Goal: Task Accomplishment & Management: Use online tool/utility

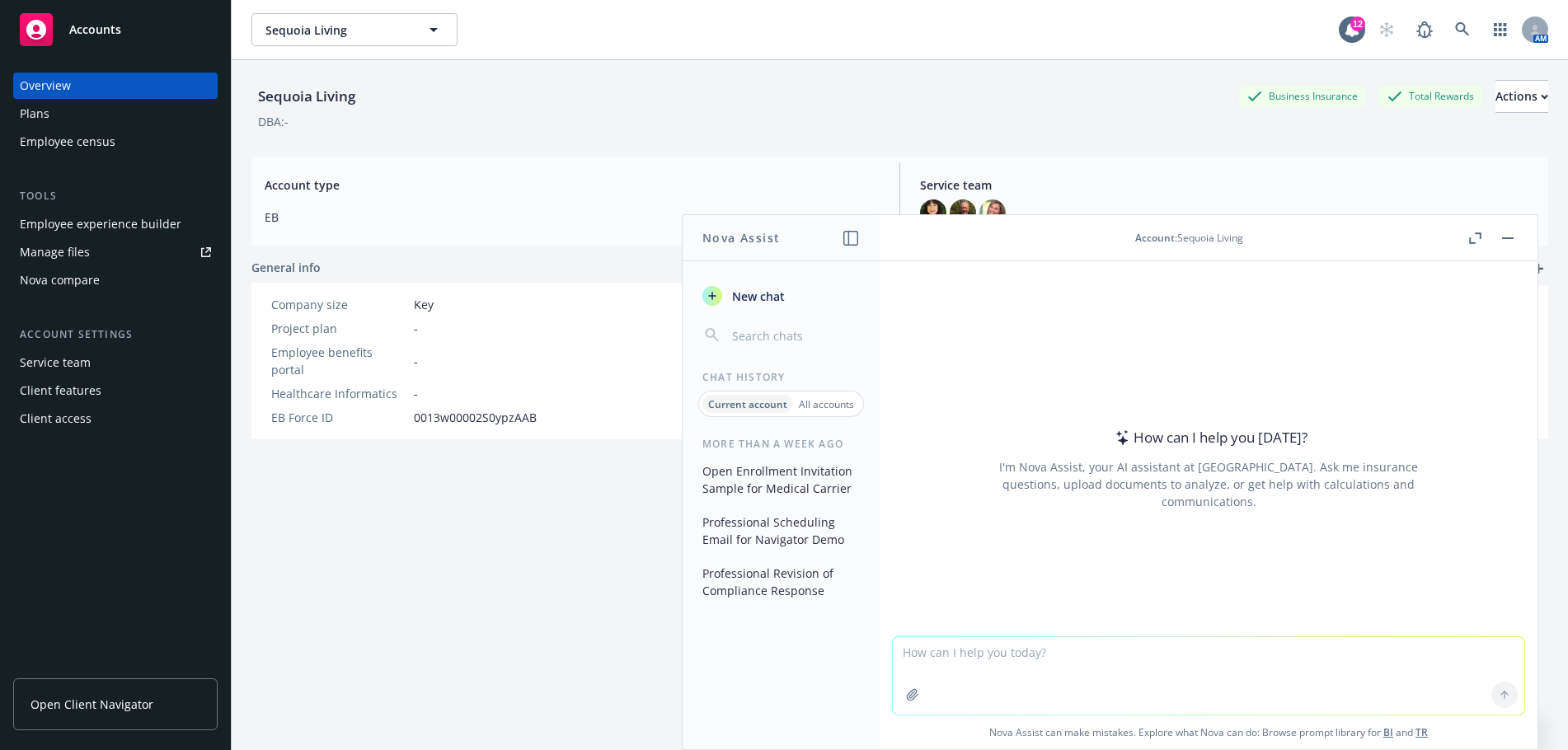
click at [53, 246] on div "Manage files" at bounding box center [55, 251] width 70 height 26
click at [1446, 21] on link at bounding box center [1462, 29] width 33 height 33
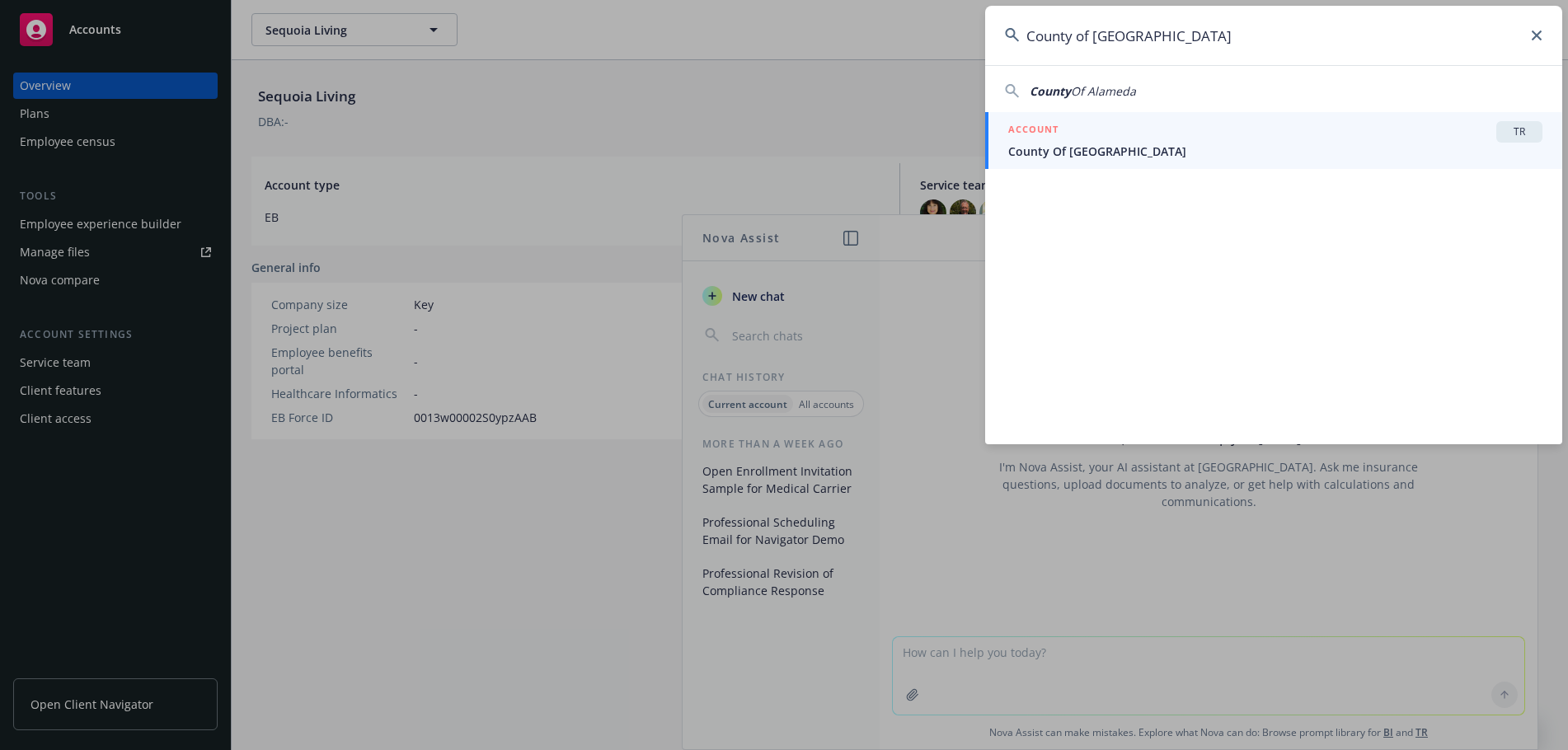
type input "County of Alame"
click at [1163, 145] on span "County Of Alameda" at bounding box center [1276, 151] width 535 height 18
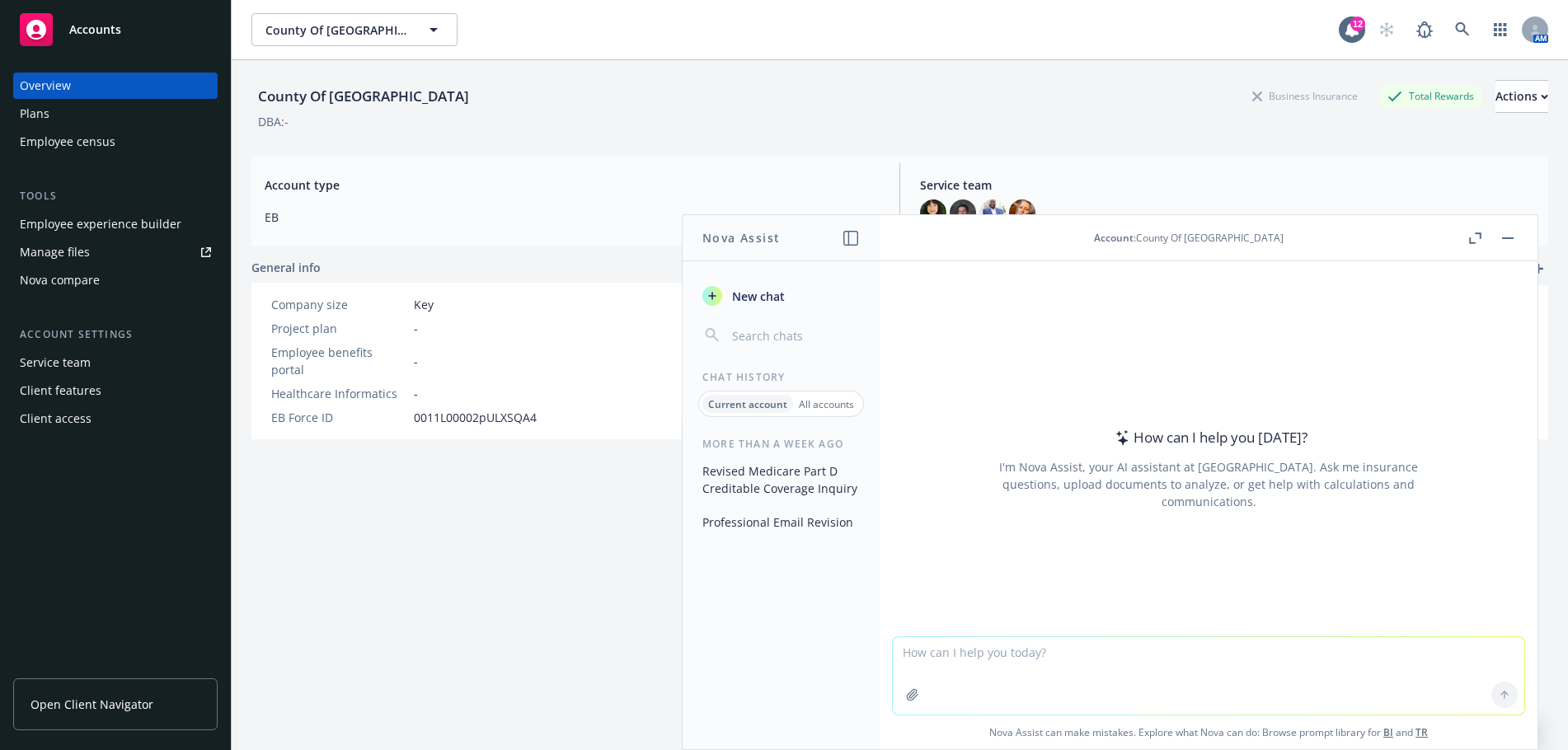
click at [77, 248] on div "Manage files" at bounding box center [55, 251] width 70 height 26
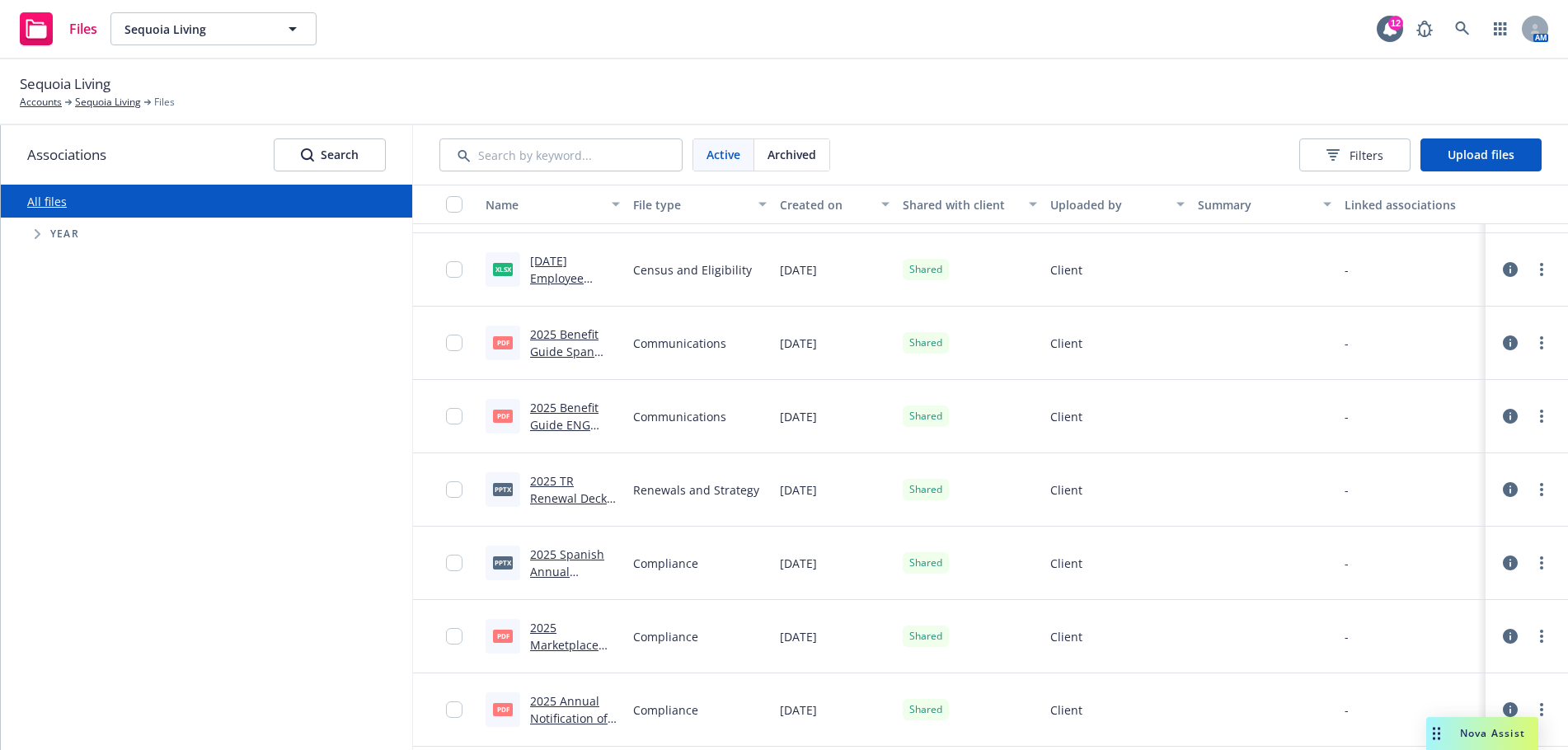
scroll to position [1071, 0]
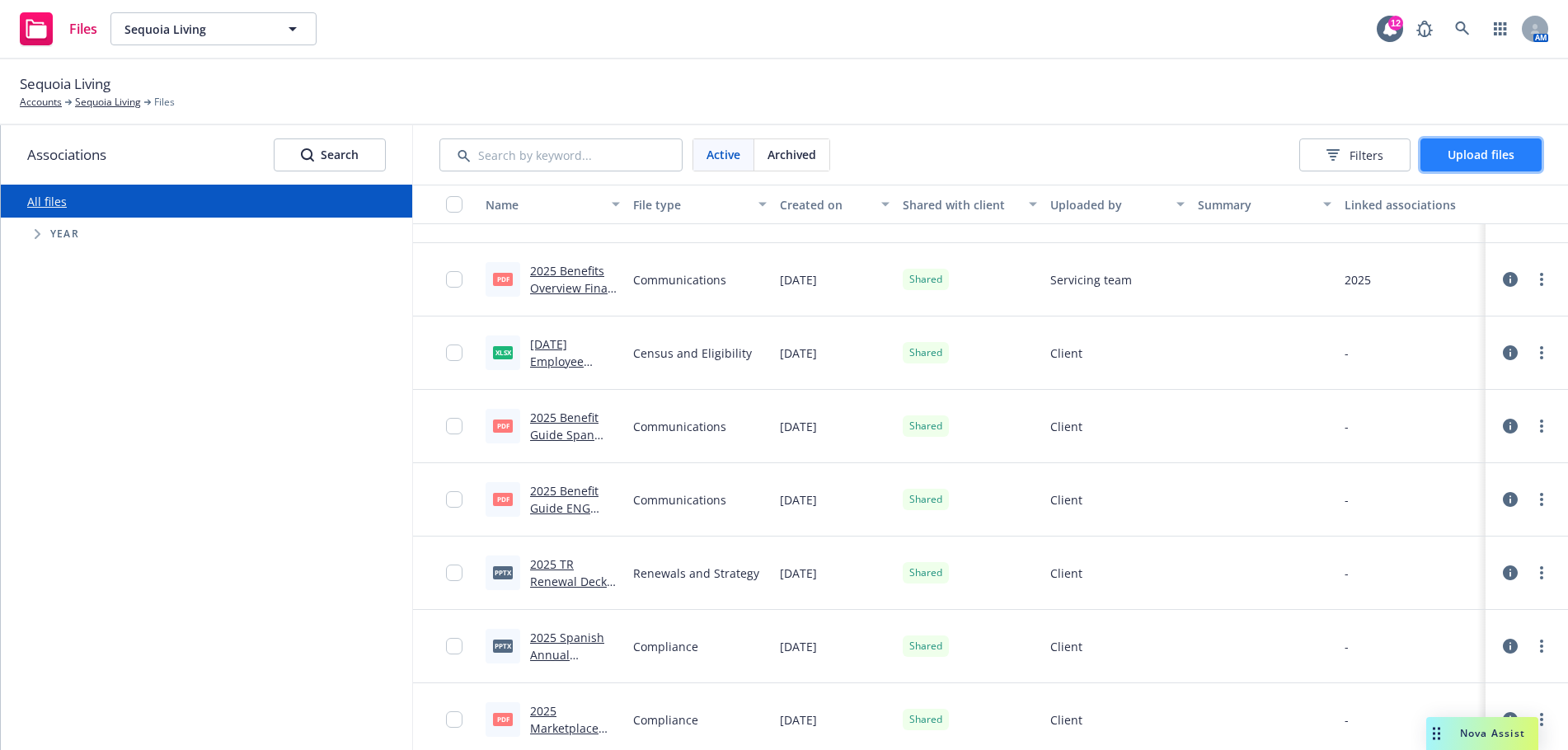
click at [1467, 143] on button "Upload files" at bounding box center [1481, 154] width 122 height 33
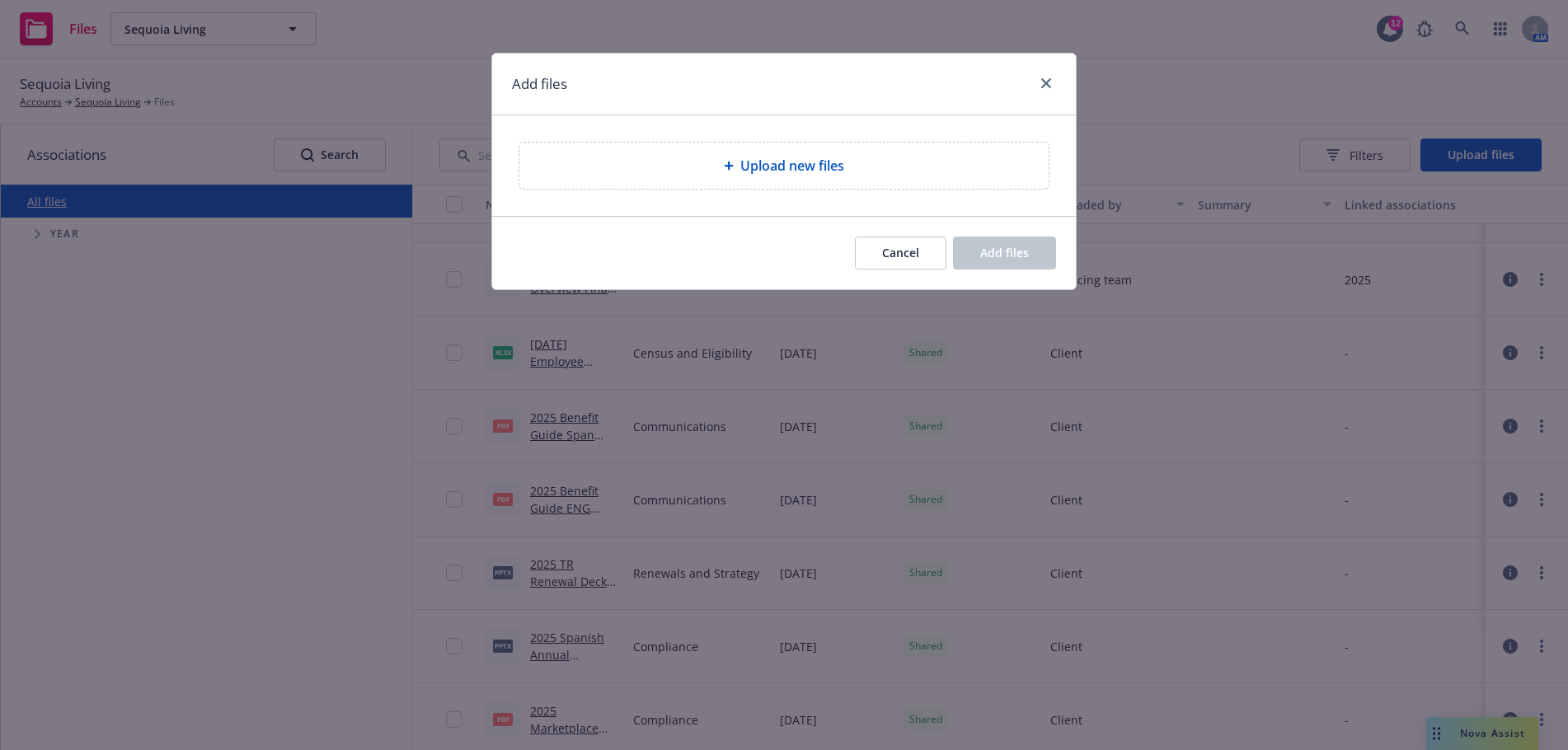
click at [782, 160] on span "Upload new files" at bounding box center [792, 166] width 104 height 20
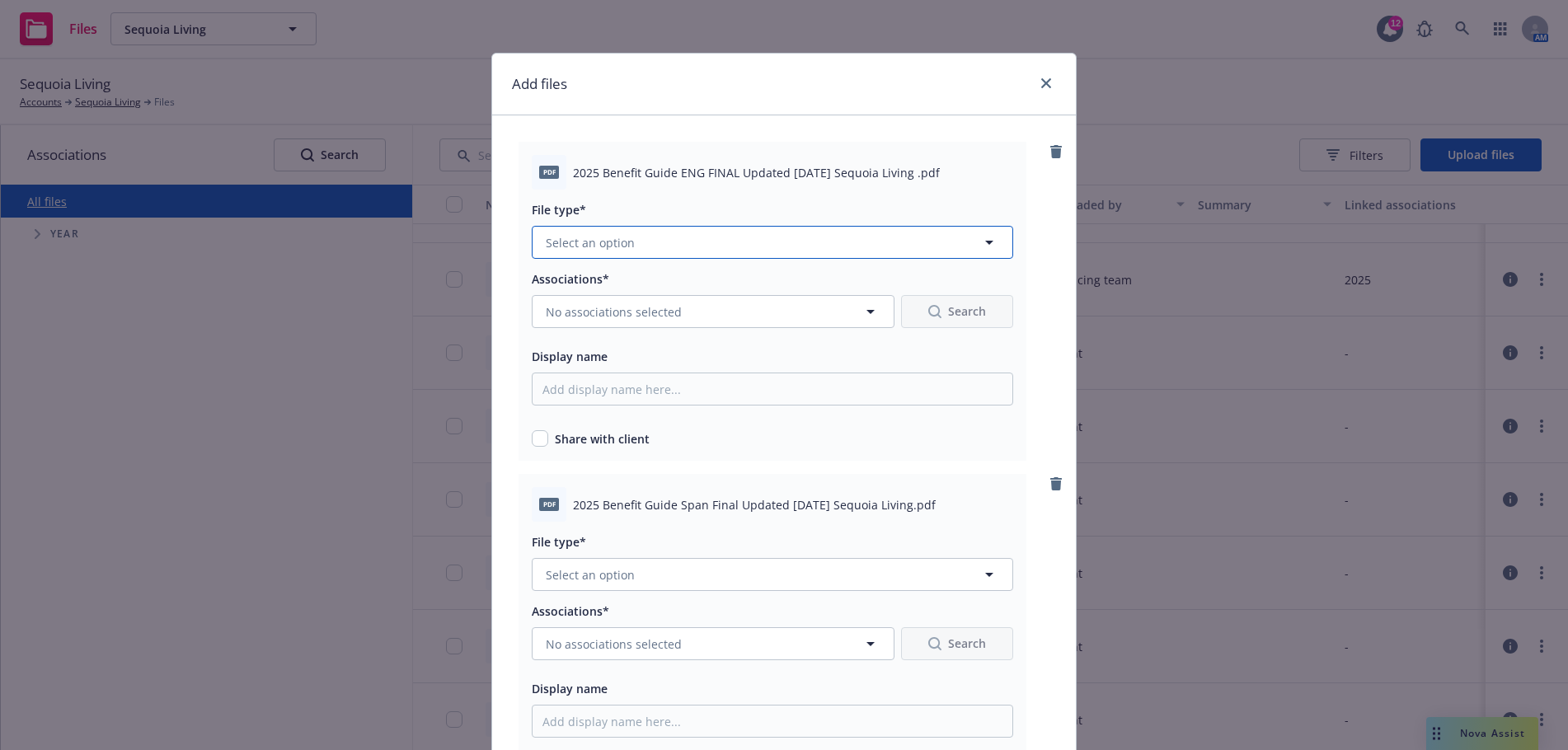
click at [986, 242] on icon "button" at bounding box center [990, 242] width 8 height 4
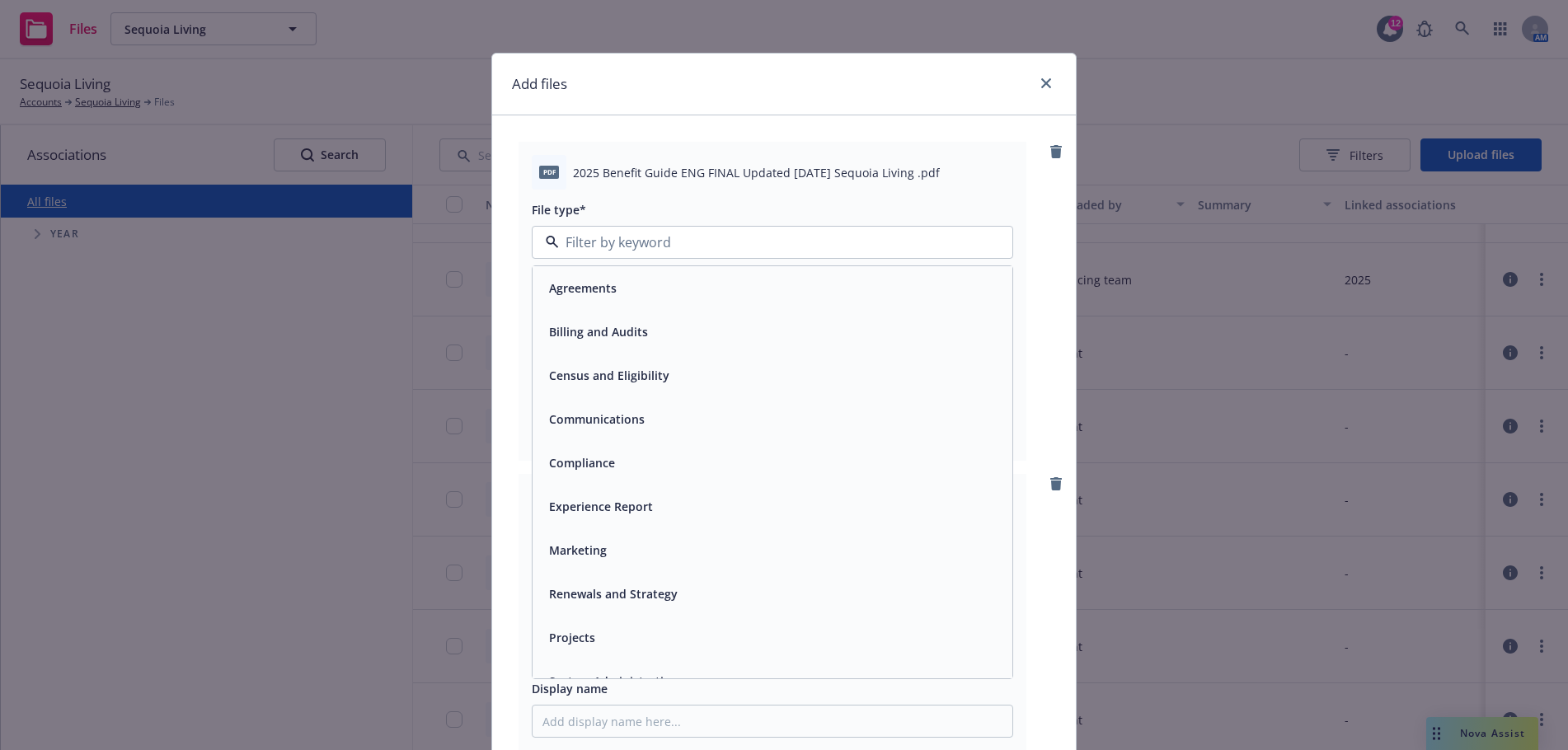
click at [693, 416] on div "Communications" at bounding box center [772, 419] width 460 height 24
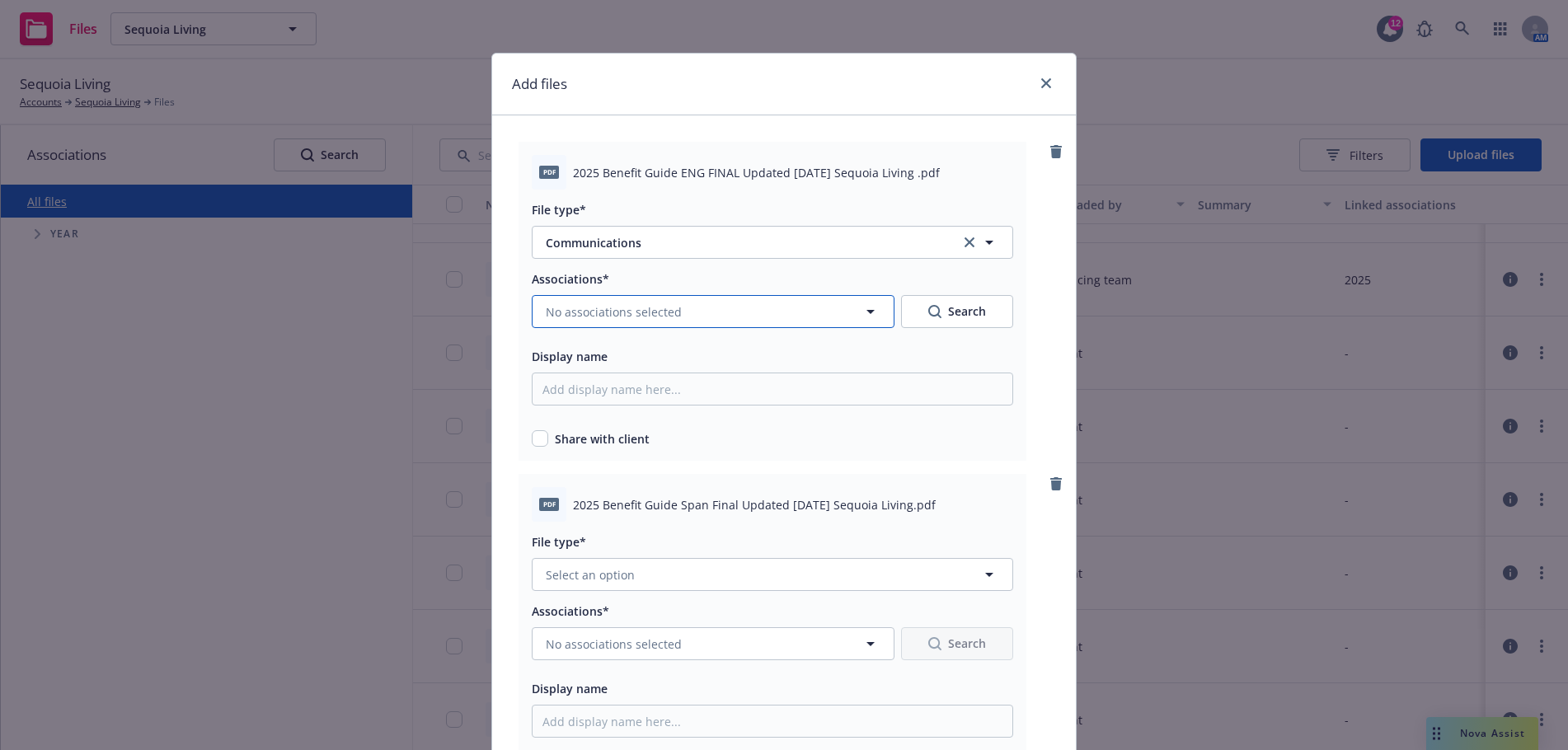
click at [862, 312] on icon "button" at bounding box center [871, 312] width 20 height 20
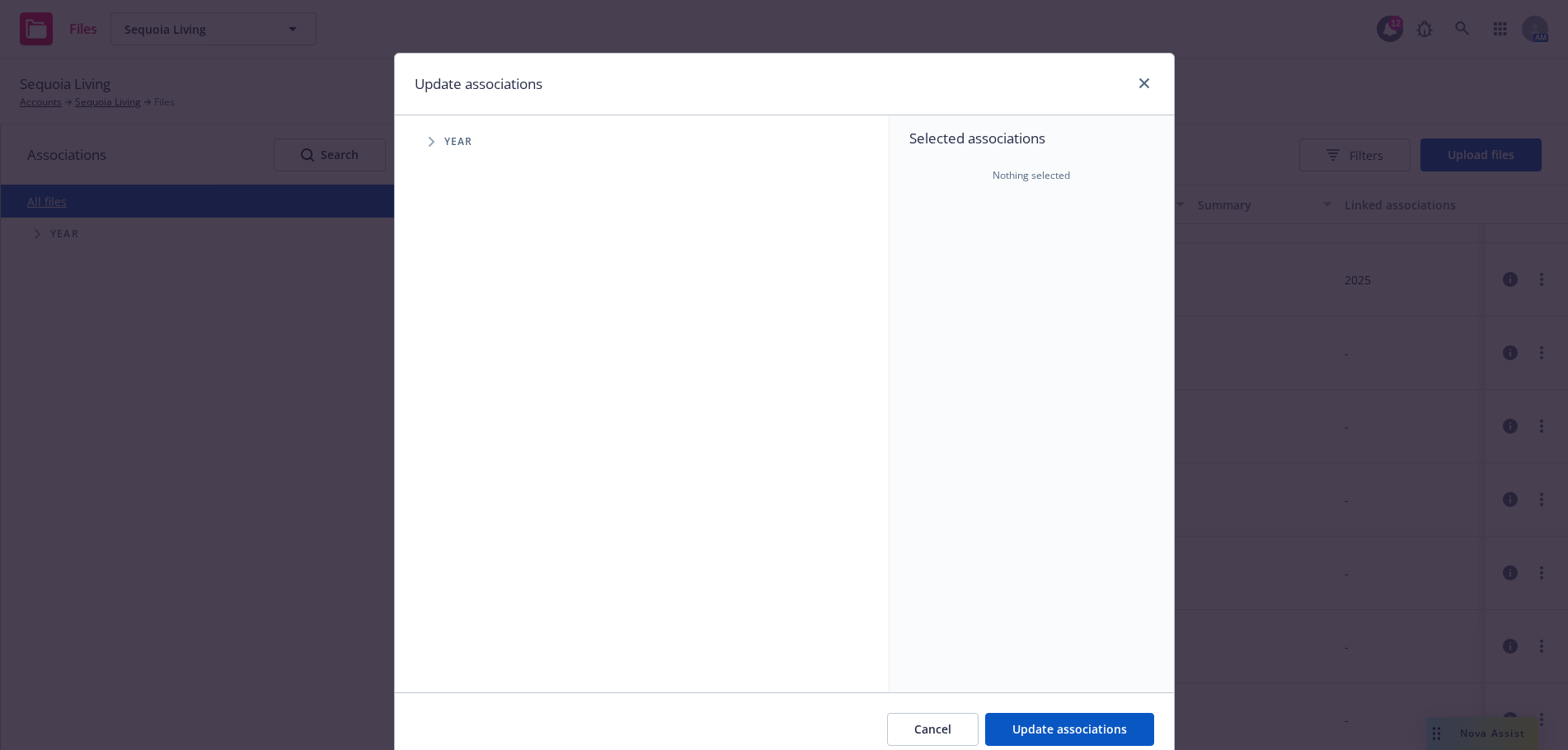
click at [429, 145] on icon "Tree Example" at bounding box center [432, 142] width 7 height 10
click at [465, 365] on input "Tree Example" at bounding box center [474, 368] width 17 height 17
checkbox input "true"
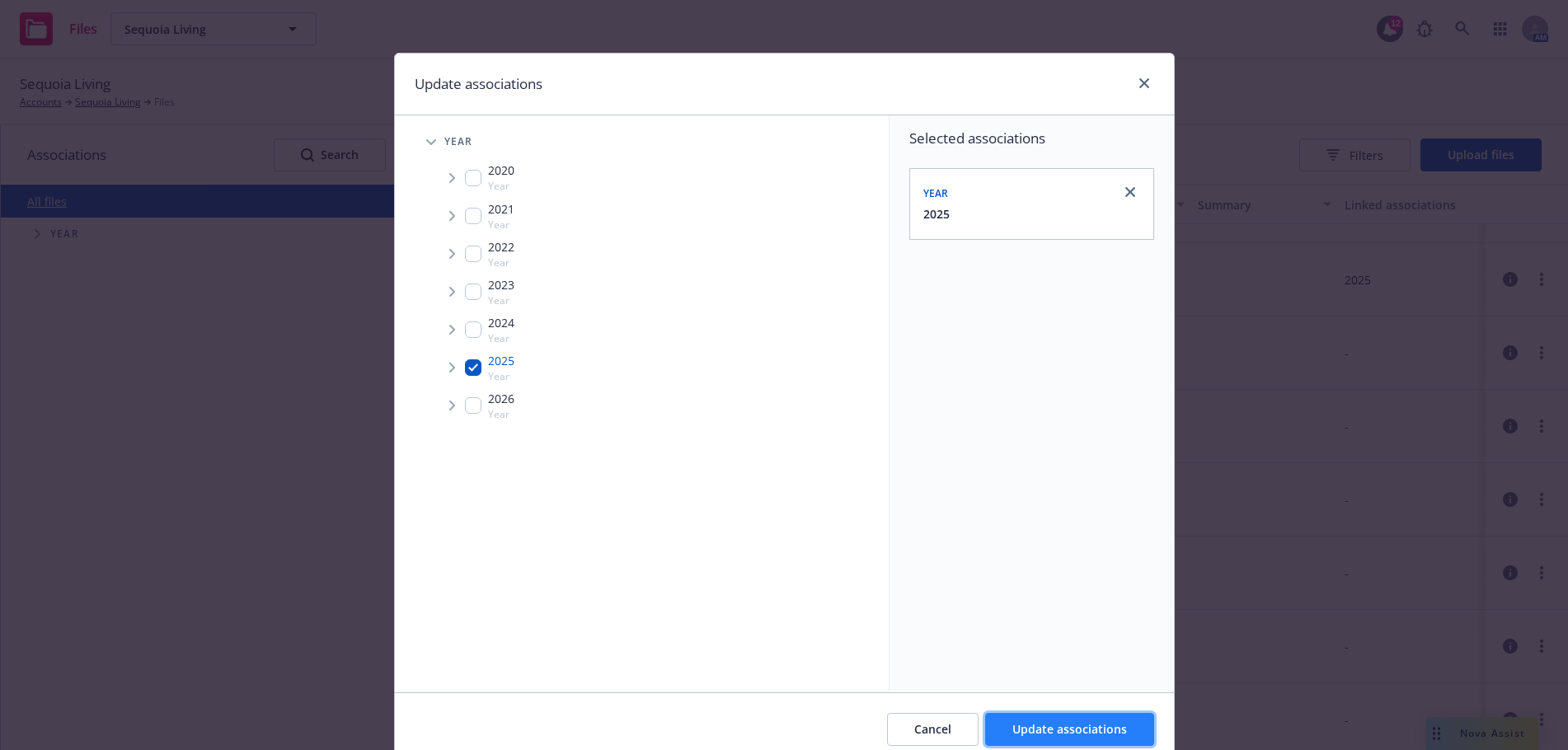
click at [1056, 732] on span "Update associations" at bounding box center [1069, 729] width 115 height 16
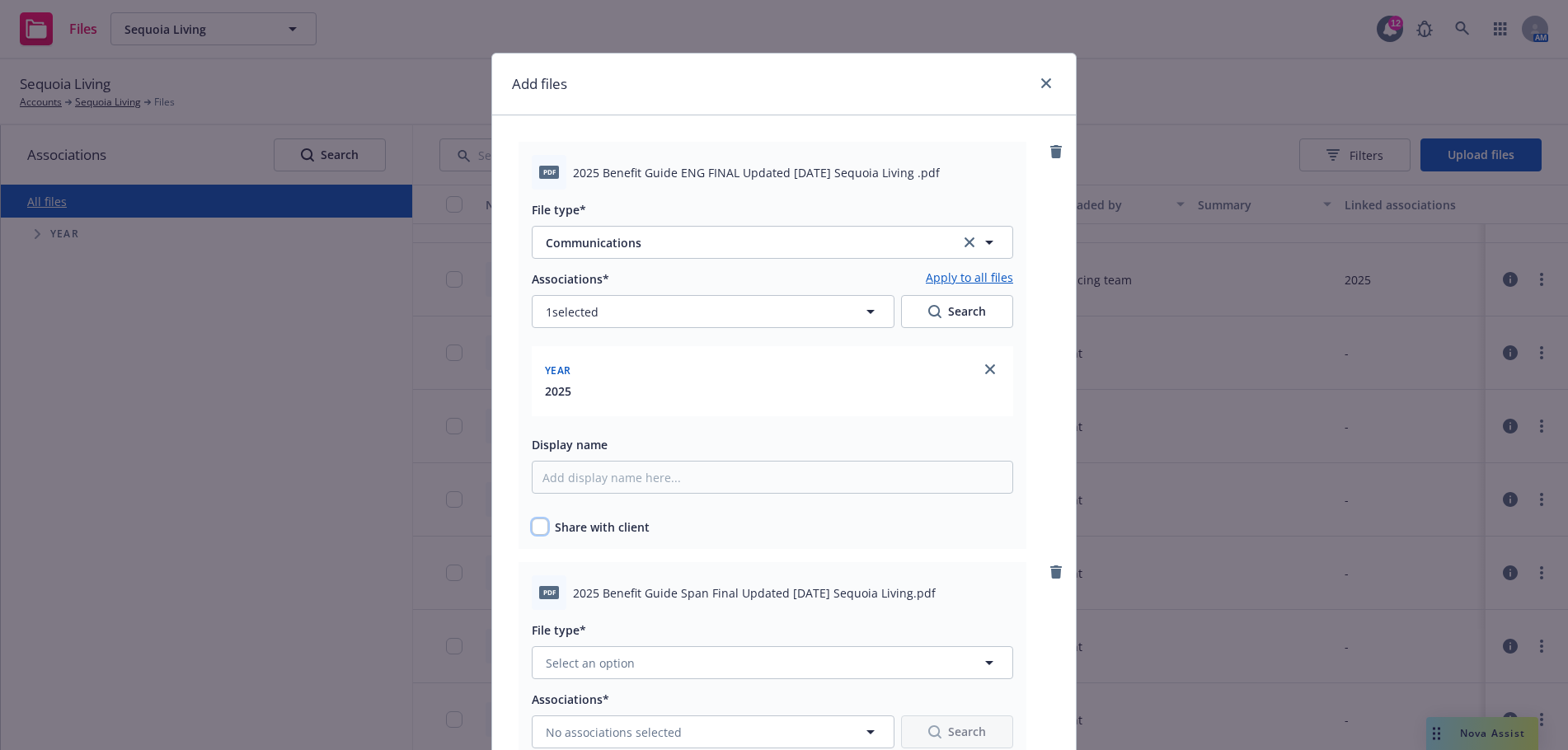
click at [533, 530] on input "checkbox" at bounding box center [541, 527] width 17 height 17
checkbox input "true"
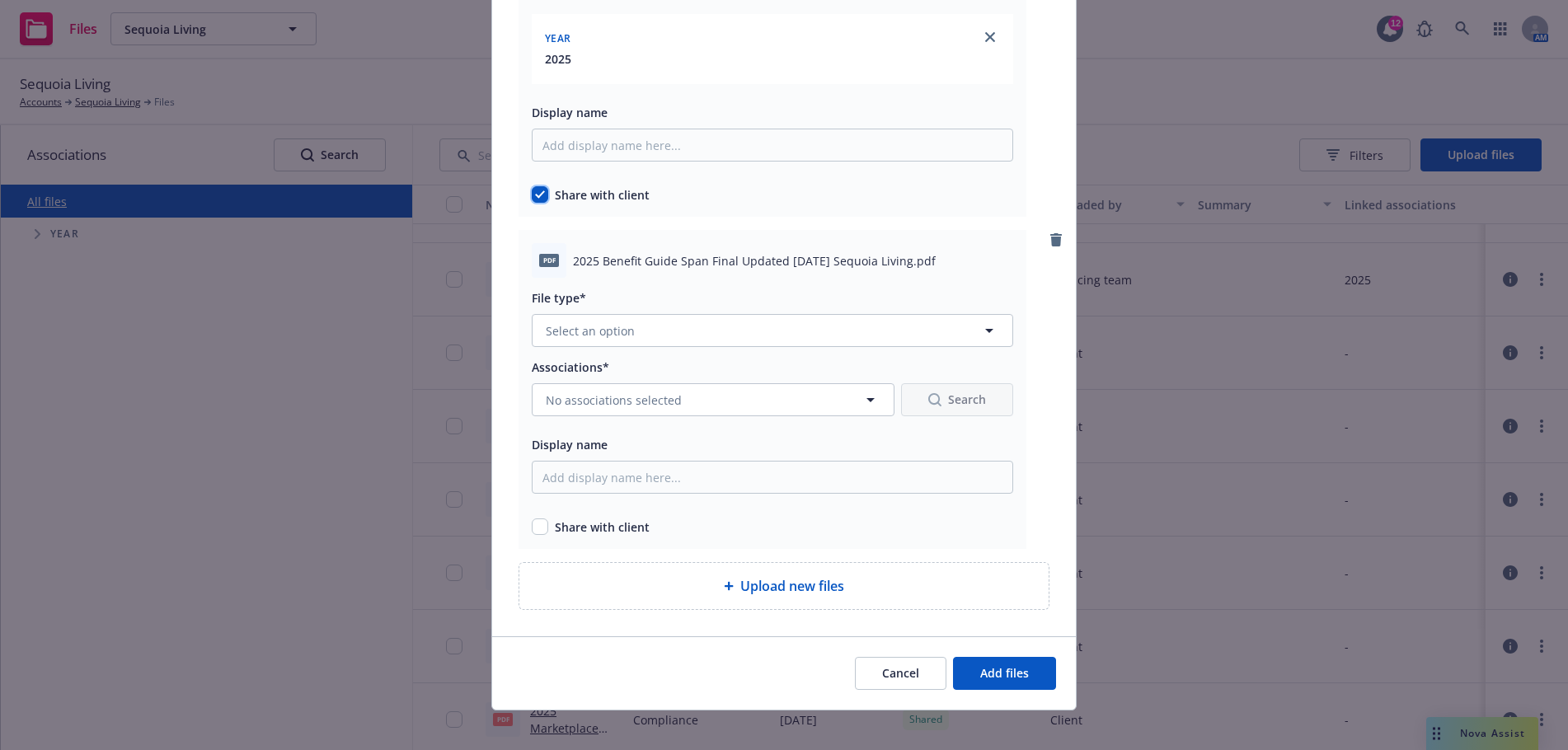
scroll to position [345, 0]
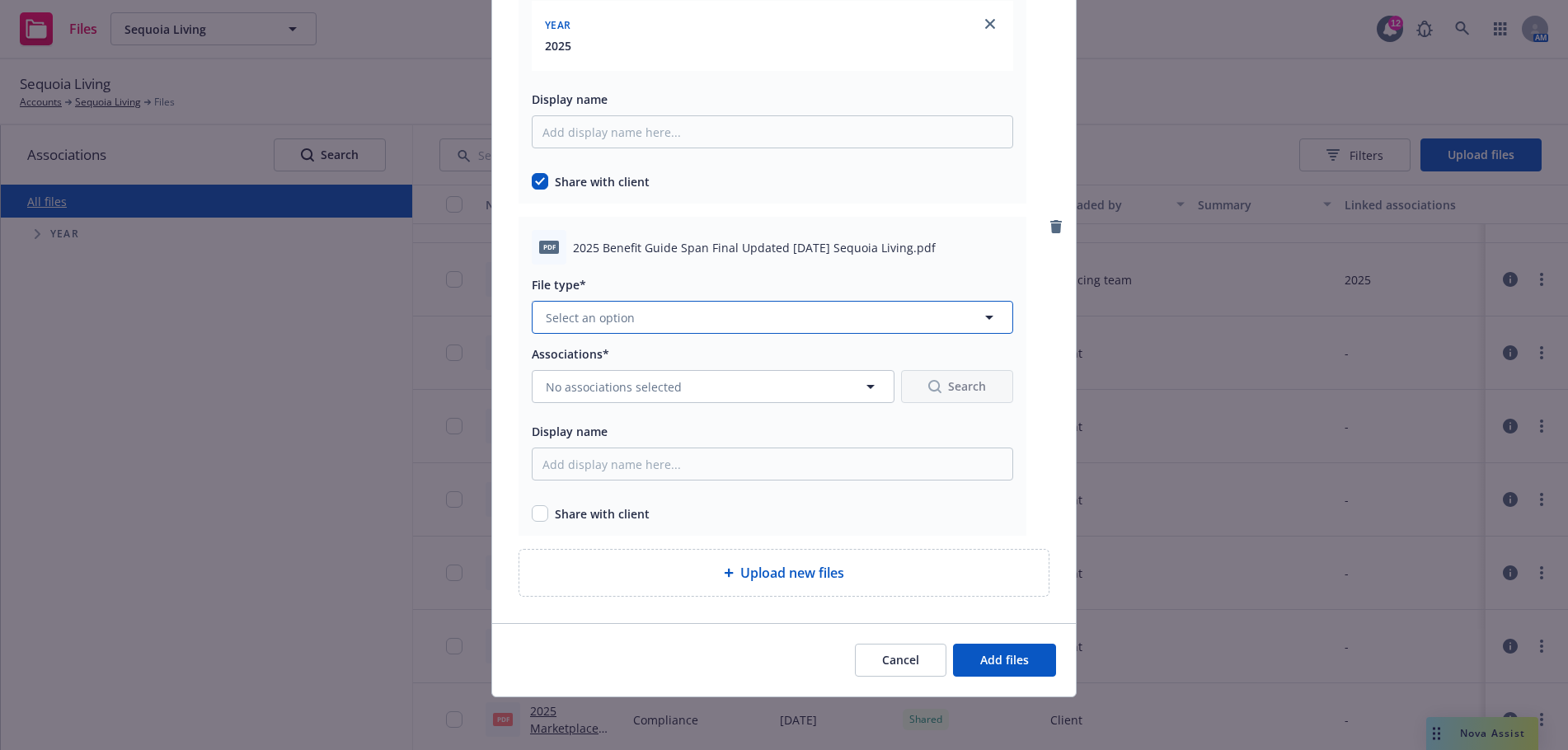
click at [980, 316] on icon "button" at bounding box center [990, 318] width 20 height 20
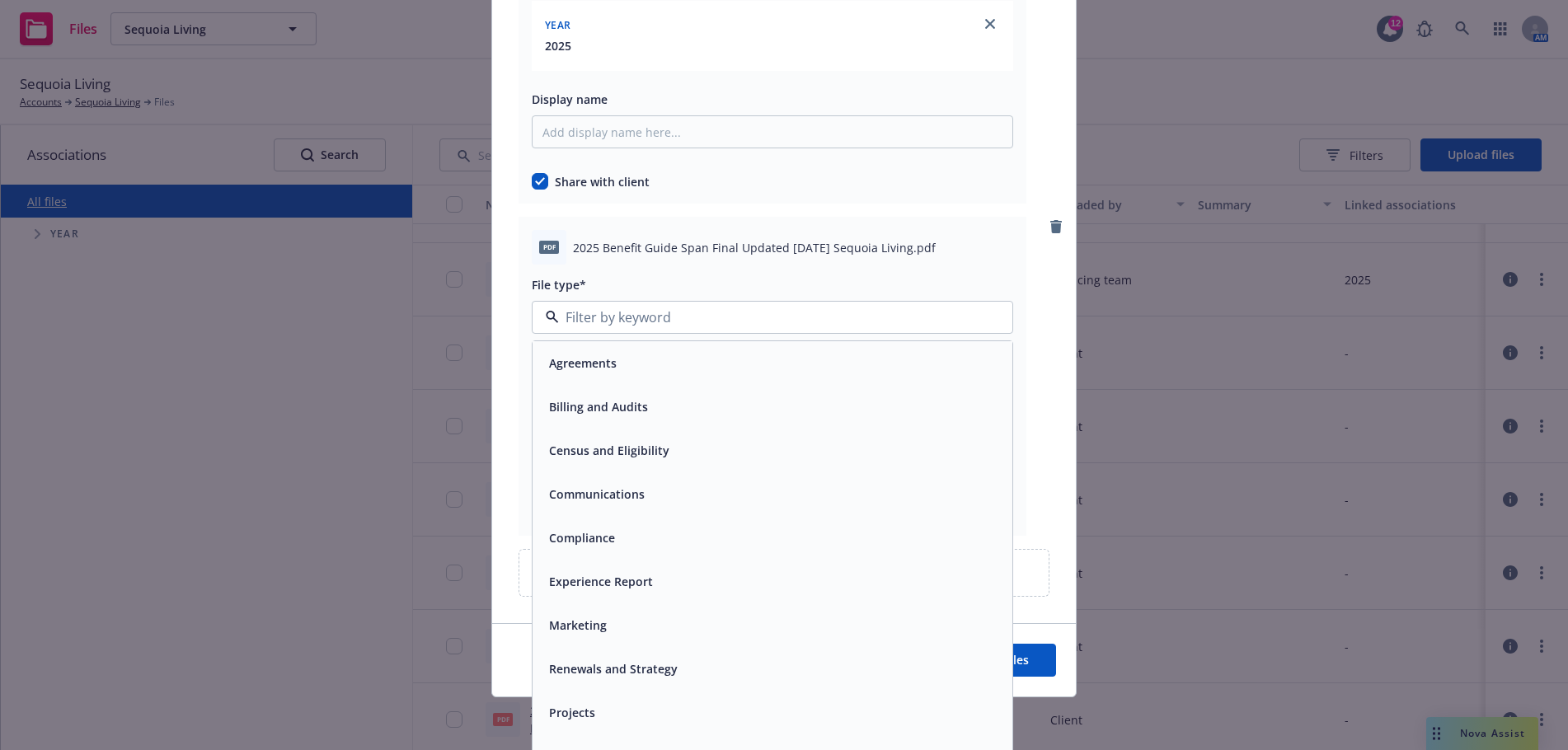
click at [675, 487] on div "Communications" at bounding box center [772, 494] width 460 height 24
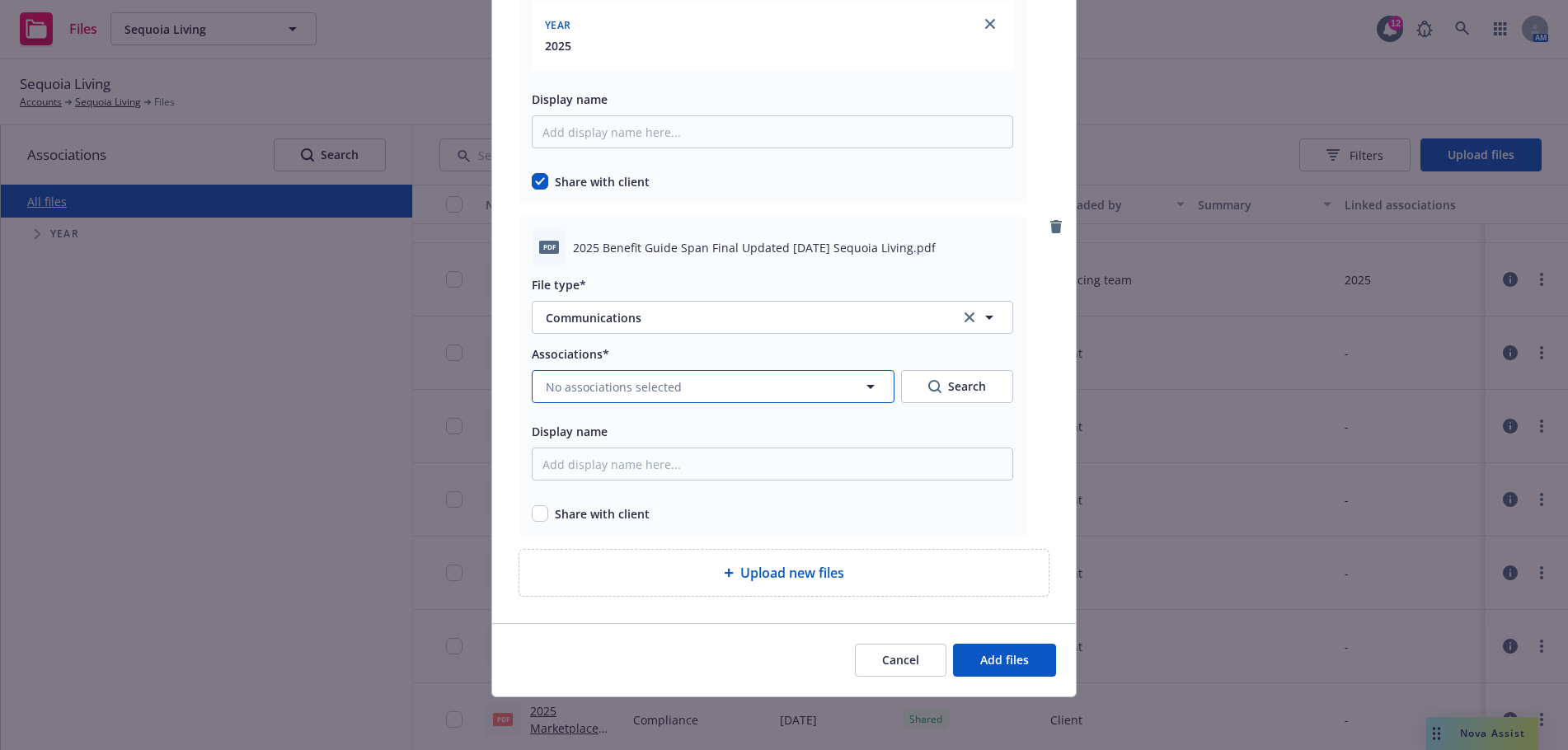
click at [867, 385] on icon "button" at bounding box center [871, 386] width 8 height 4
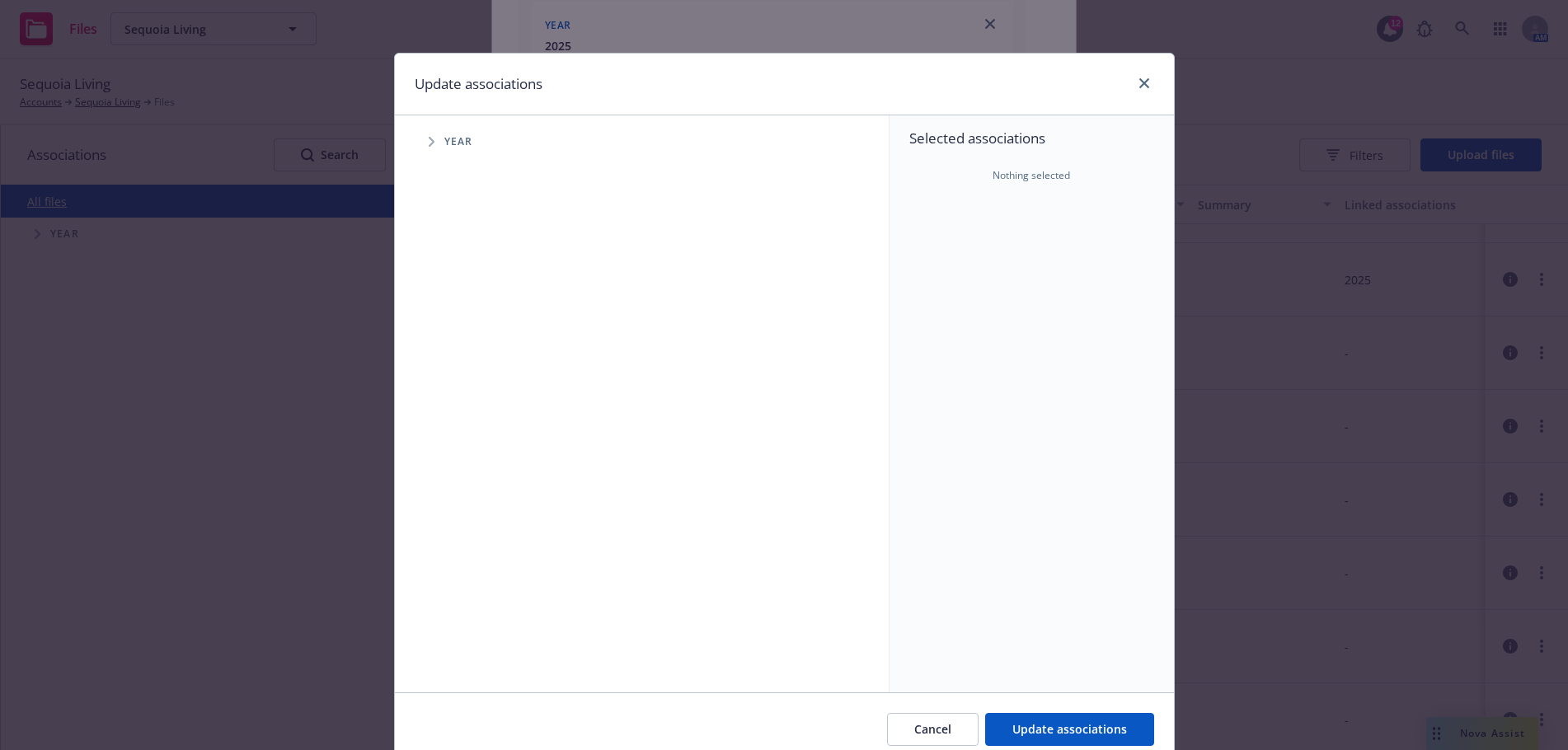
click at [429, 137] on icon "Tree Example" at bounding box center [432, 142] width 7 height 10
click at [468, 367] on input "Tree Example" at bounding box center [474, 368] width 17 height 17
checkbox input "true"
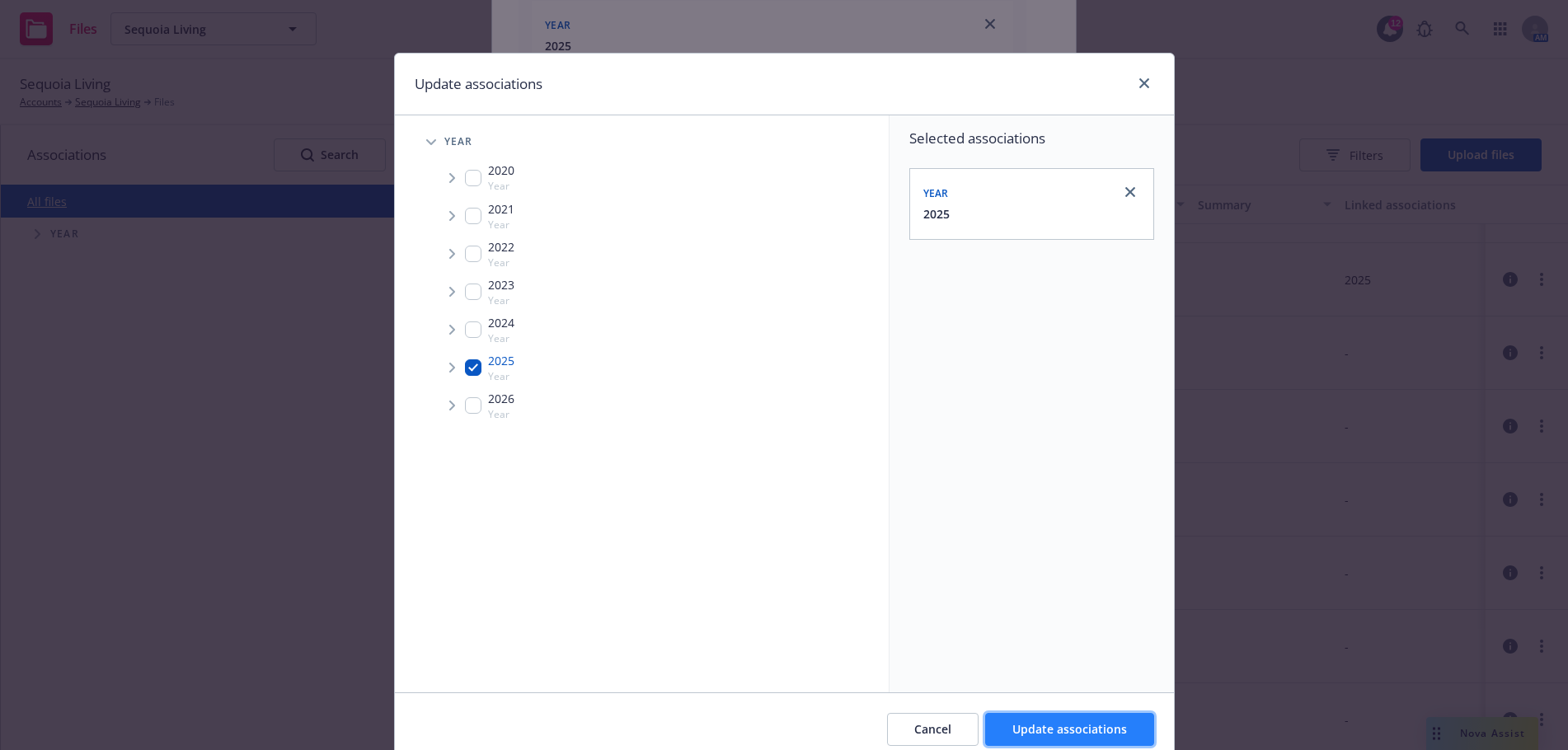
click at [1052, 730] on span "Update associations" at bounding box center [1069, 729] width 115 height 16
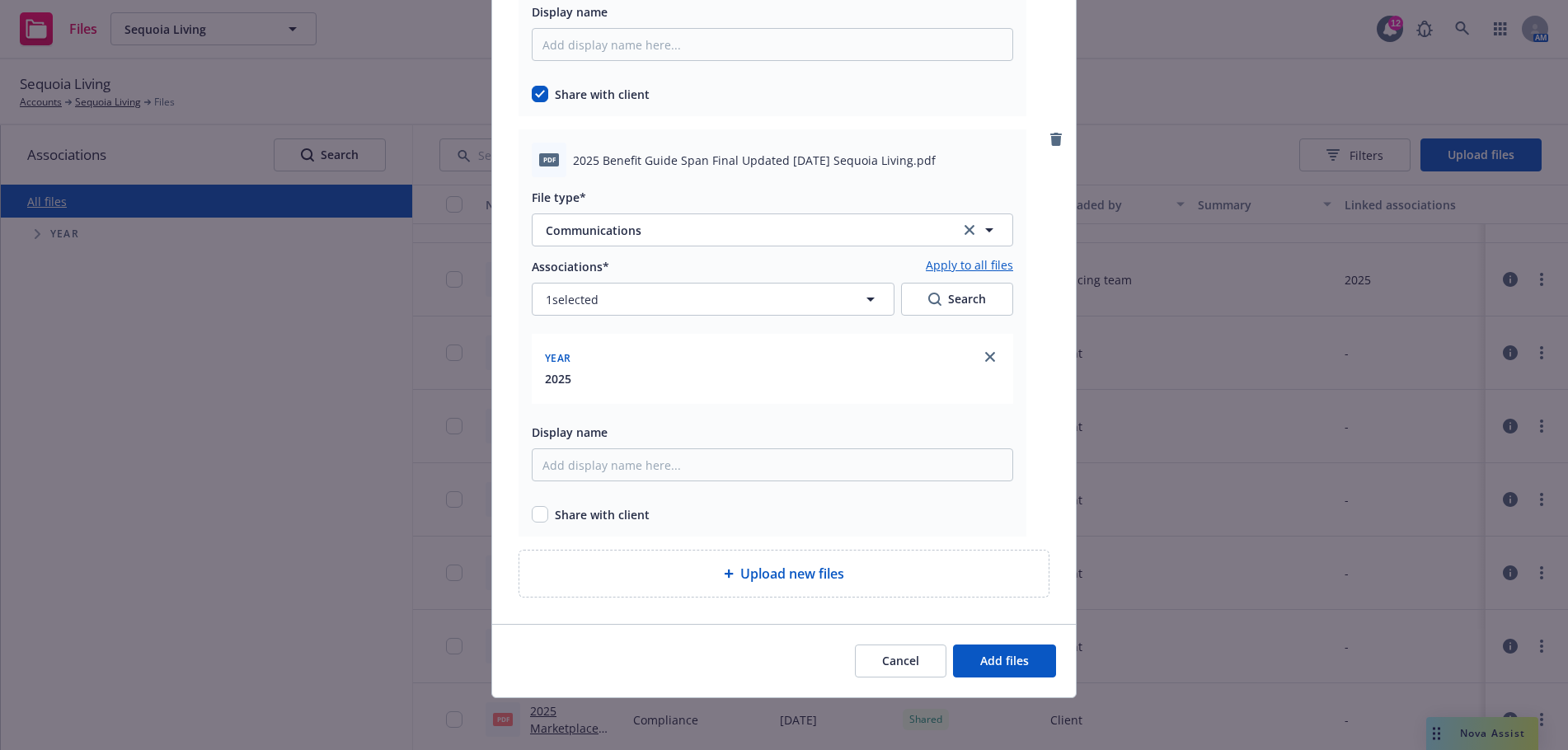
scroll to position [433, 0]
click at [532, 510] on input "checkbox" at bounding box center [541, 514] width 17 height 17
checkbox input "true"
click at [1006, 657] on span "Add files" at bounding box center [1005, 659] width 49 height 16
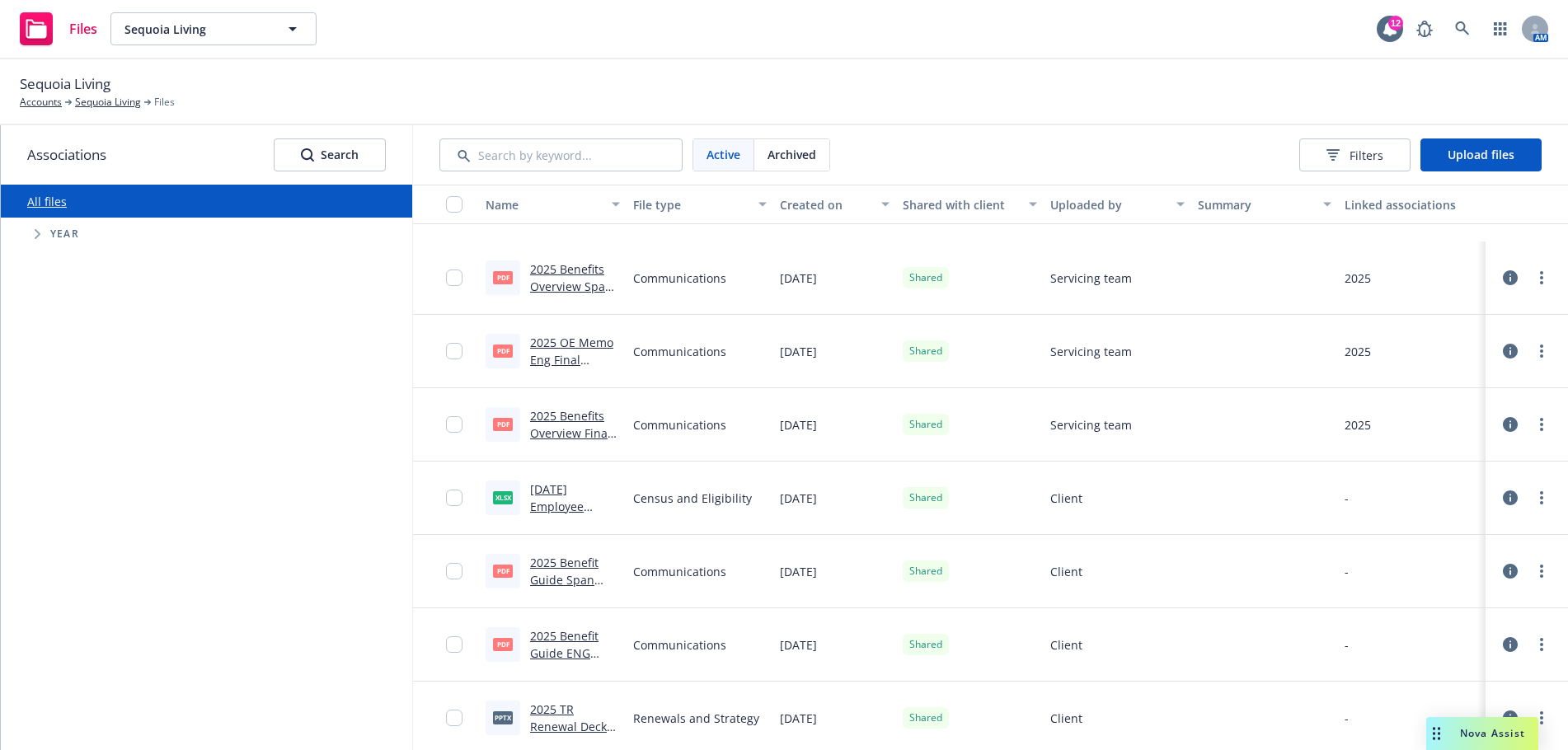
scroll to position [1218, 0]
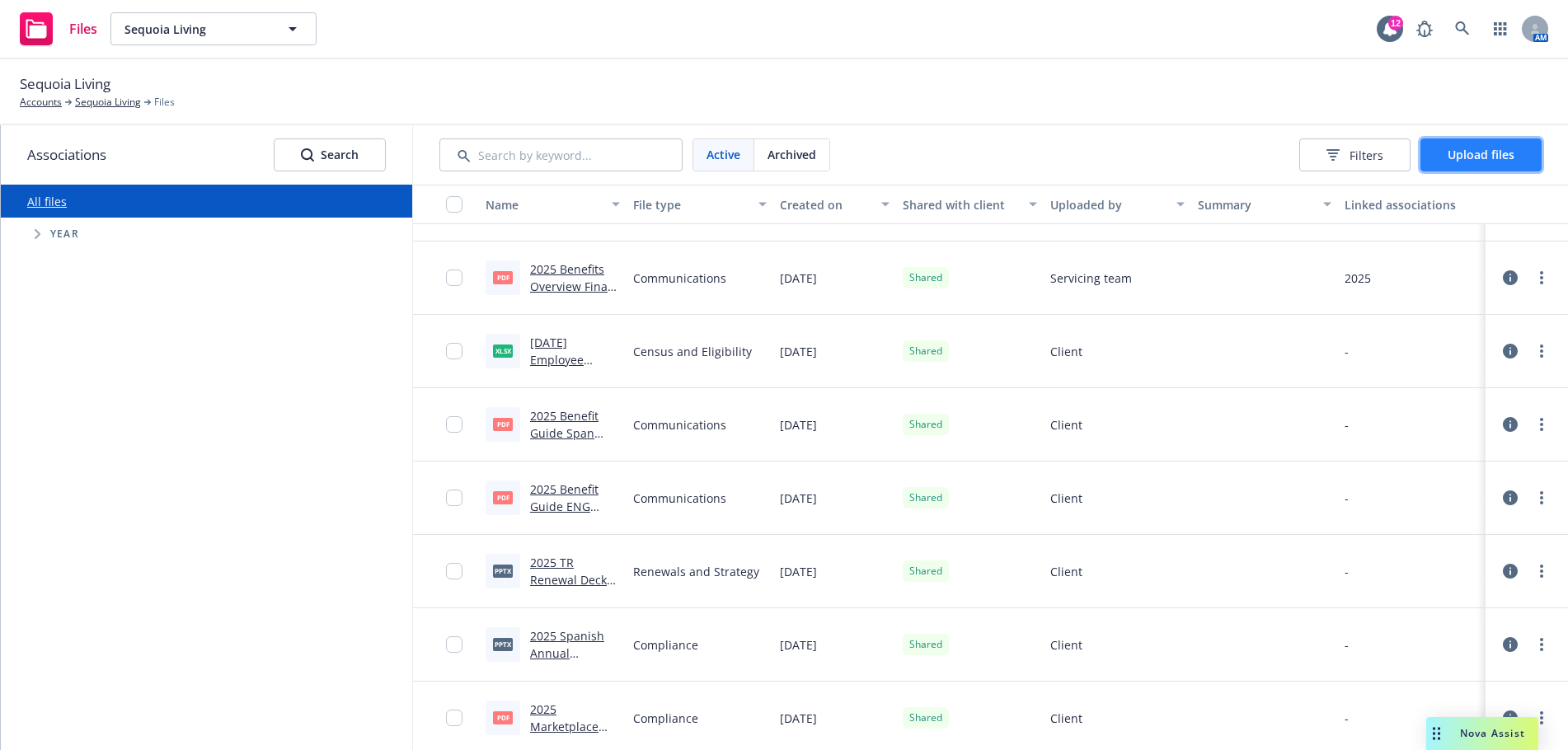
click at [1468, 151] on span "Upload files" at bounding box center [1482, 154] width 67 height 16
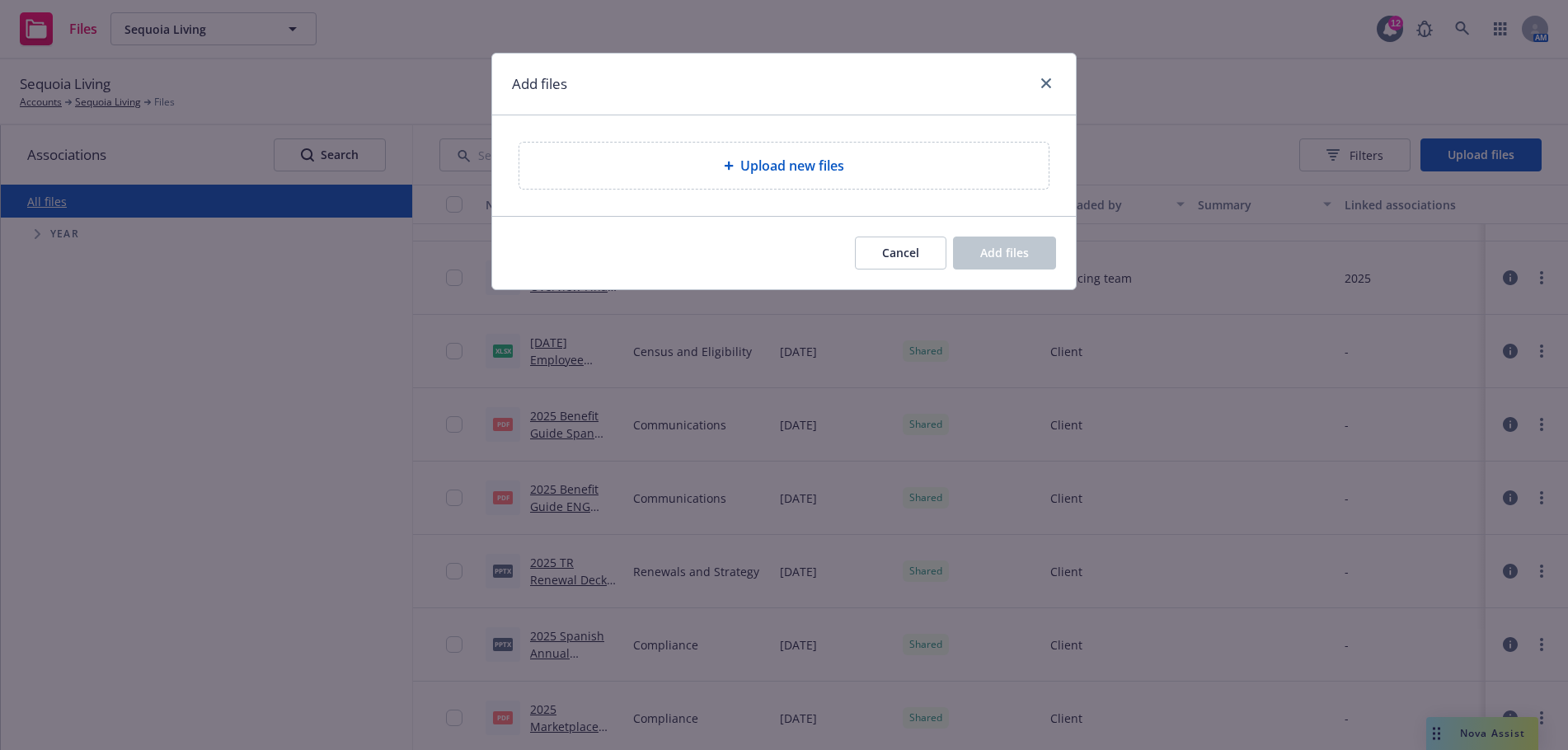
click at [920, 161] on div "Upload new files" at bounding box center [784, 166] width 503 height 20
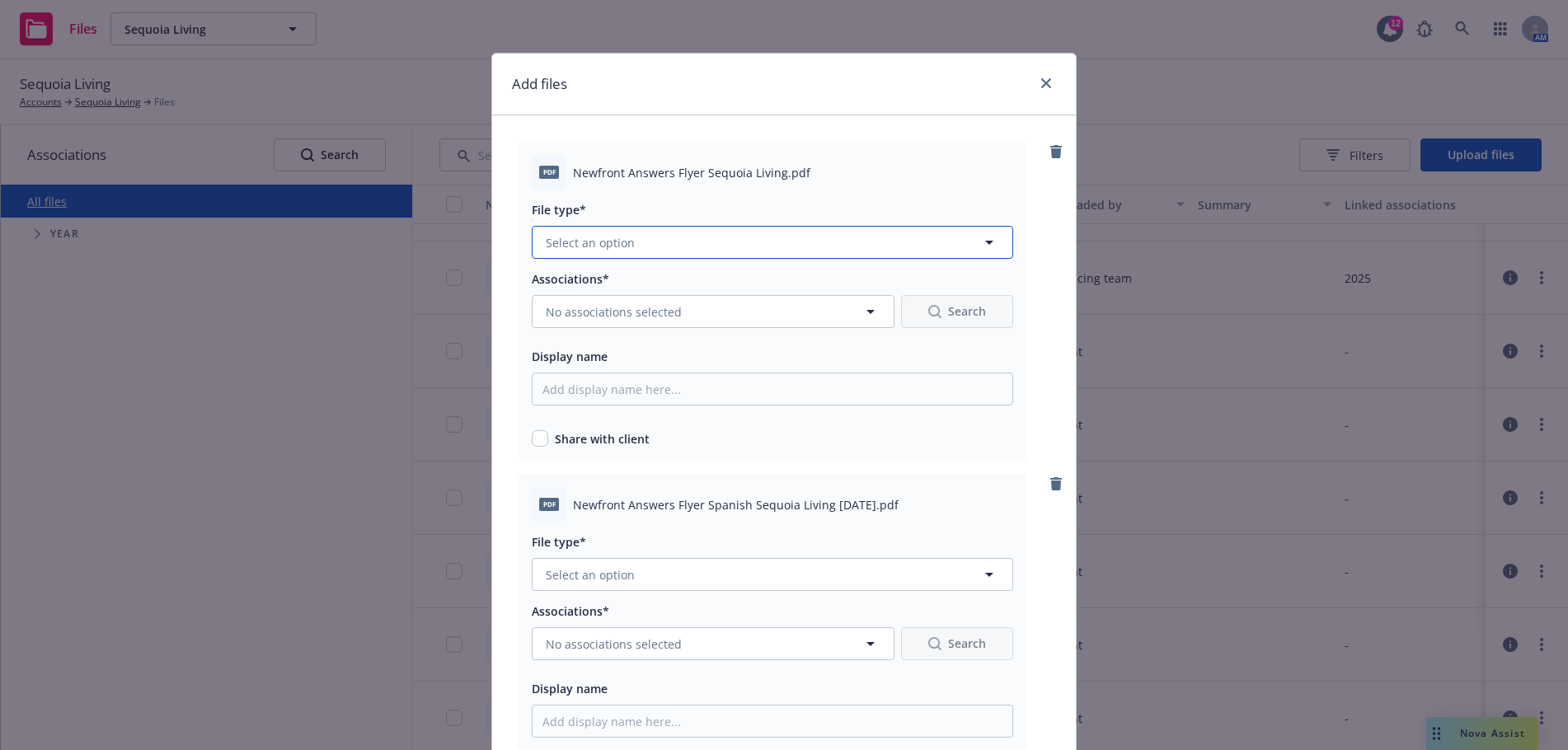
click at [980, 237] on icon "button" at bounding box center [990, 242] width 20 height 20
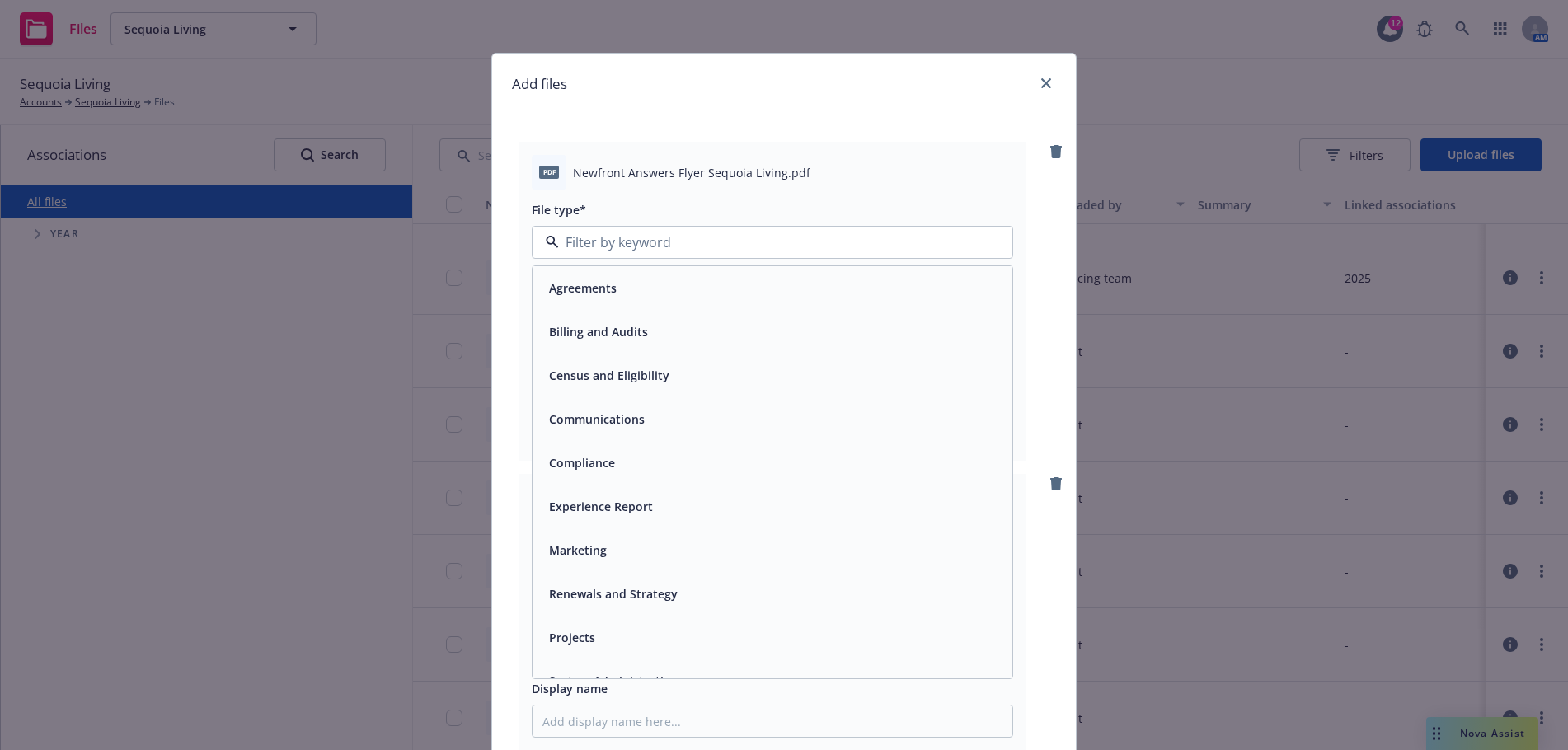
click at [724, 412] on div "Communications" at bounding box center [772, 419] width 460 height 24
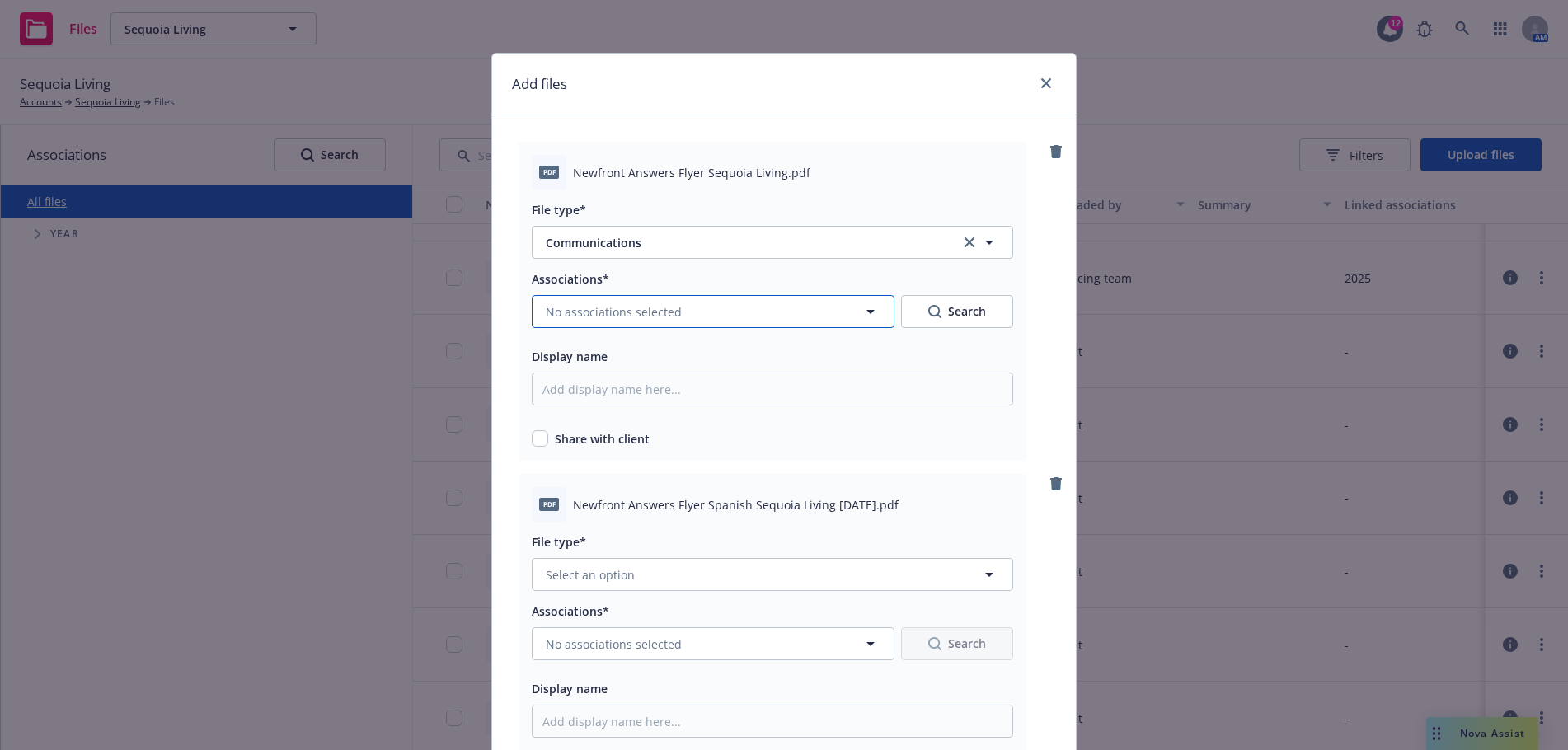
click at [862, 308] on icon "button" at bounding box center [871, 312] width 20 height 20
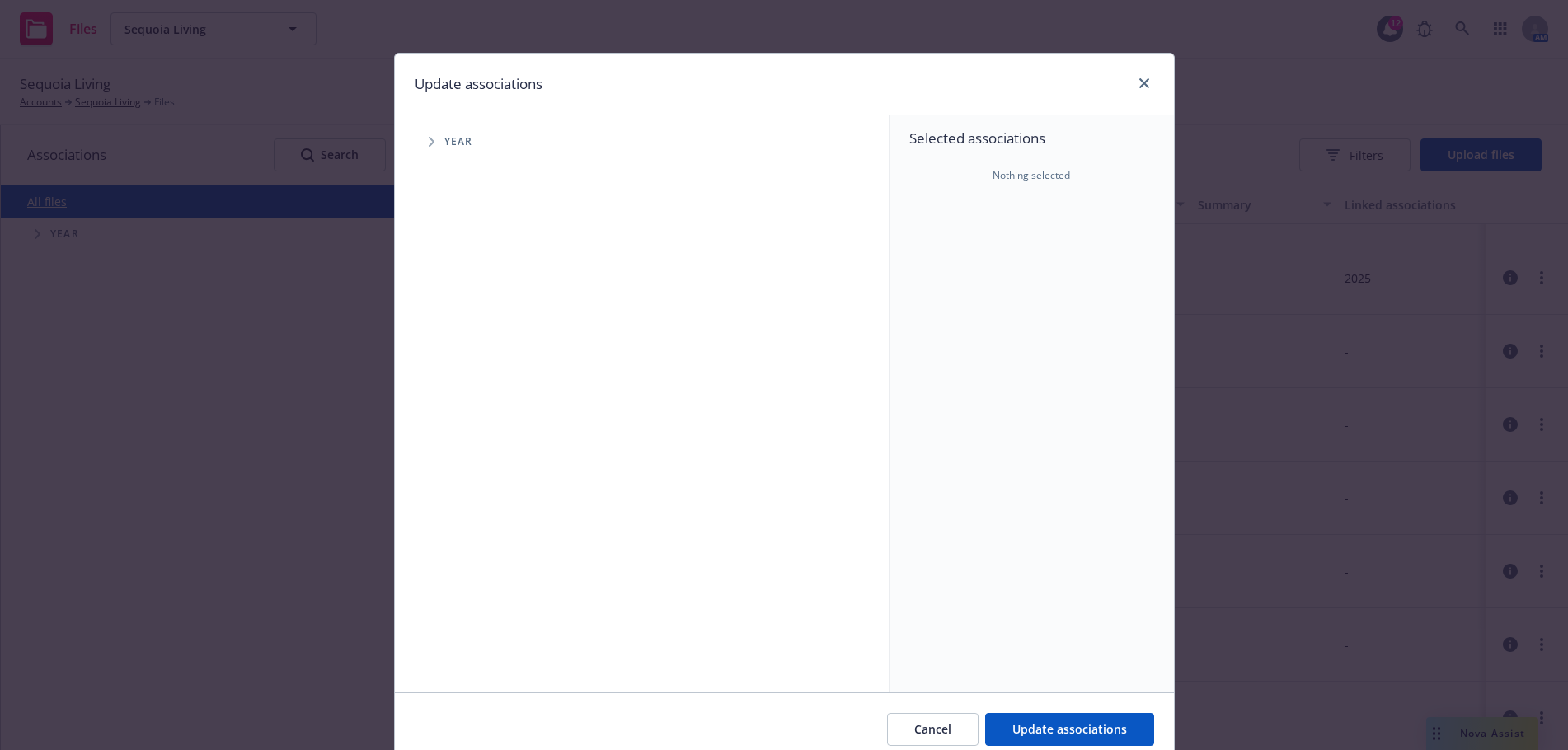
click at [419, 137] on span "Tree Example" at bounding box center [431, 141] width 26 height 26
click at [466, 369] on input "Tree Example" at bounding box center [474, 368] width 17 height 17
checkbox input "true"
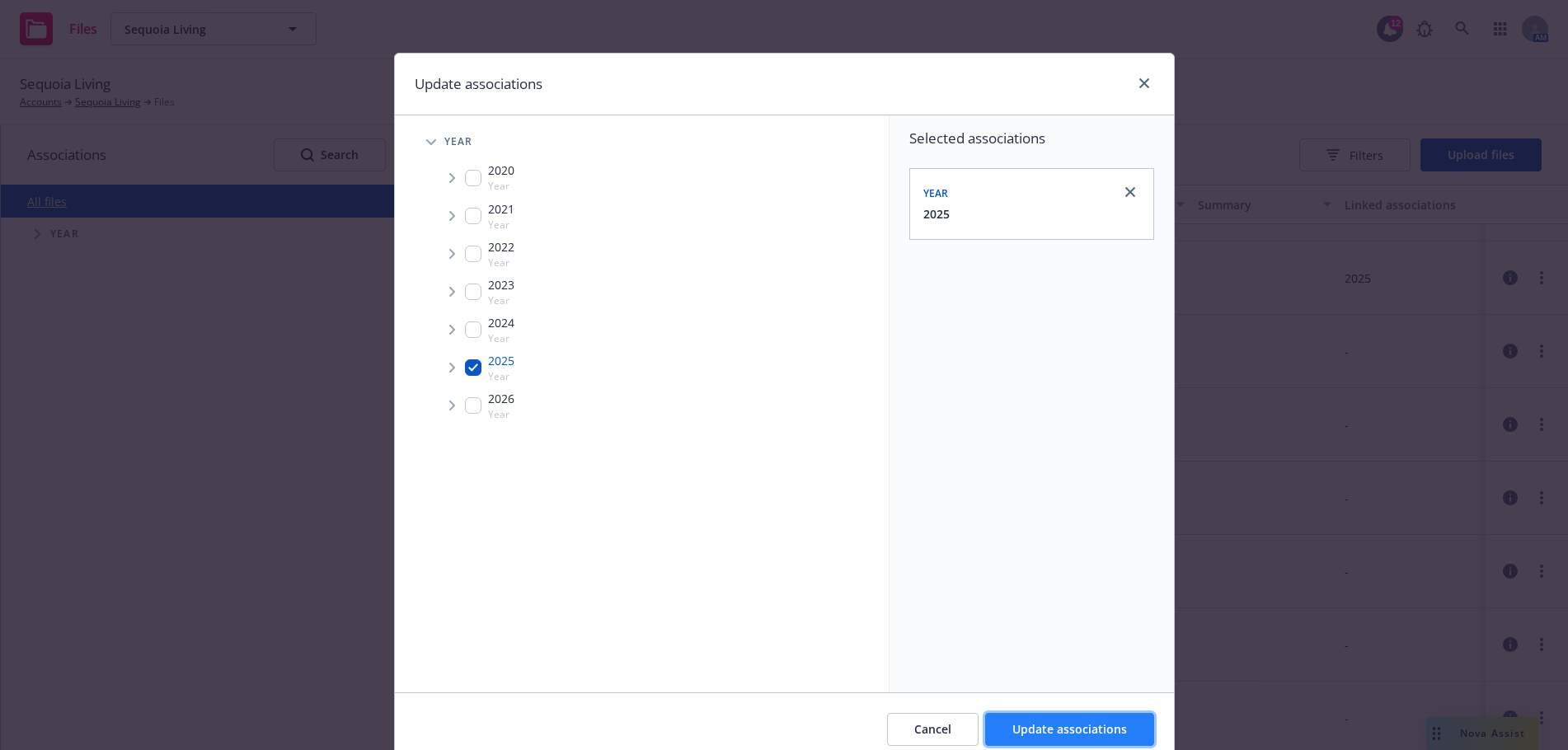
click at [1060, 734] on span "Update associations" at bounding box center [1069, 729] width 115 height 16
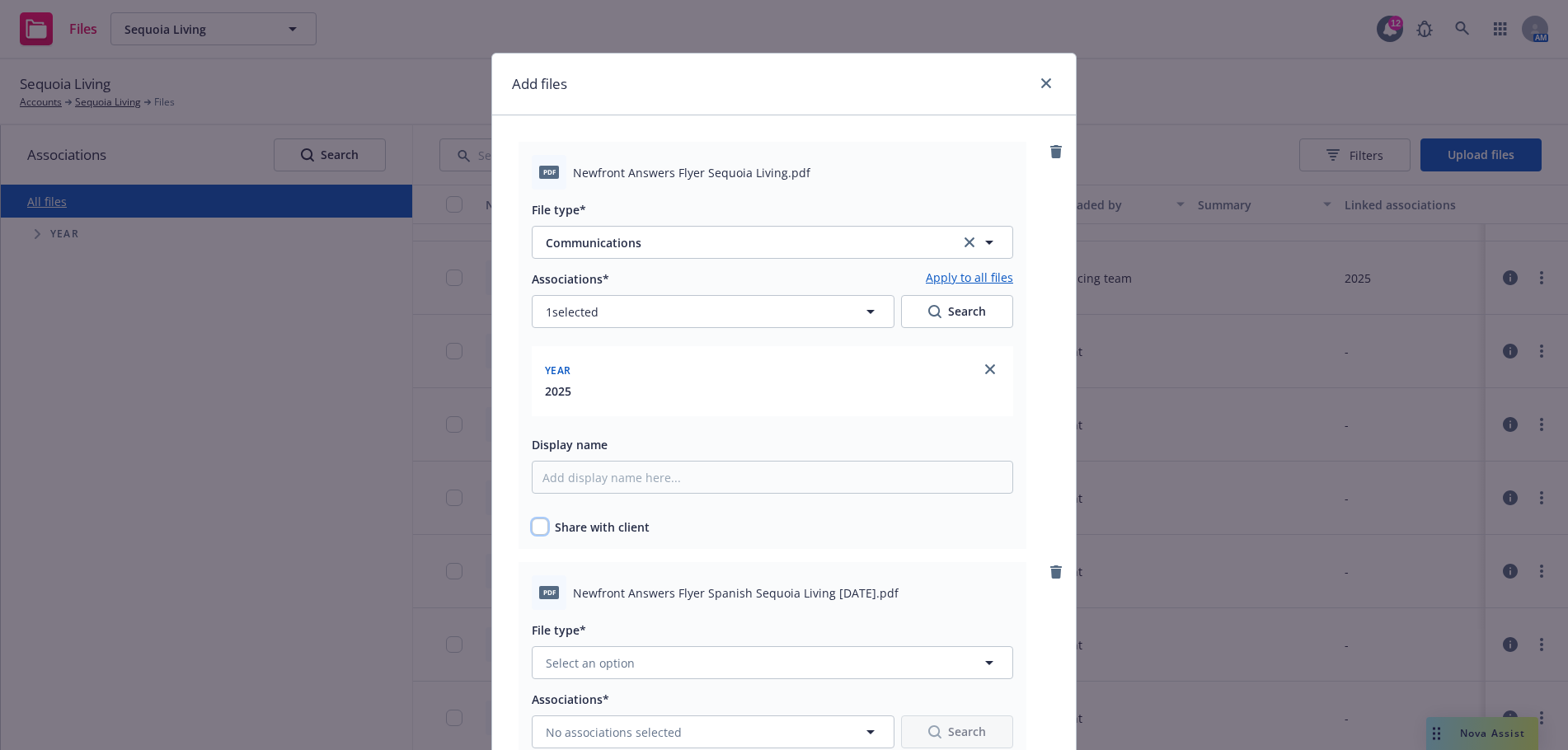
click at [534, 527] on input "checkbox" at bounding box center [541, 527] width 17 height 17
checkbox input "true"
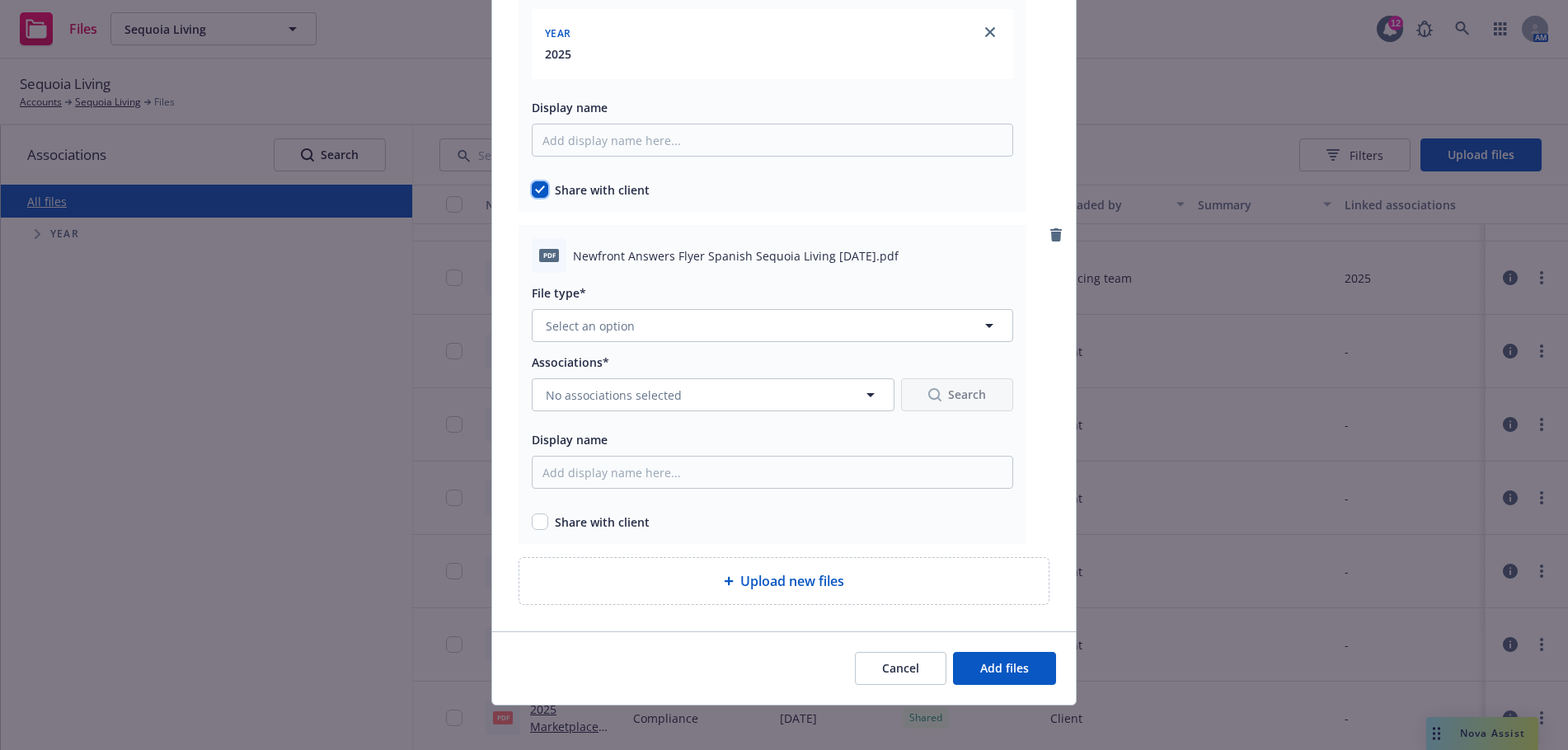
scroll to position [345, 0]
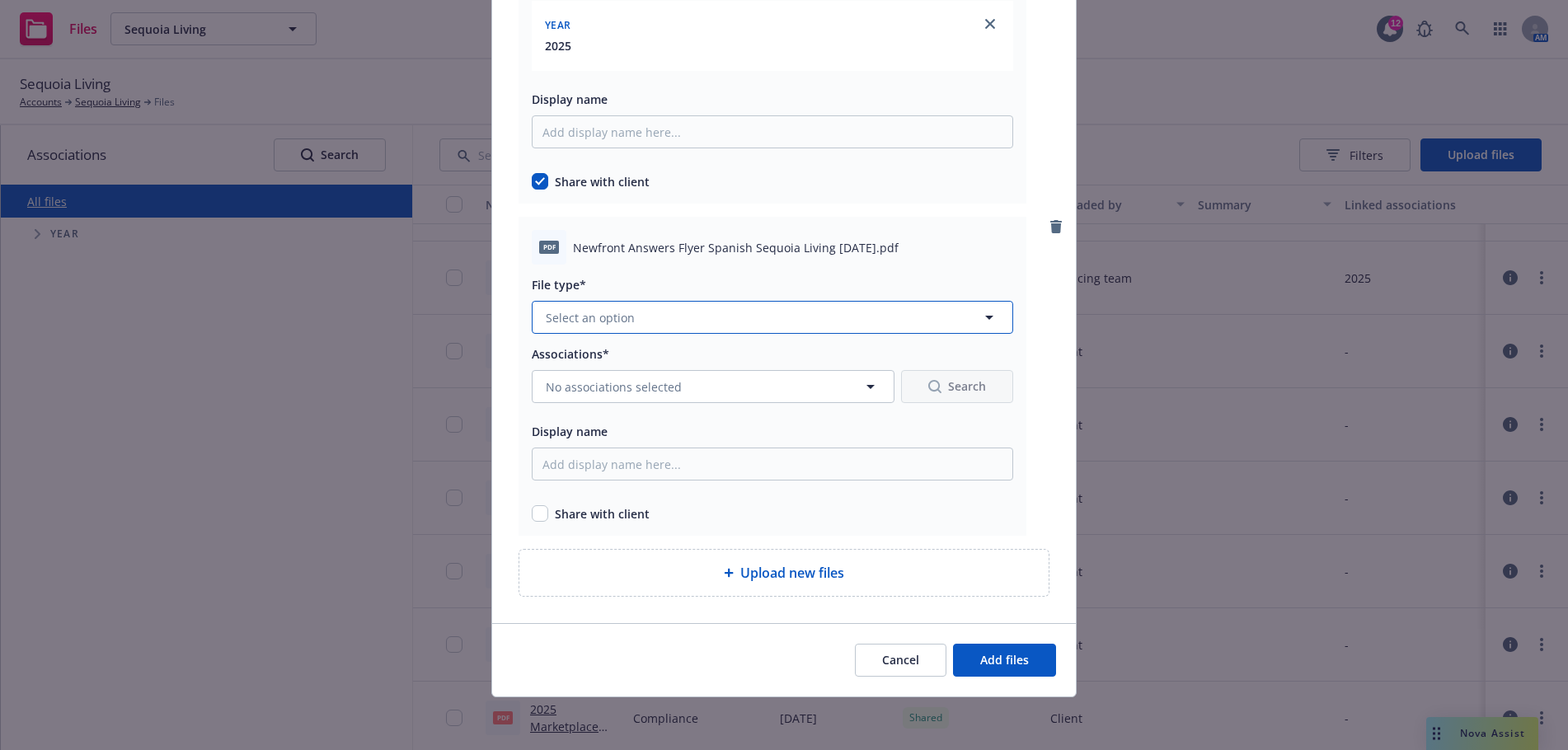
click at [984, 314] on icon "button" at bounding box center [990, 318] width 20 height 20
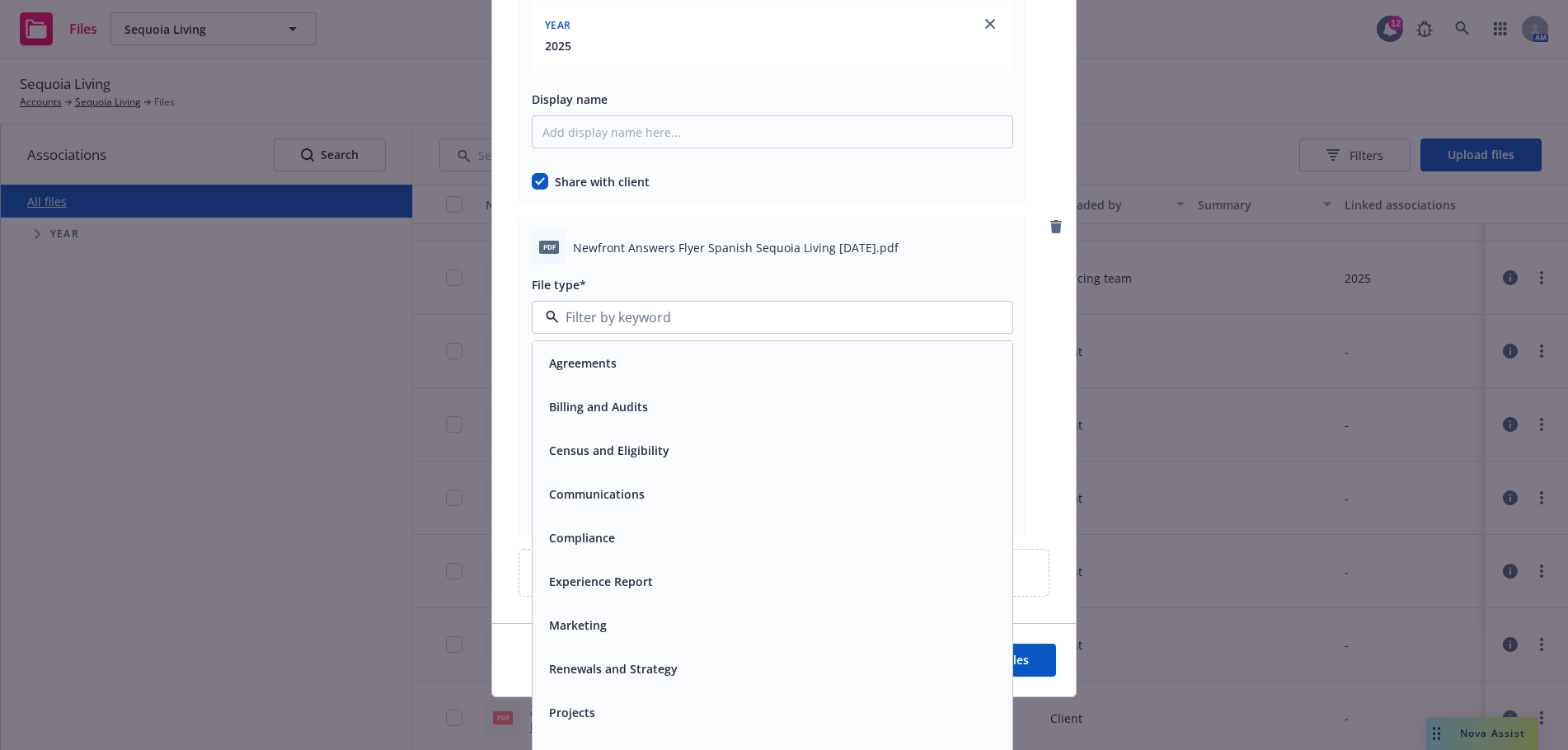
click at [628, 488] on span "Communications" at bounding box center [597, 494] width 96 height 18
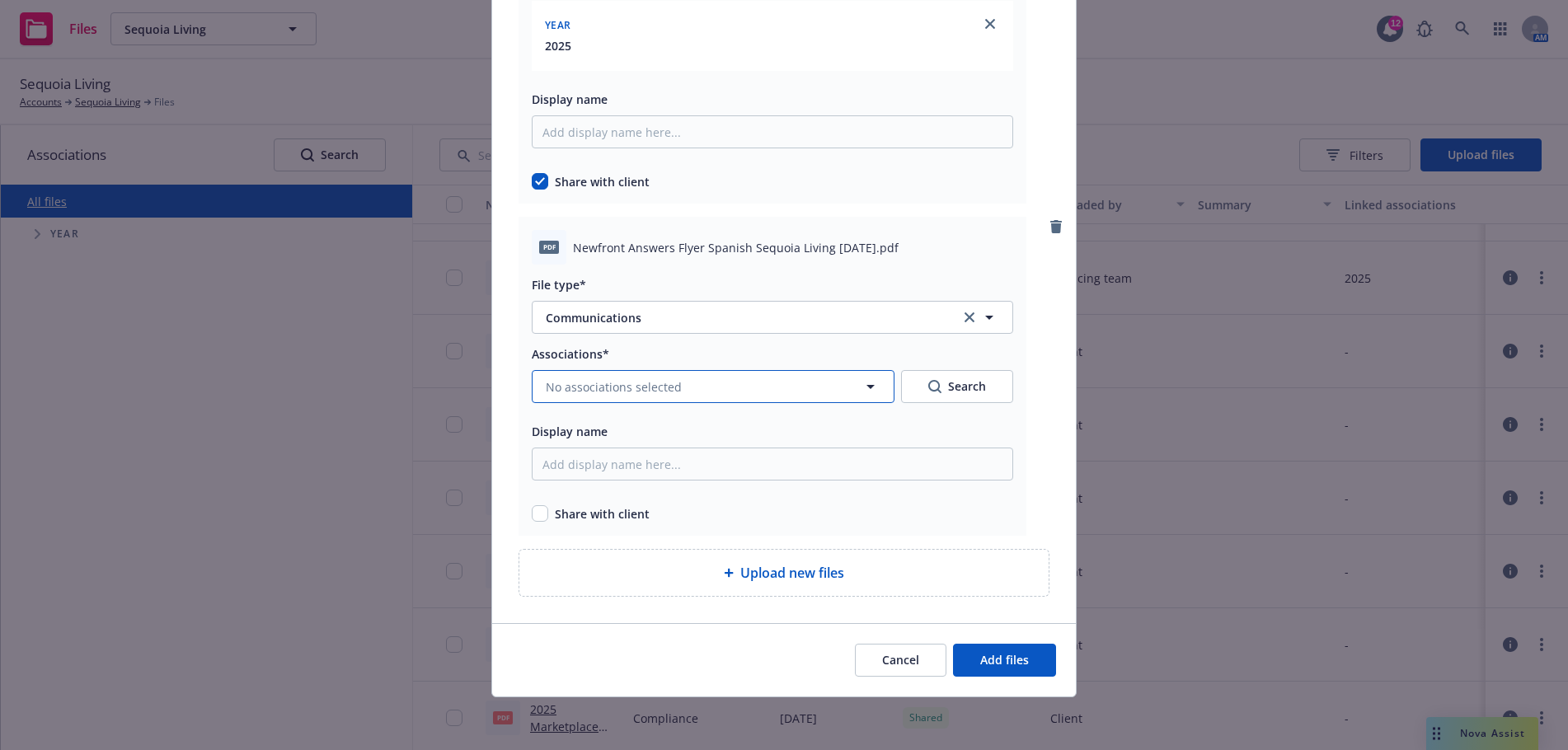
click at [867, 387] on icon "button" at bounding box center [871, 386] width 8 height 4
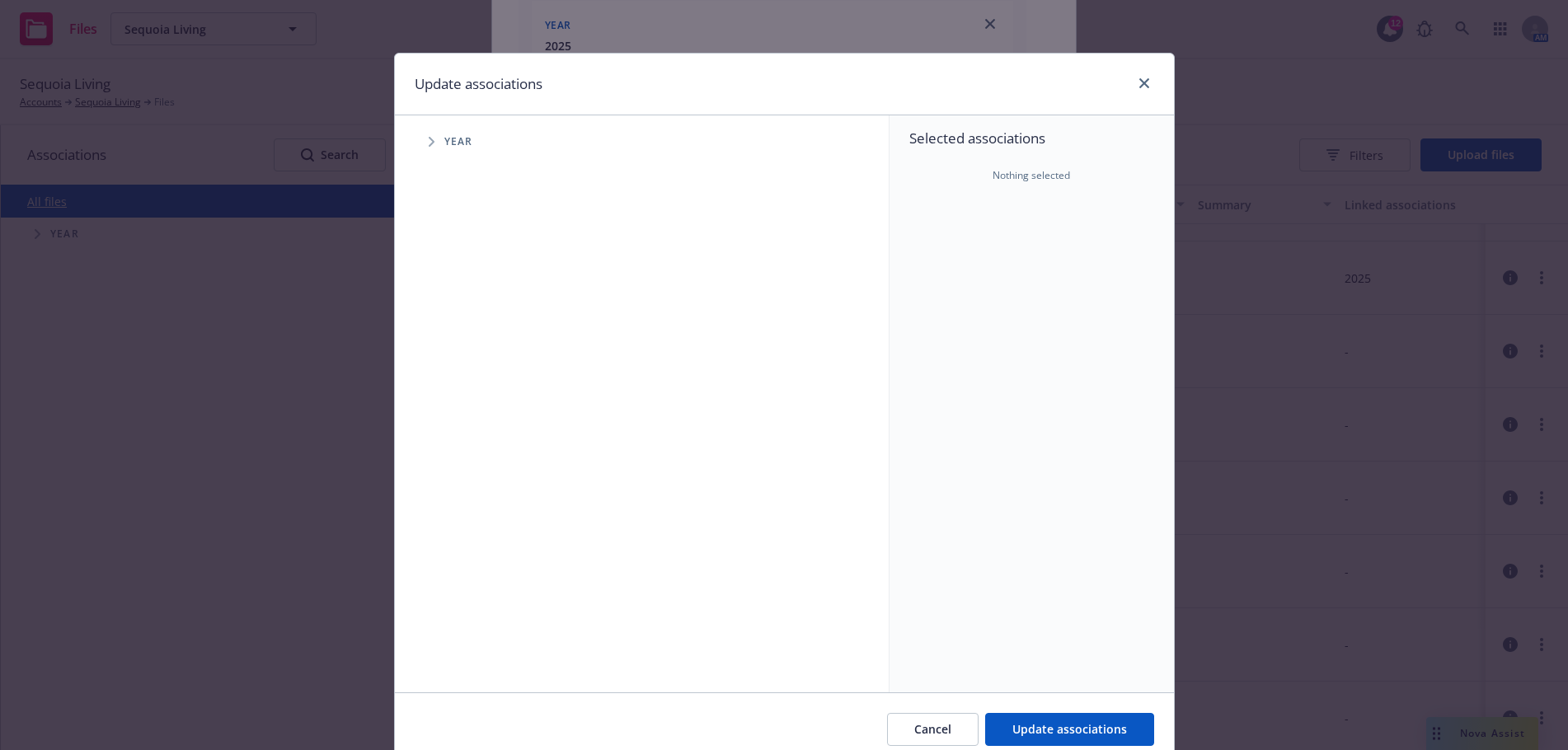
click at [429, 145] on icon "Tree Example" at bounding box center [432, 142] width 7 height 10
click at [467, 369] on input "Tree Example" at bounding box center [474, 368] width 17 height 17
checkbox input "true"
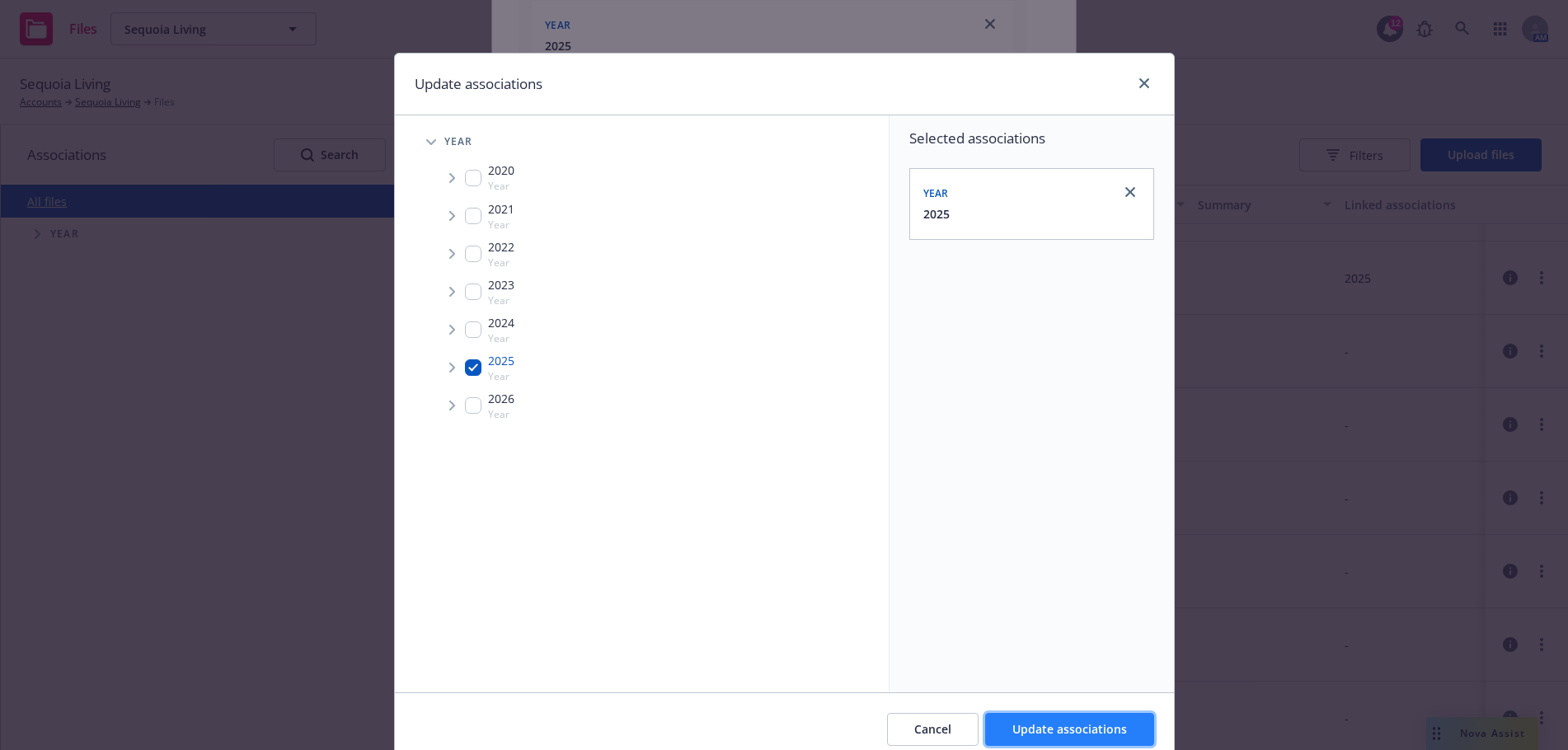
click at [1088, 725] on span "Update associations" at bounding box center [1069, 729] width 115 height 16
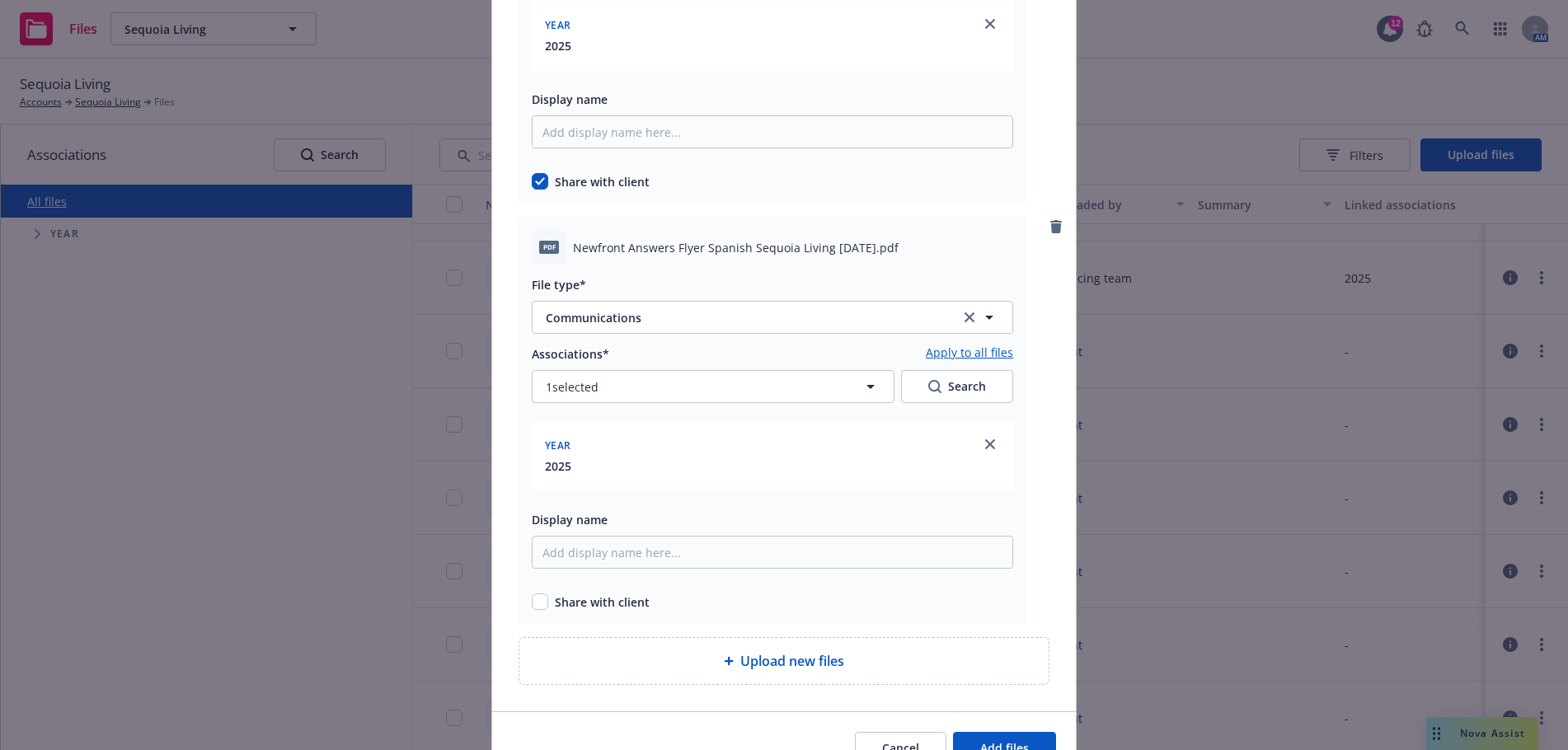
scroll to position [433, 0]
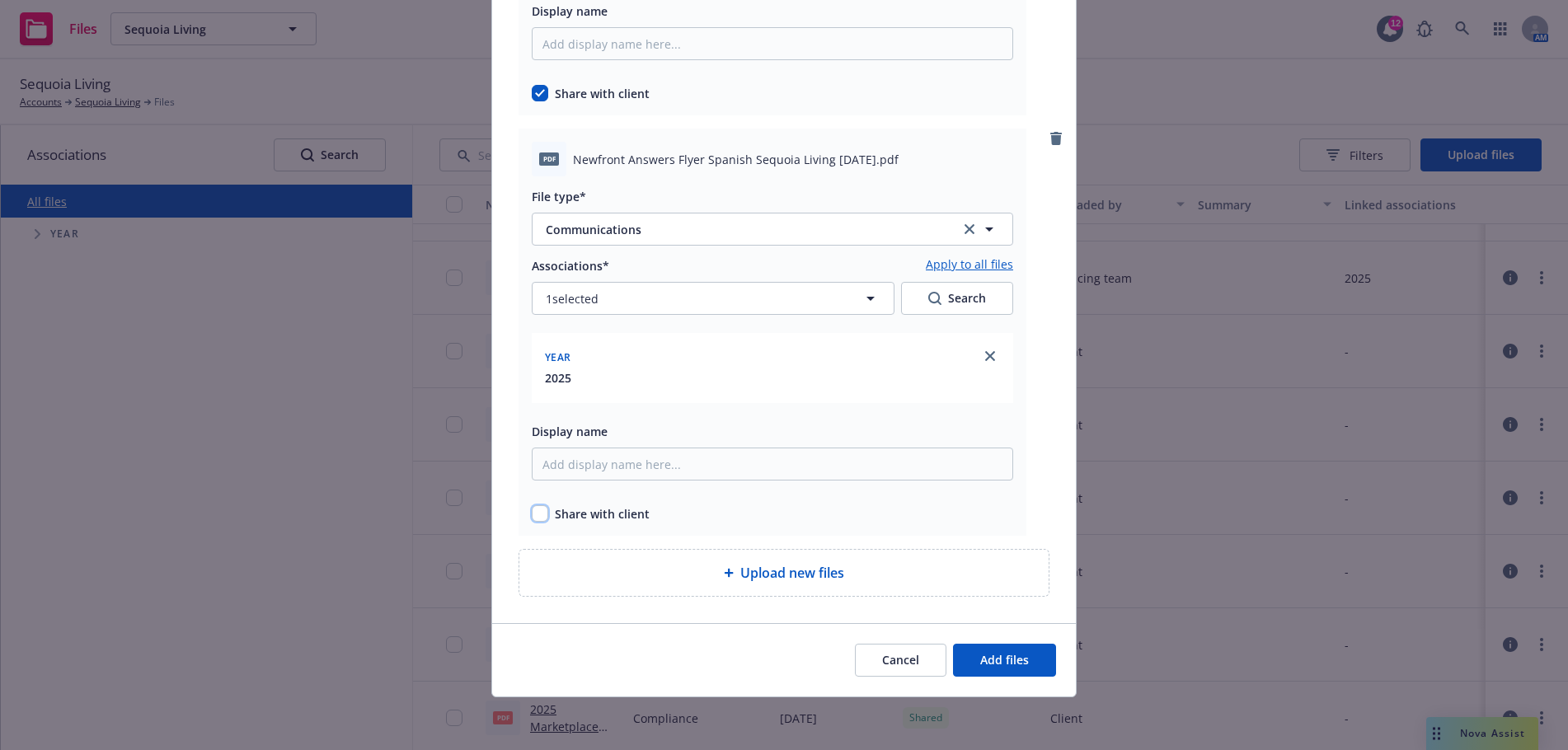
click at [539, 514] on input "checkbox" at bounding box center [541, 514] width 17 height 17
checkbox input "true"
click at [1007, 661] on span "Add files" at bounding box center [1005, 659] width 49 height 16
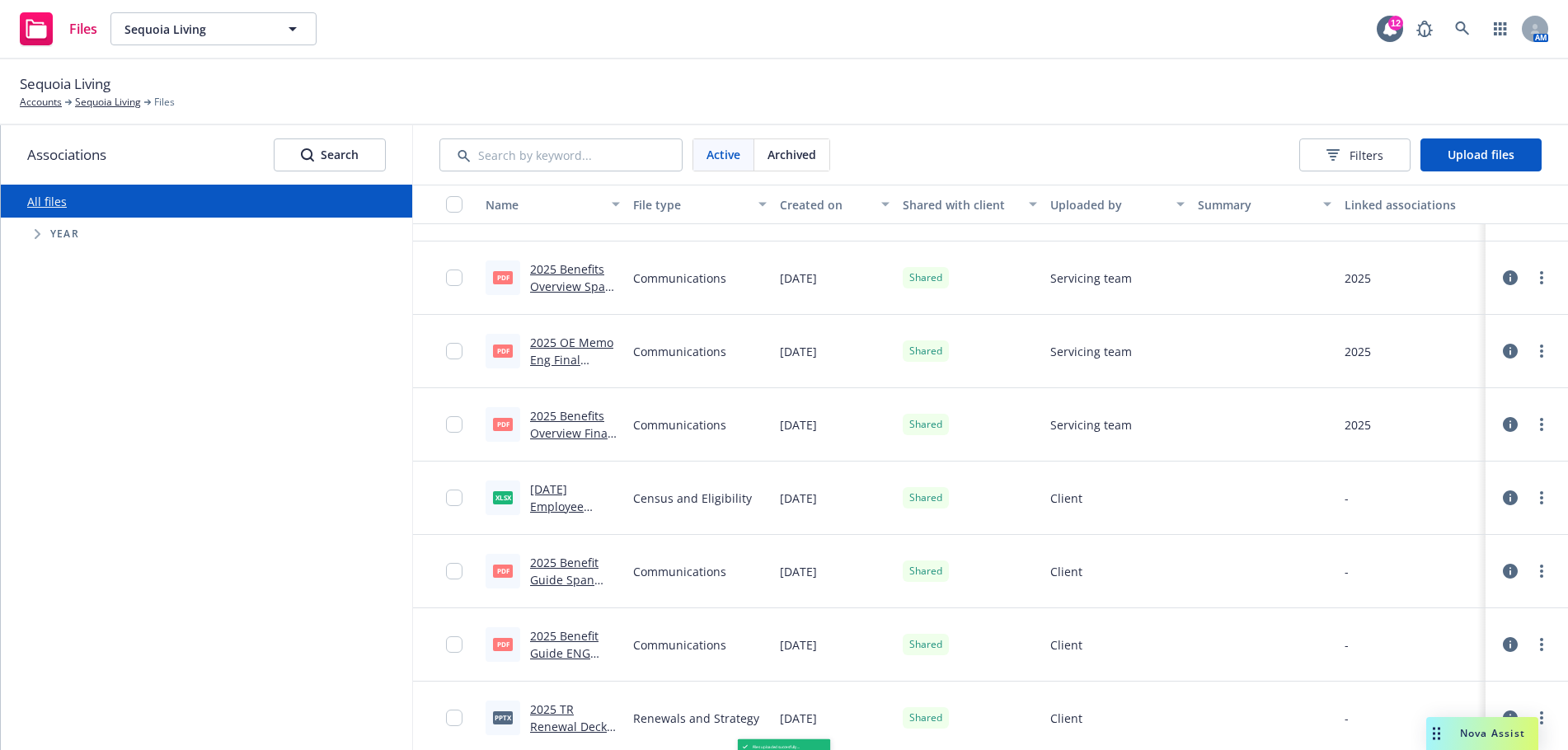
scroll to position [1364, 0]
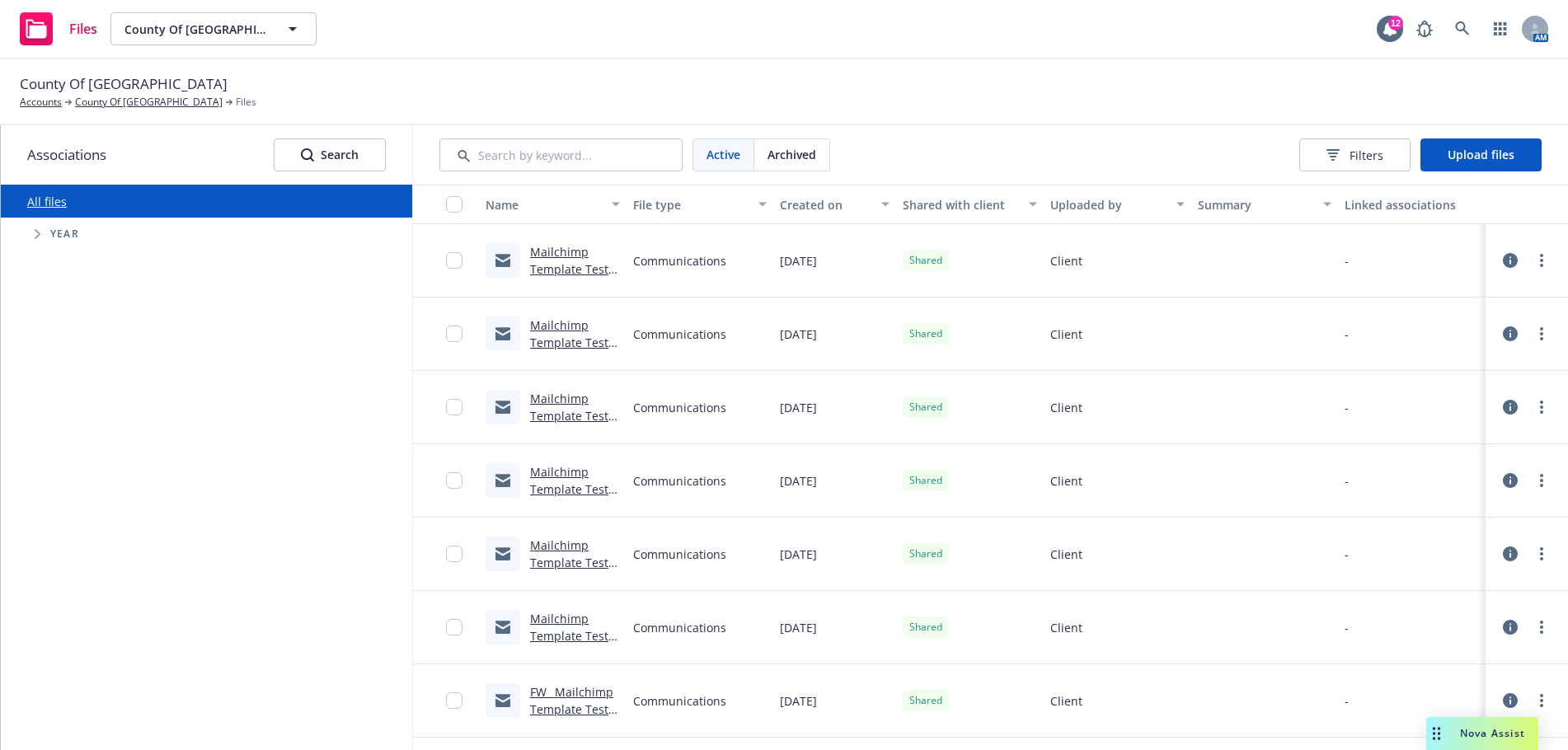
click at [1503, 261] on icon at bounding box center [1510, 261] width 15 height 15
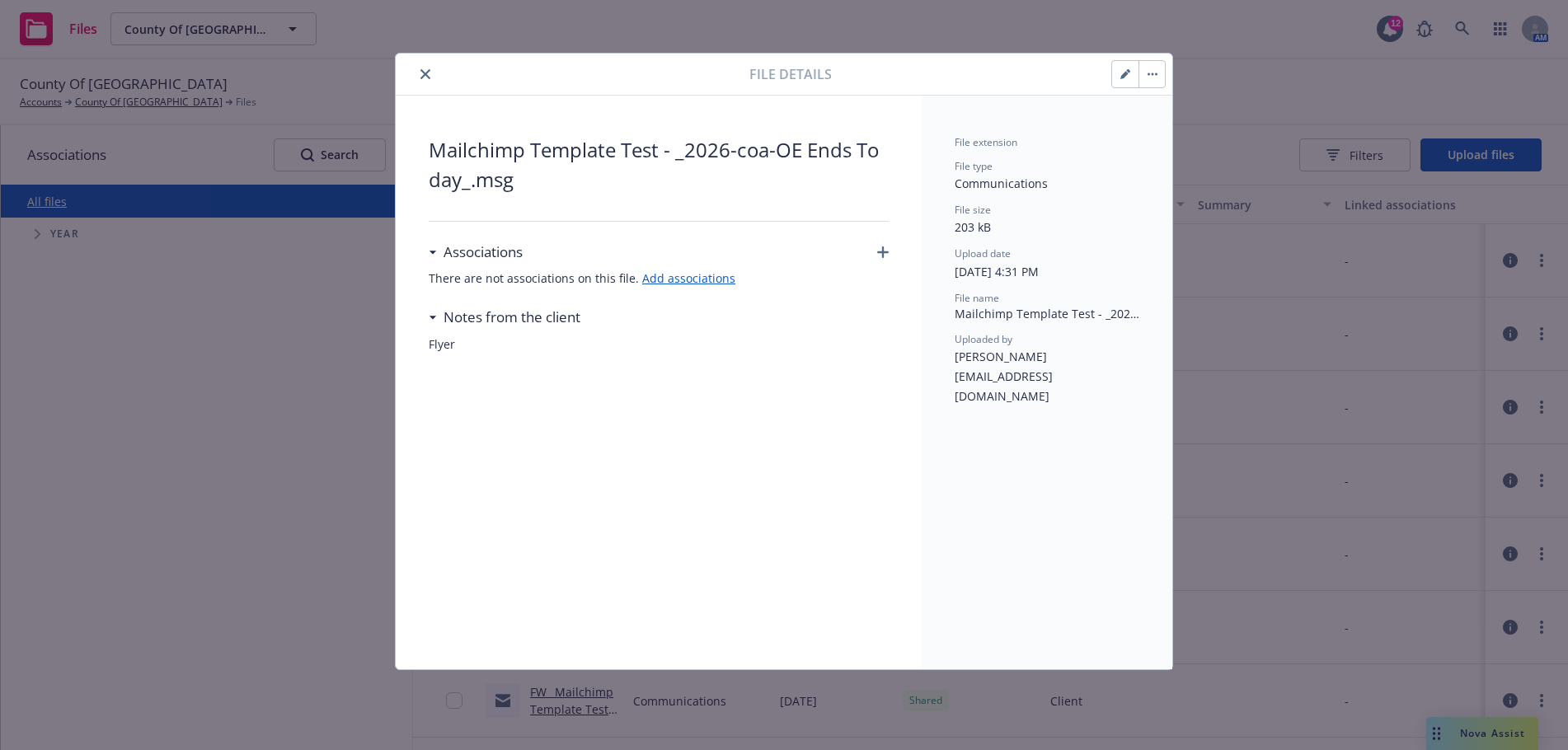
click at [424, 73] on icon "close" at bounding box center [426, 75] width 10 height 10
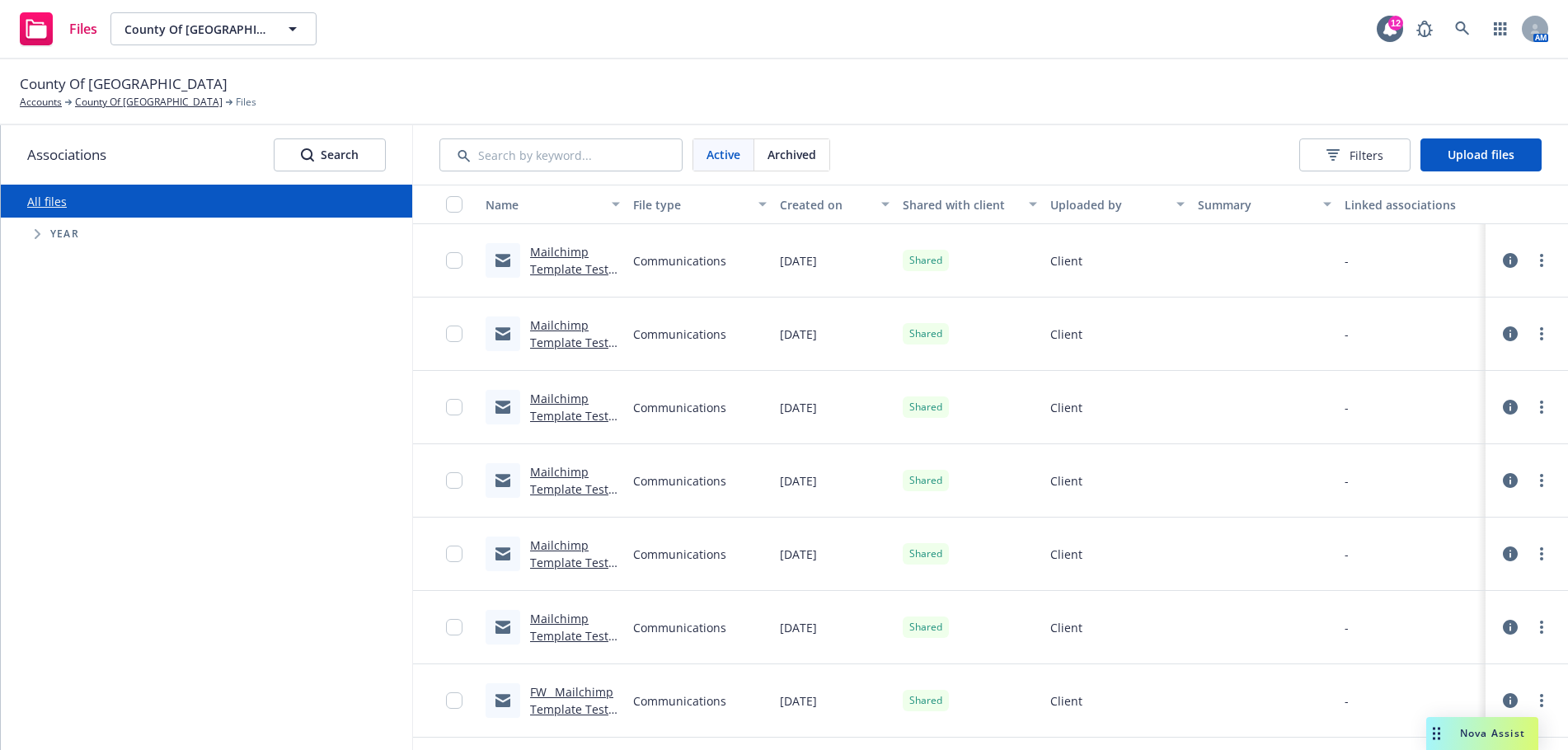
click at [667, 265] on span "Communications" at bounding box center [680, 261] width 93 height 18
click at [569, 266] on link "Mailchimp Template Test - _2026-coa-OE Ends Today_.msg" at bounding box center [573, 286] width 85 height 85
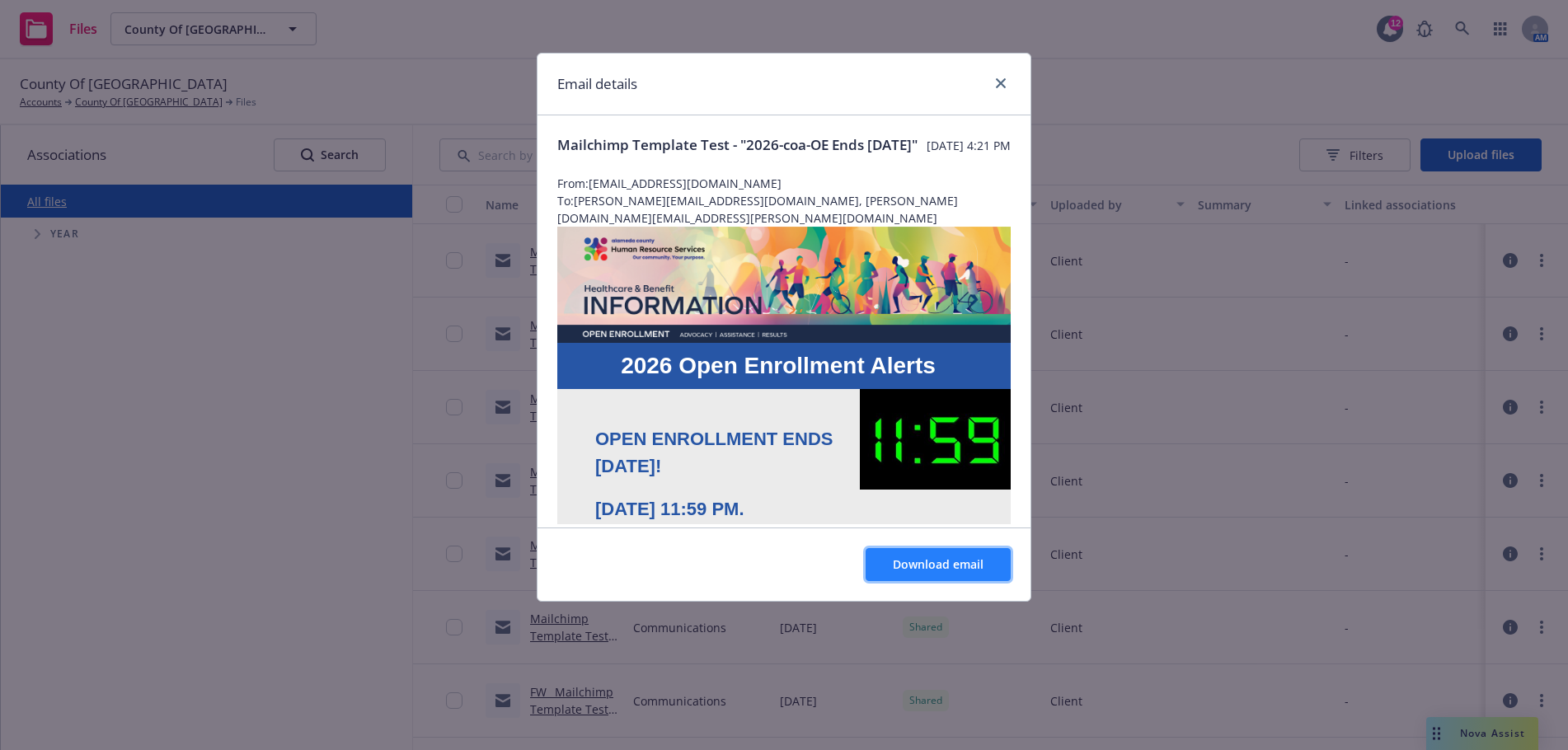
click at [929, 571] on span "Download email" at bounding box center [938, 564] width 91 height 16
click at [1003, 87] on icon "close" at bounding box center [1001, 83] width 10 height 10
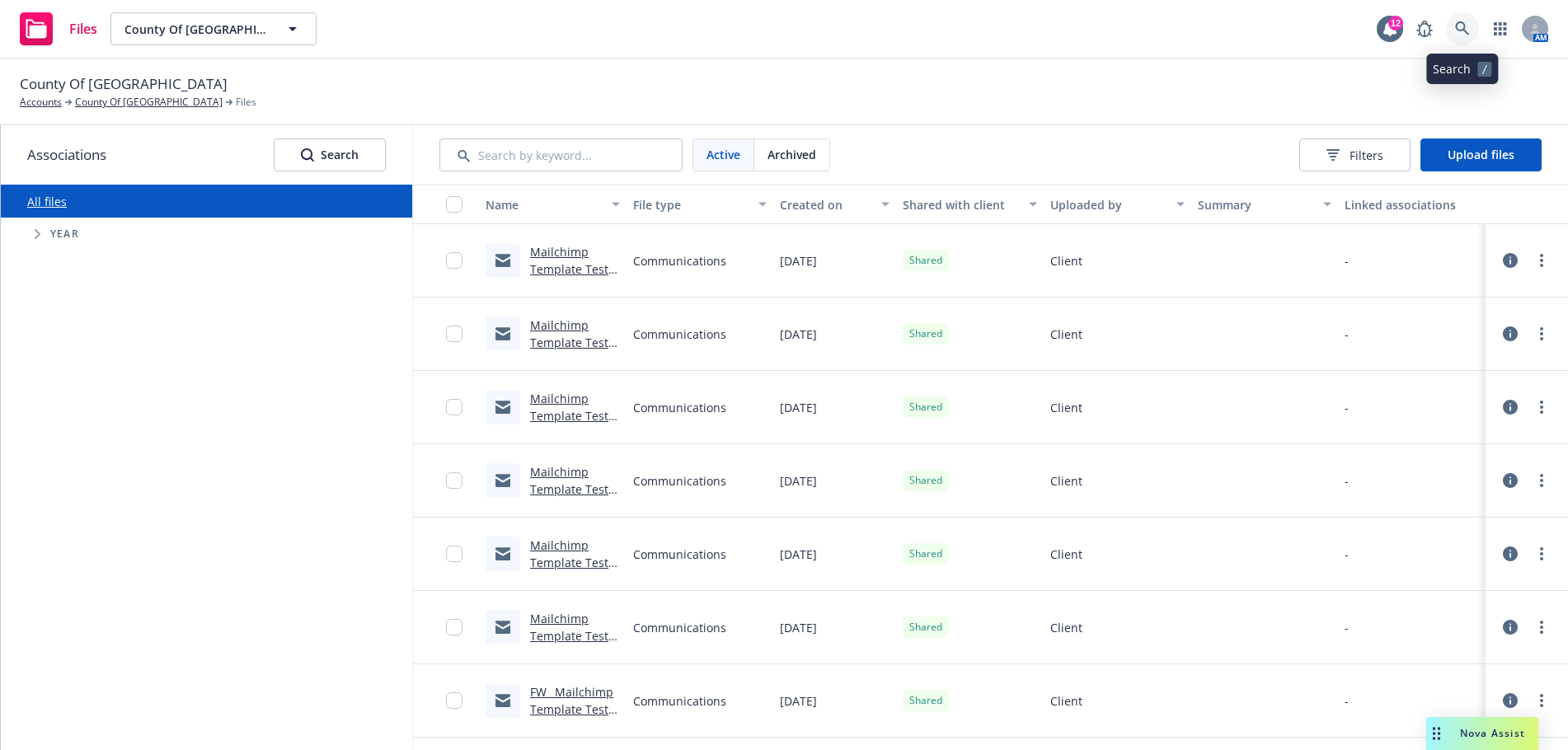
click at [1466, 27] on icon at bounding box center [1462, 29] width 15 height 15
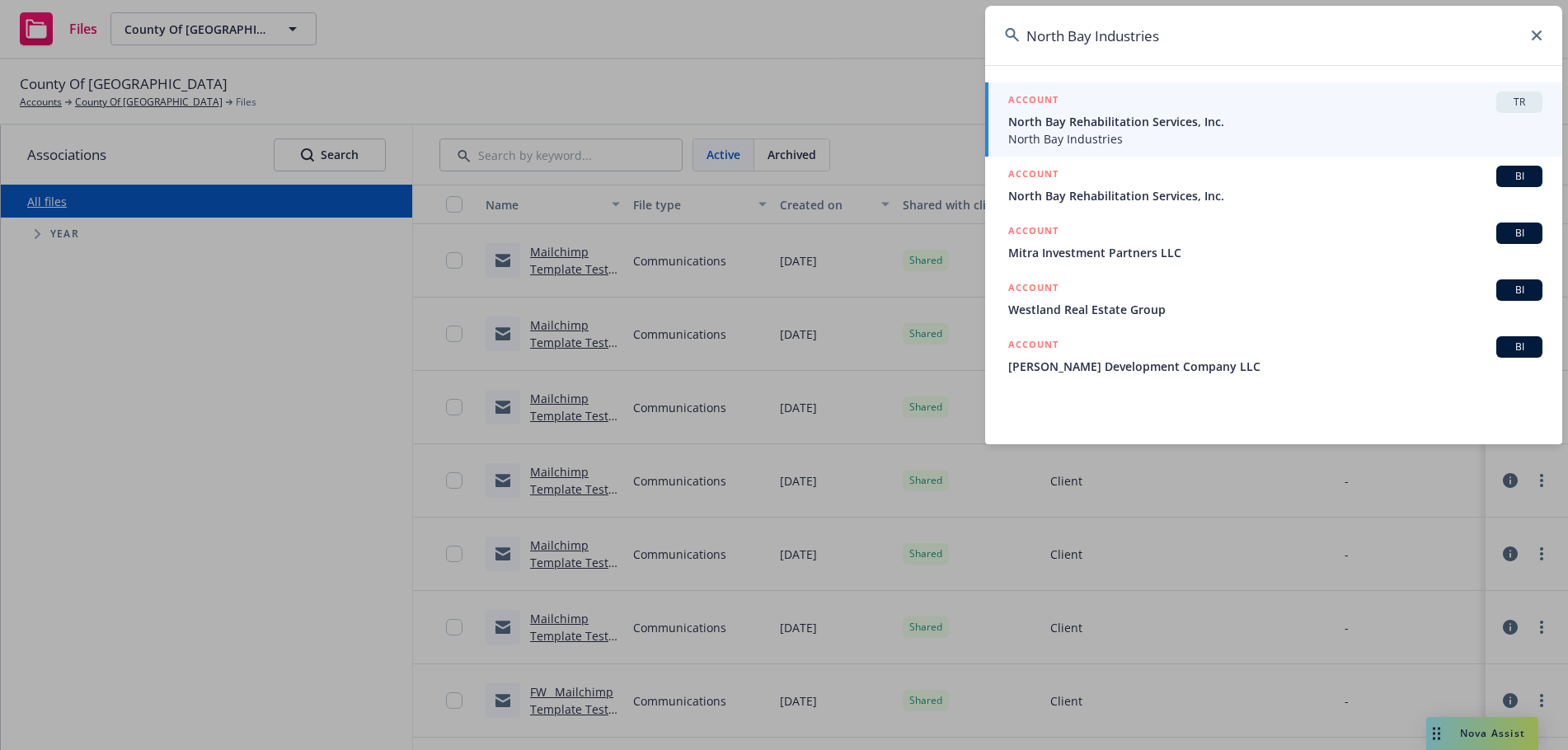
type input "North Bay Industries"
click at [1196, 109] on div "ACCOUNT TR" at bounding box center [1276, 102] width 535 height 22
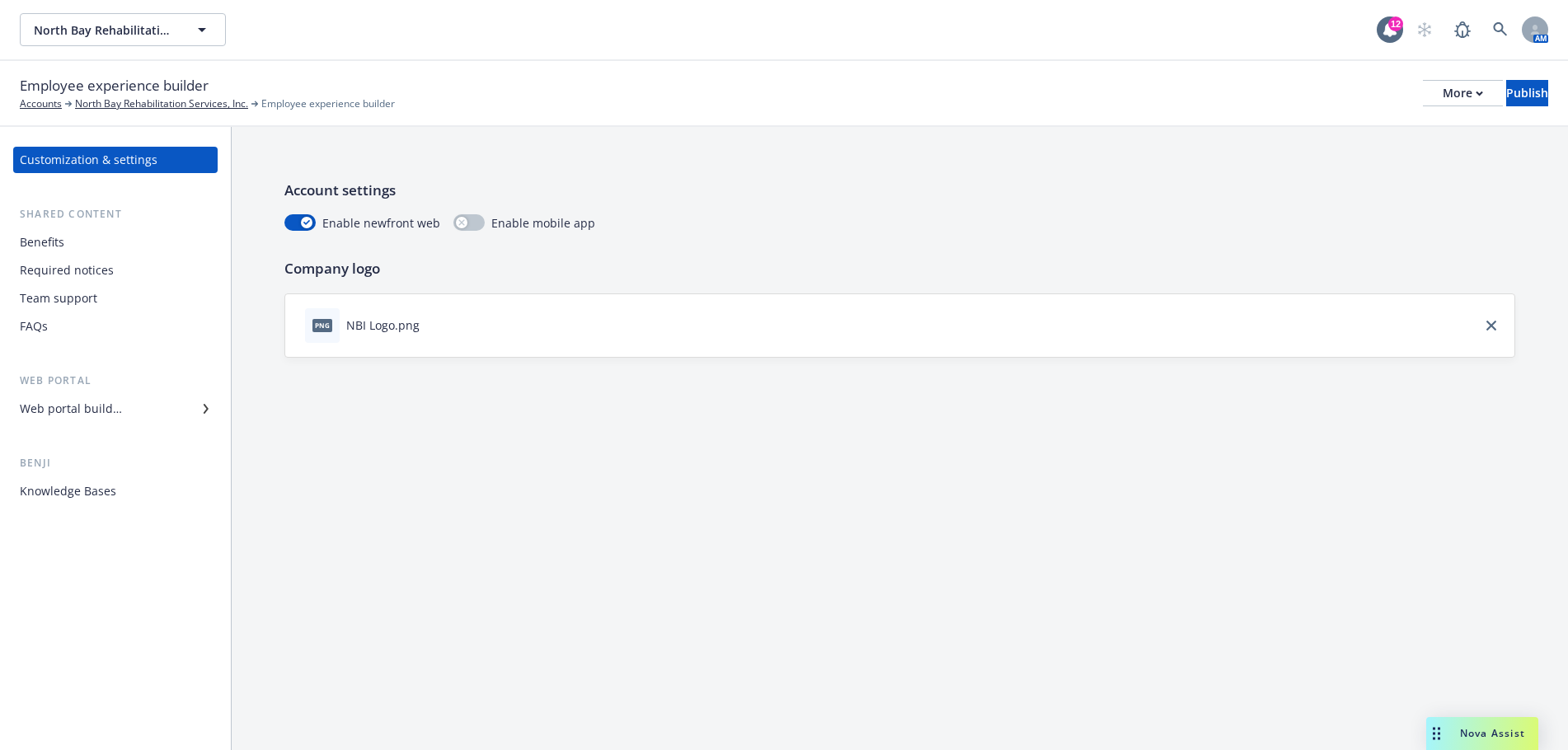
click at [84, 409] on div "Web portal builder" at bounding box center [71, 408] width 102 height 26
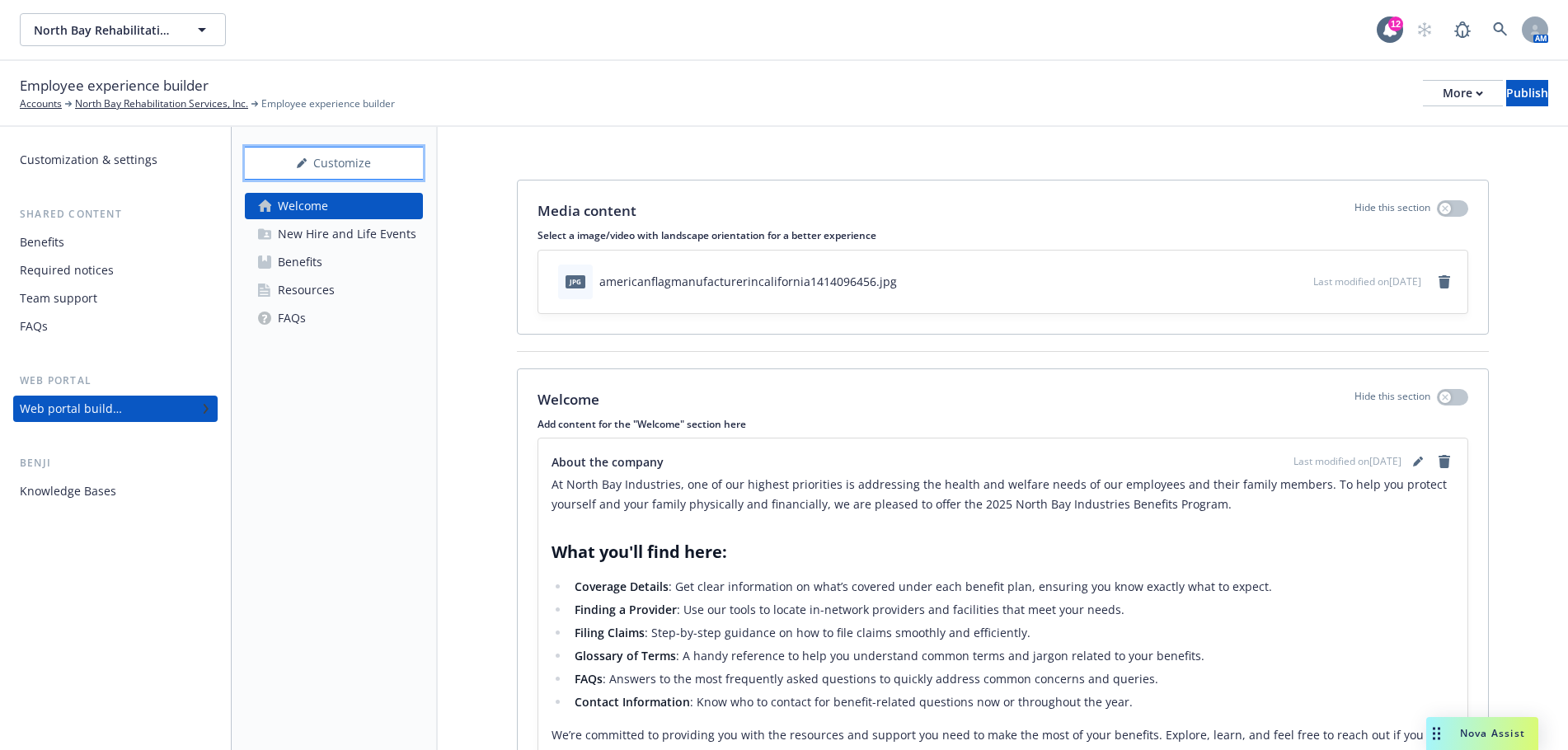
click at [312, 158] on div "Customize" at bounding box center [334, 163] width 179 height 31
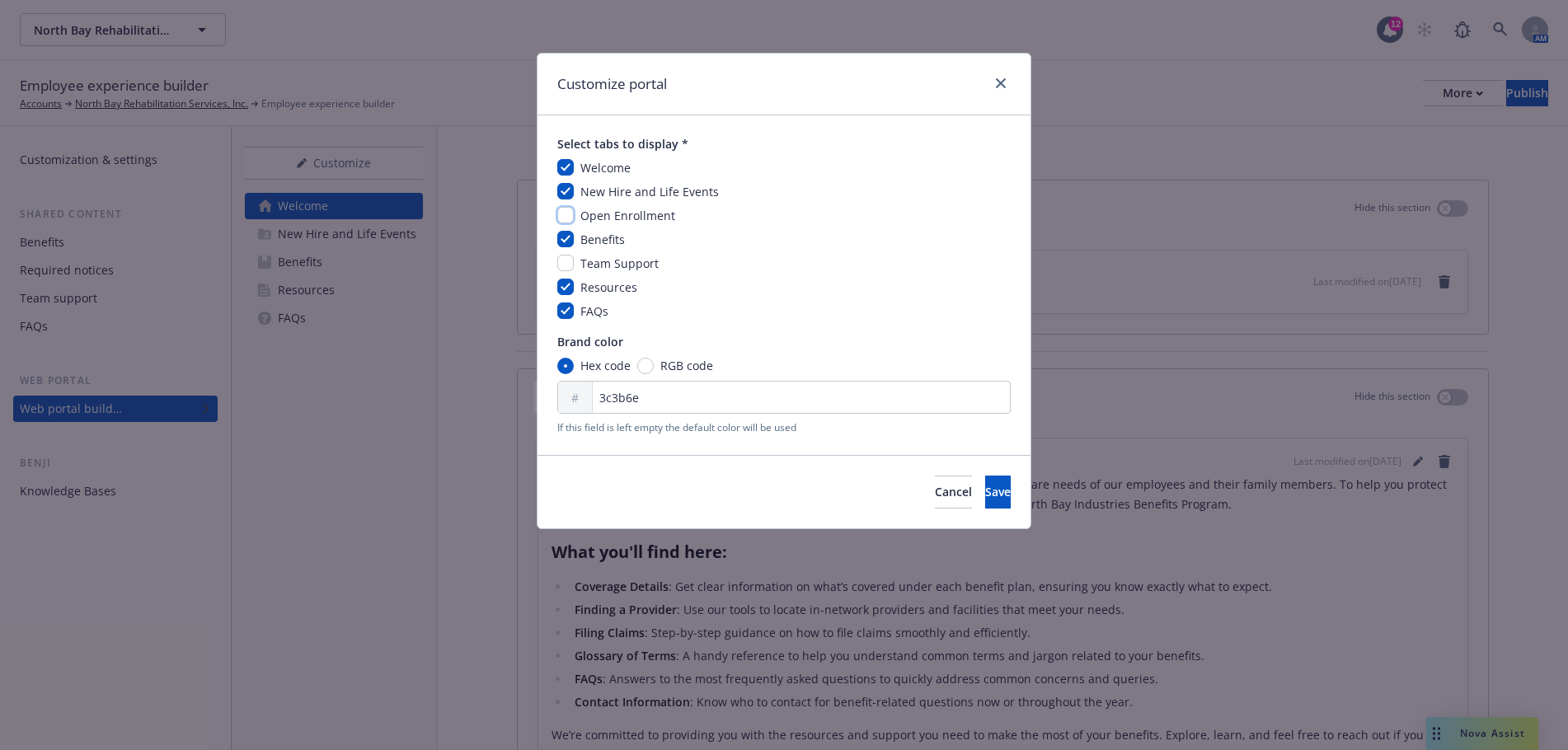
click at [563, 215] on input "checkbox" at bounding box center [566, 215] width 17 height 17
checkbox input "true"
click at [986, 494] on span "Save" at bounding box center [998, 492] width 25 height 16
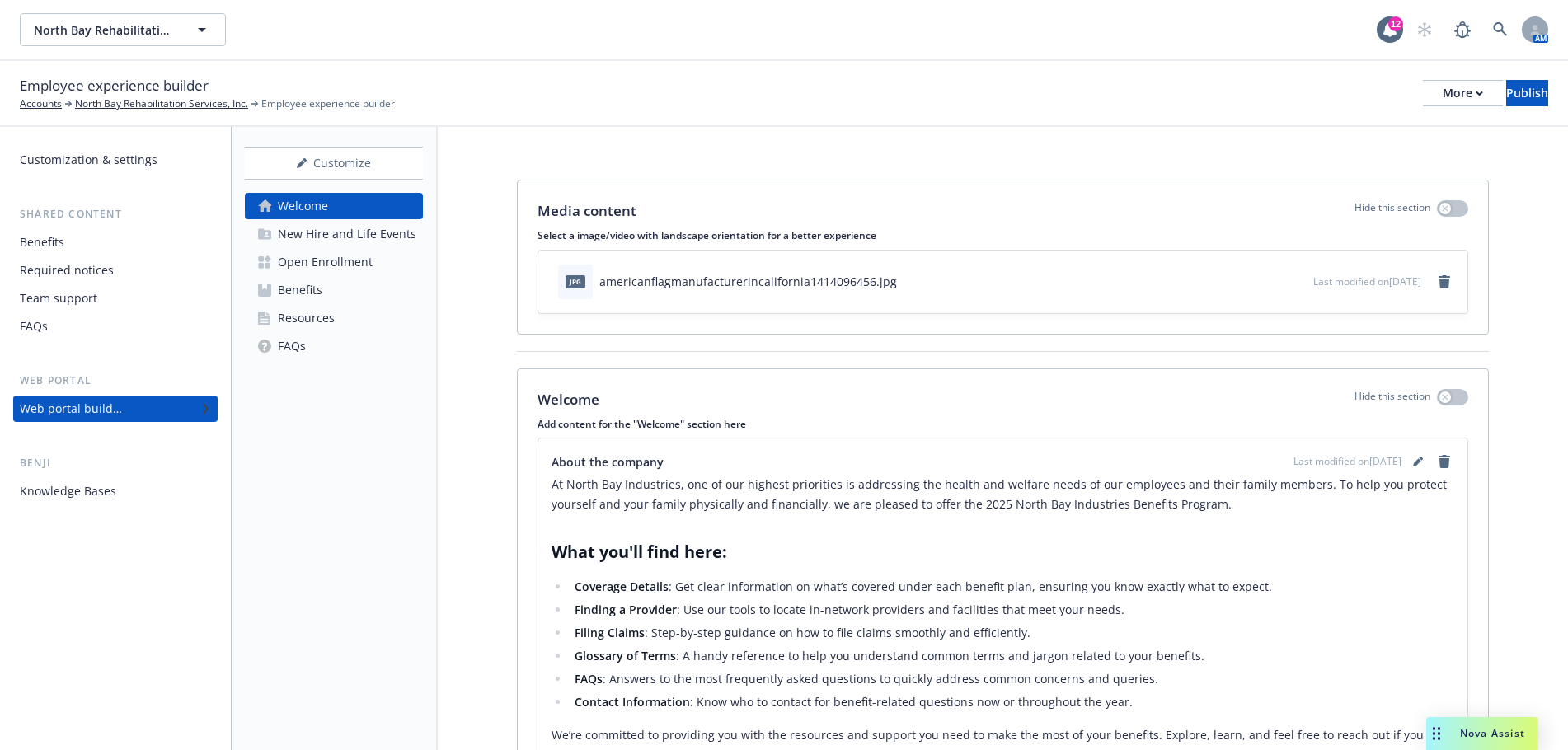
click at [993, 145] on div "Media content Hide this section Select a image/video with landscape orientation…" at bounding box center [1002, 526] width 1131 height 798
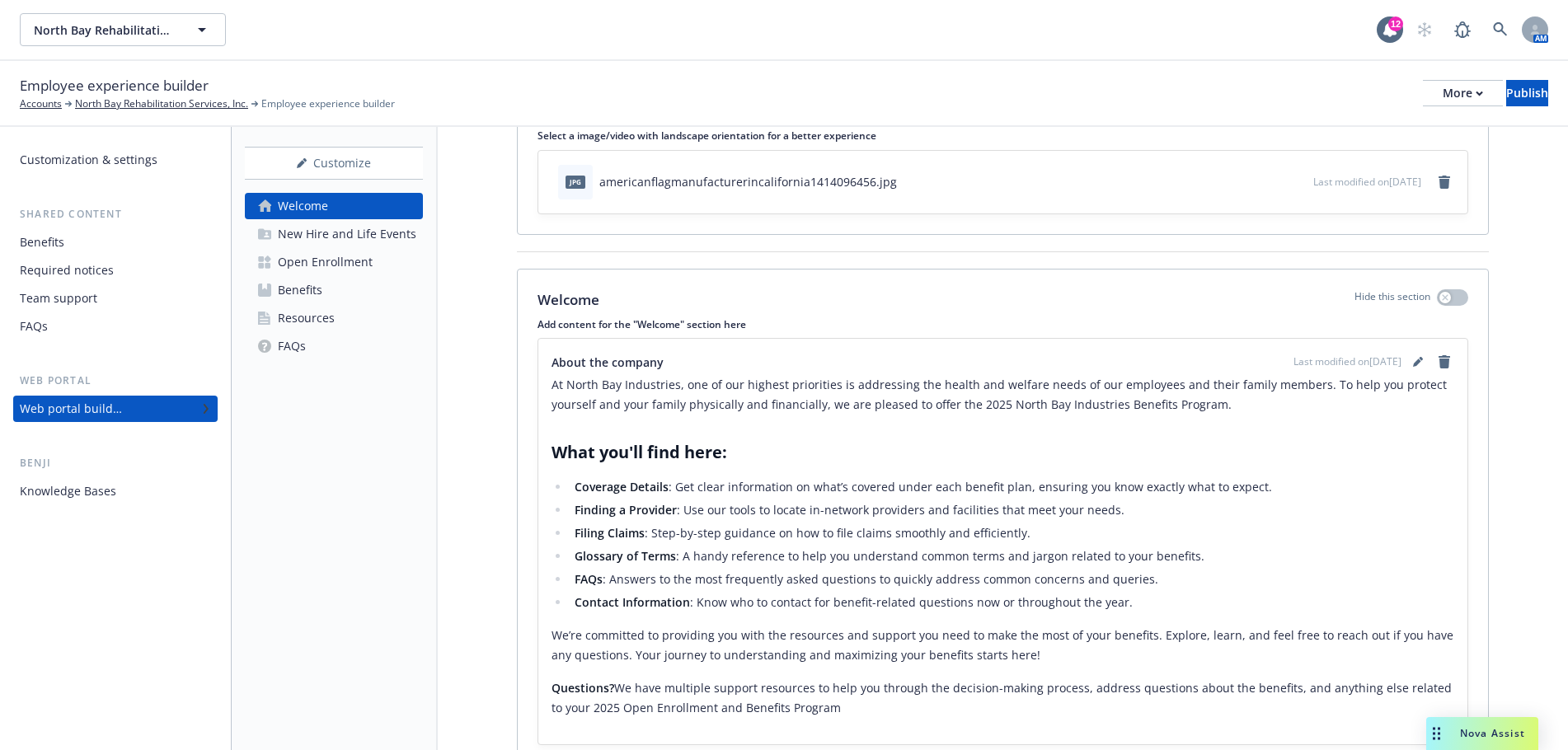
scroll to position [175, 0]
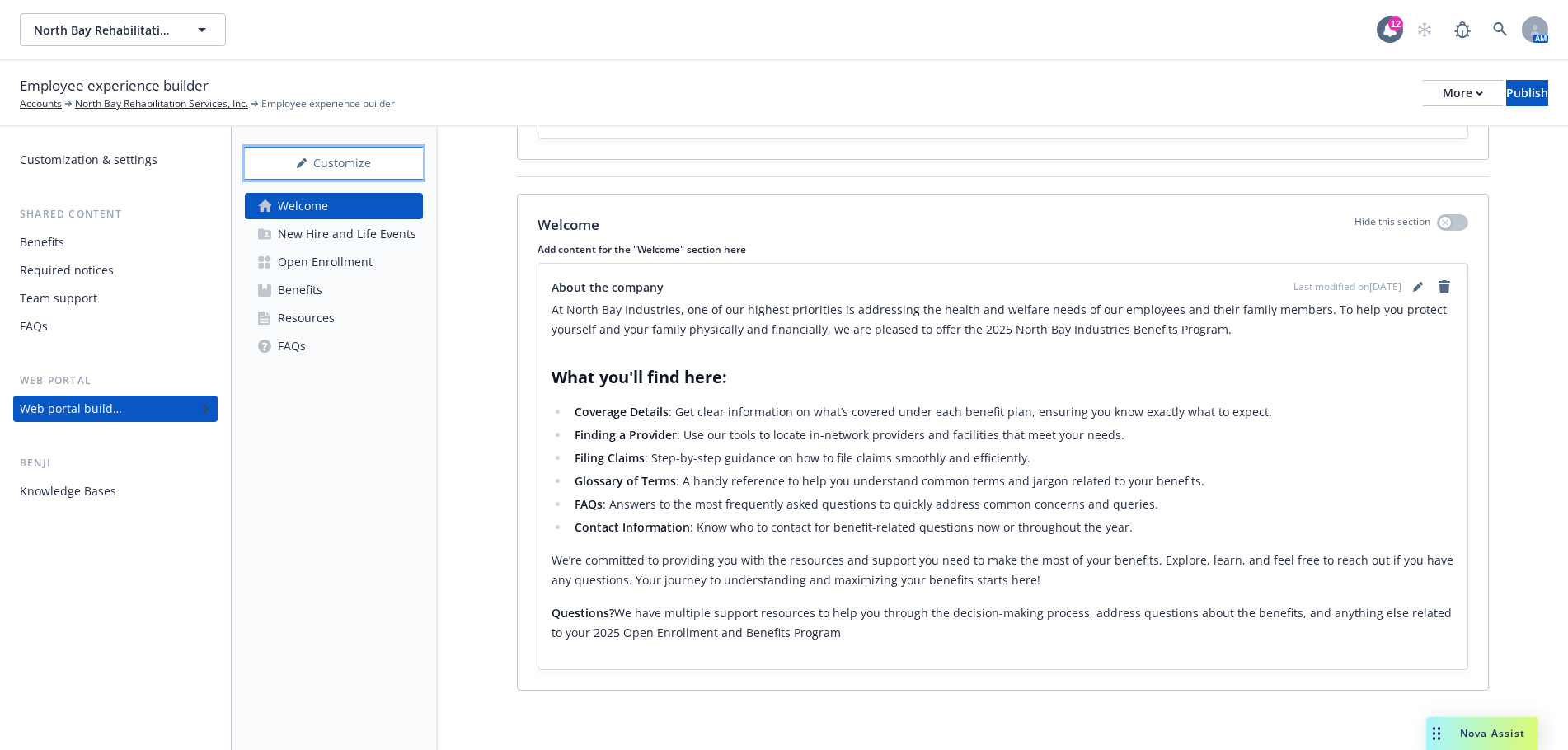
click at [393, 168] on div "Customize" at bounding box center [334, 163] width 179 height 31
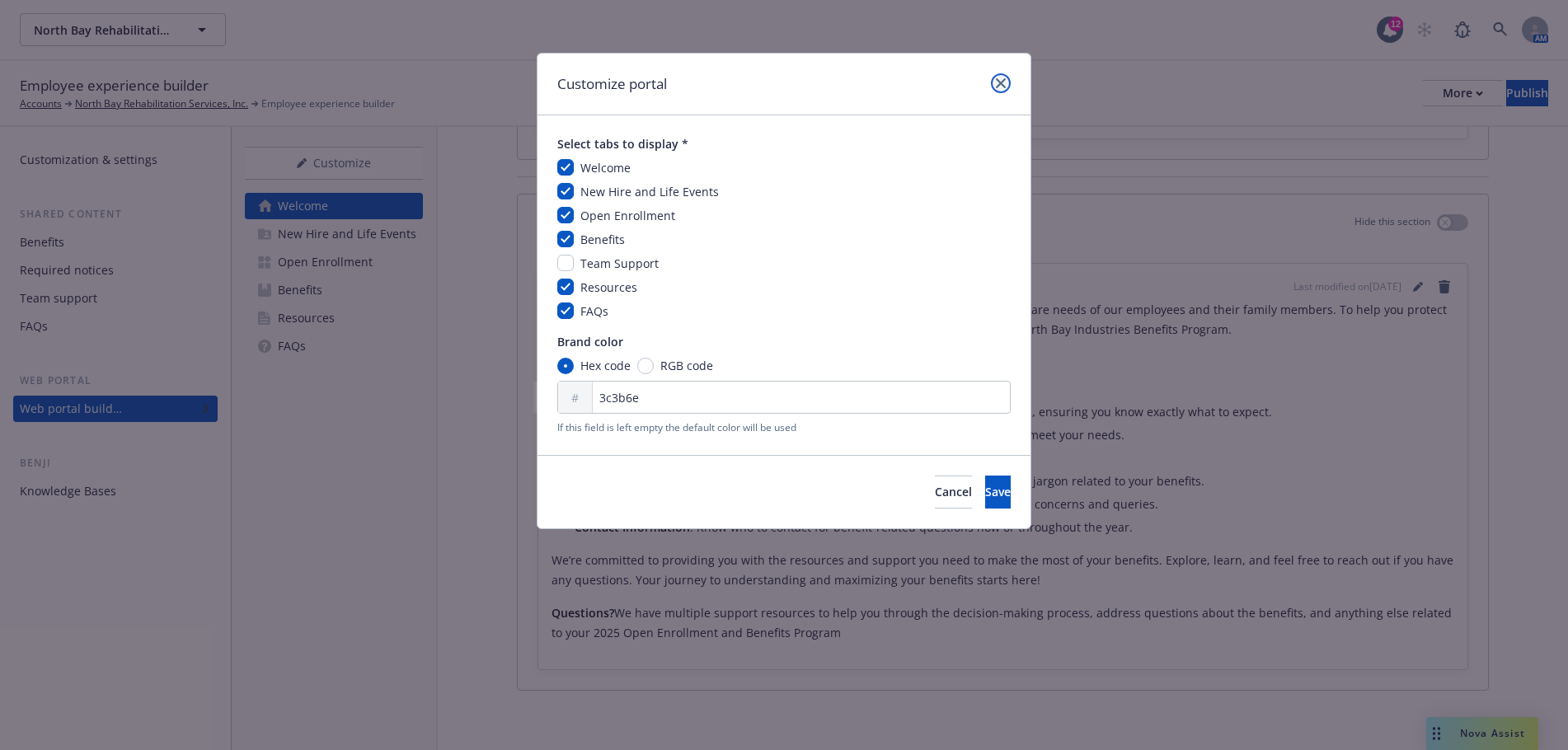
click at [1001, 84] on icon "close" at bounding box center [1001, 83] width 10 height 10
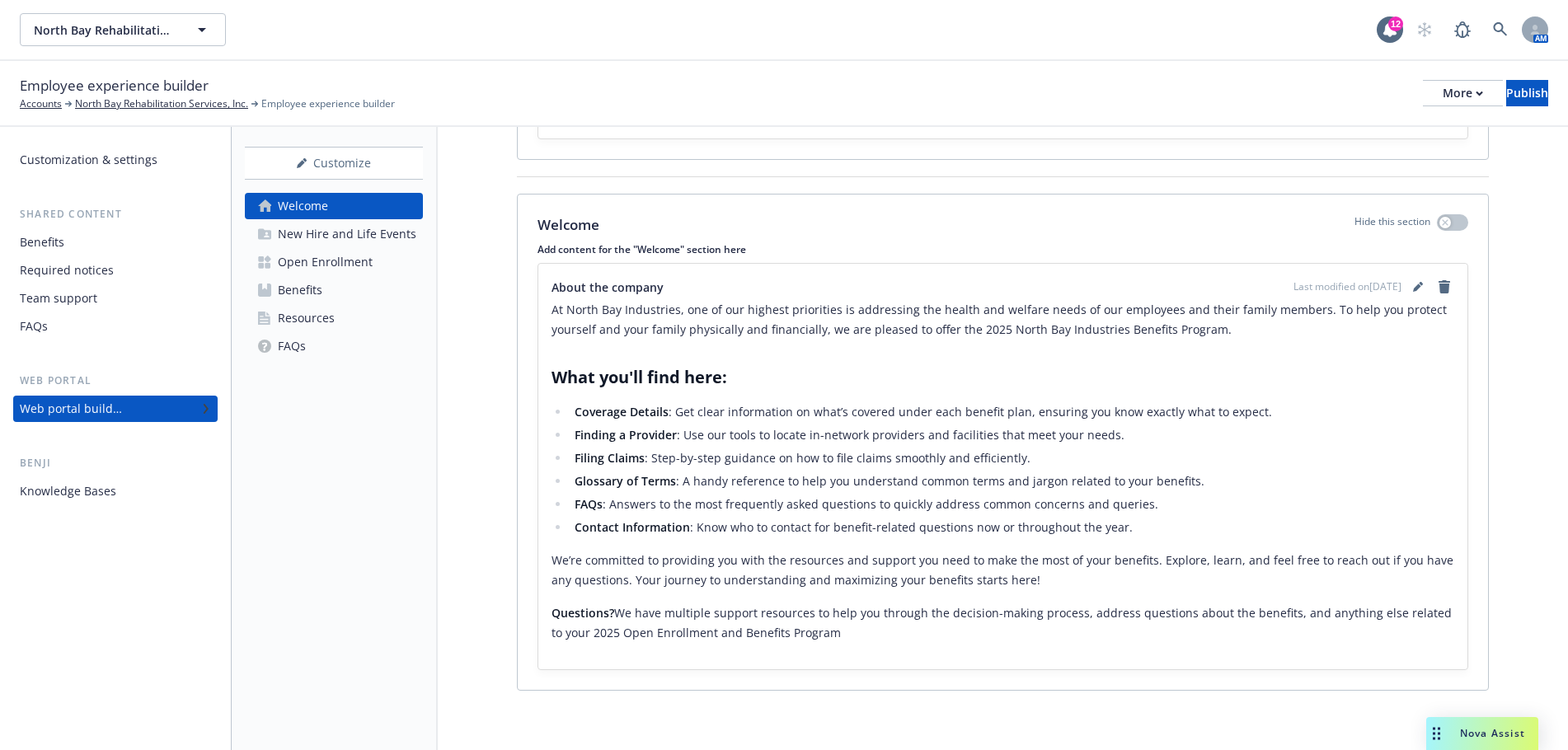
click at [309, 240] on div "New Hire and Life Events" at bounding box center [347, 234] width 138 height 26
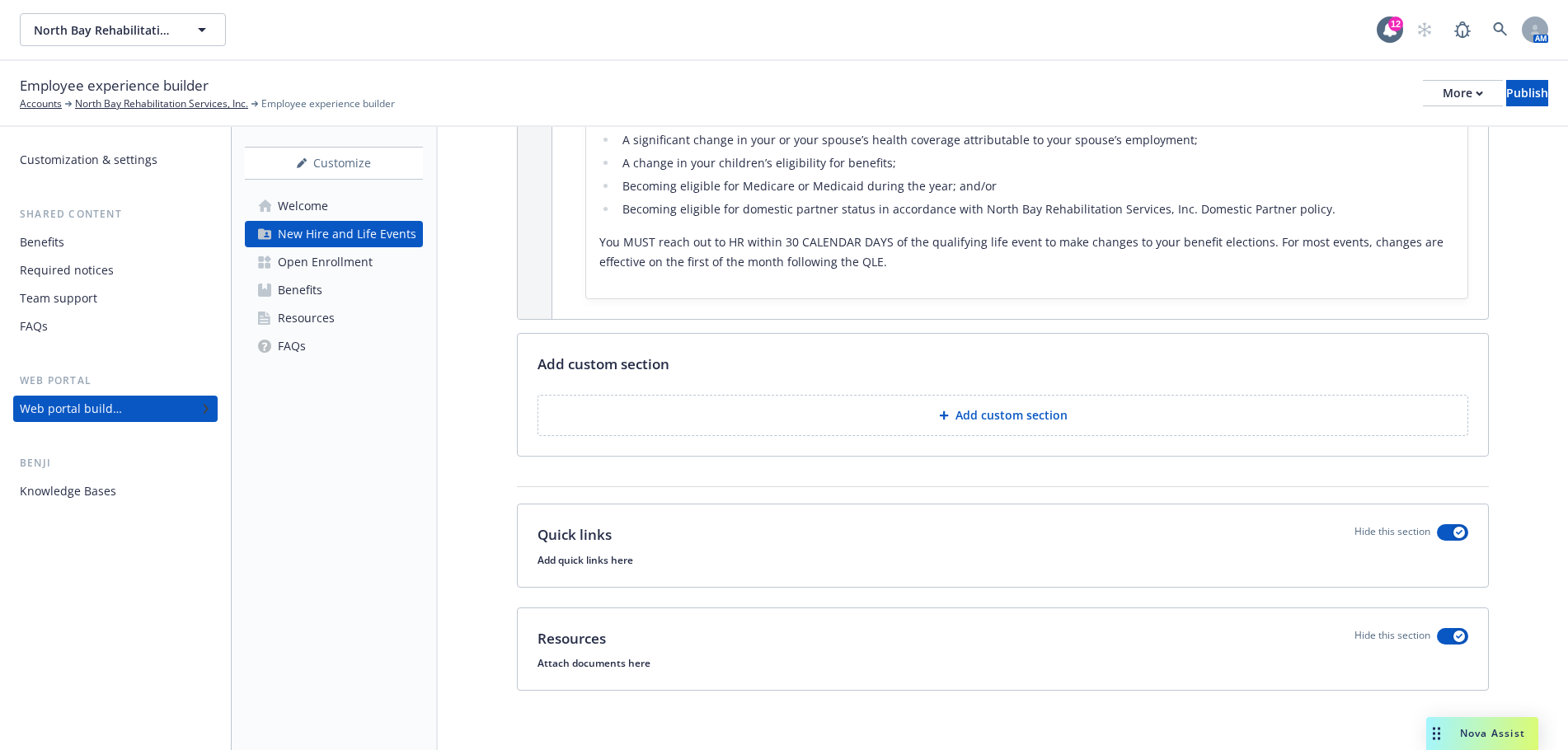
scroll to position [549, 0]
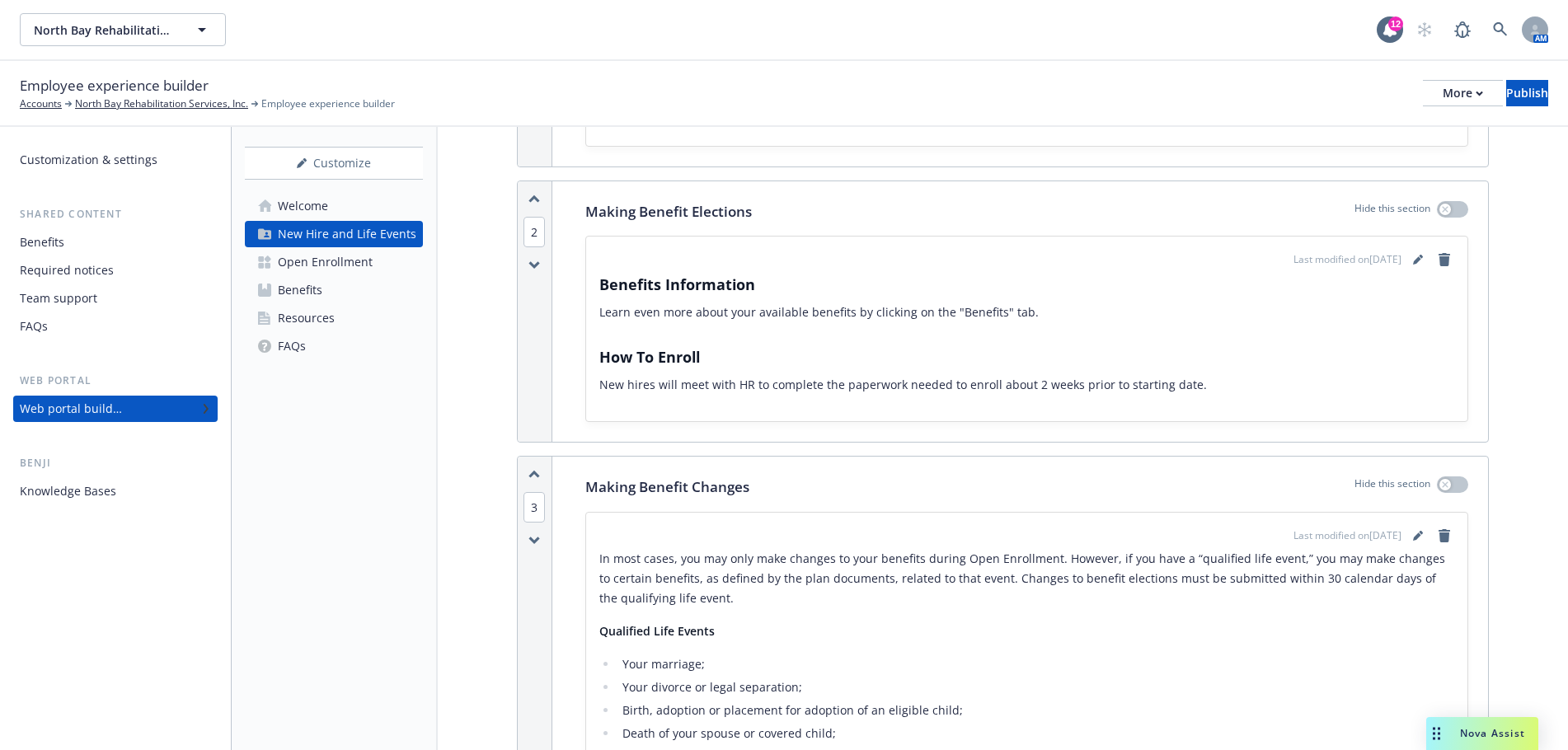
click at [314, 256] on div "Open Enrollment" at bounding box center [325, 261] width 95 height 26
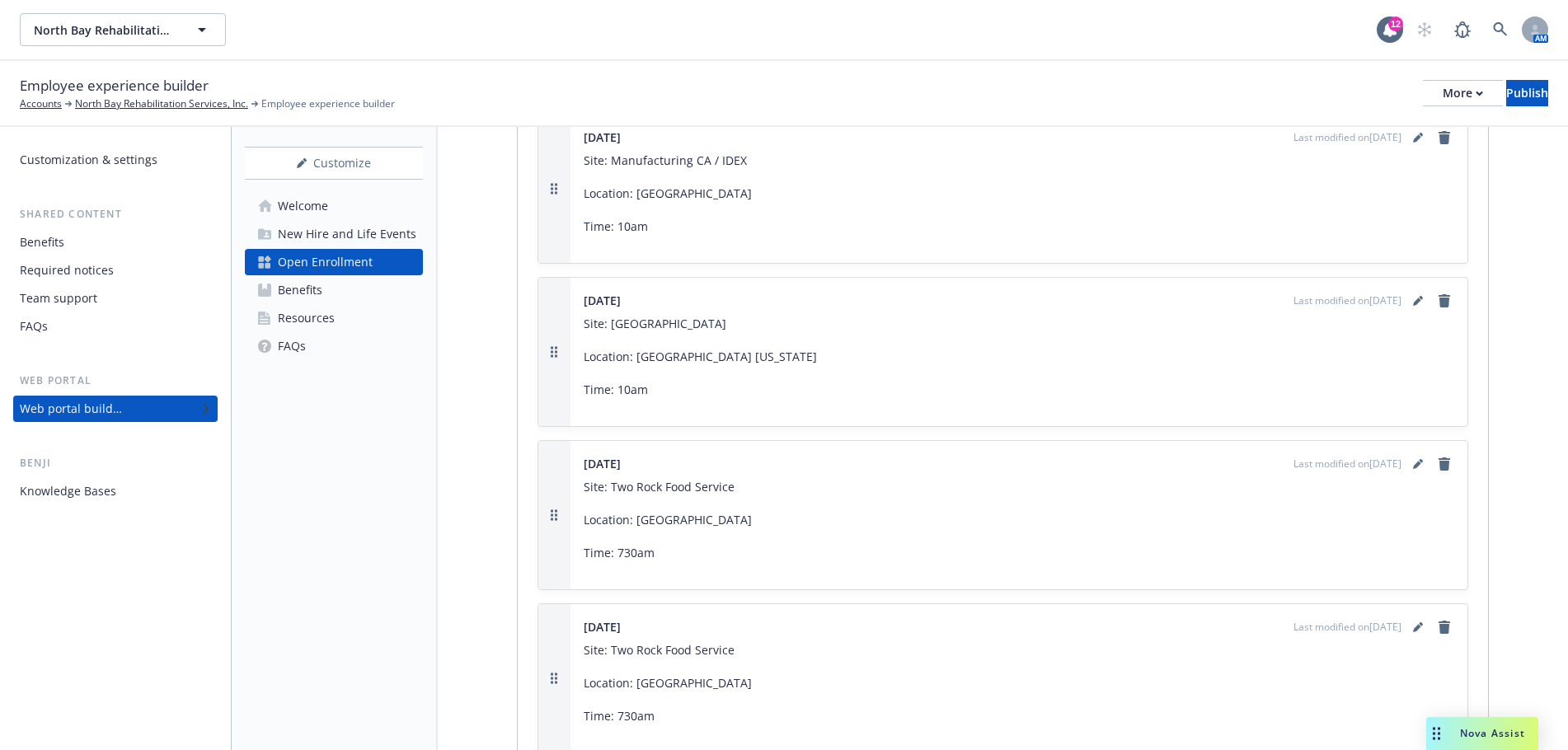
scroll to position [2556, 0]
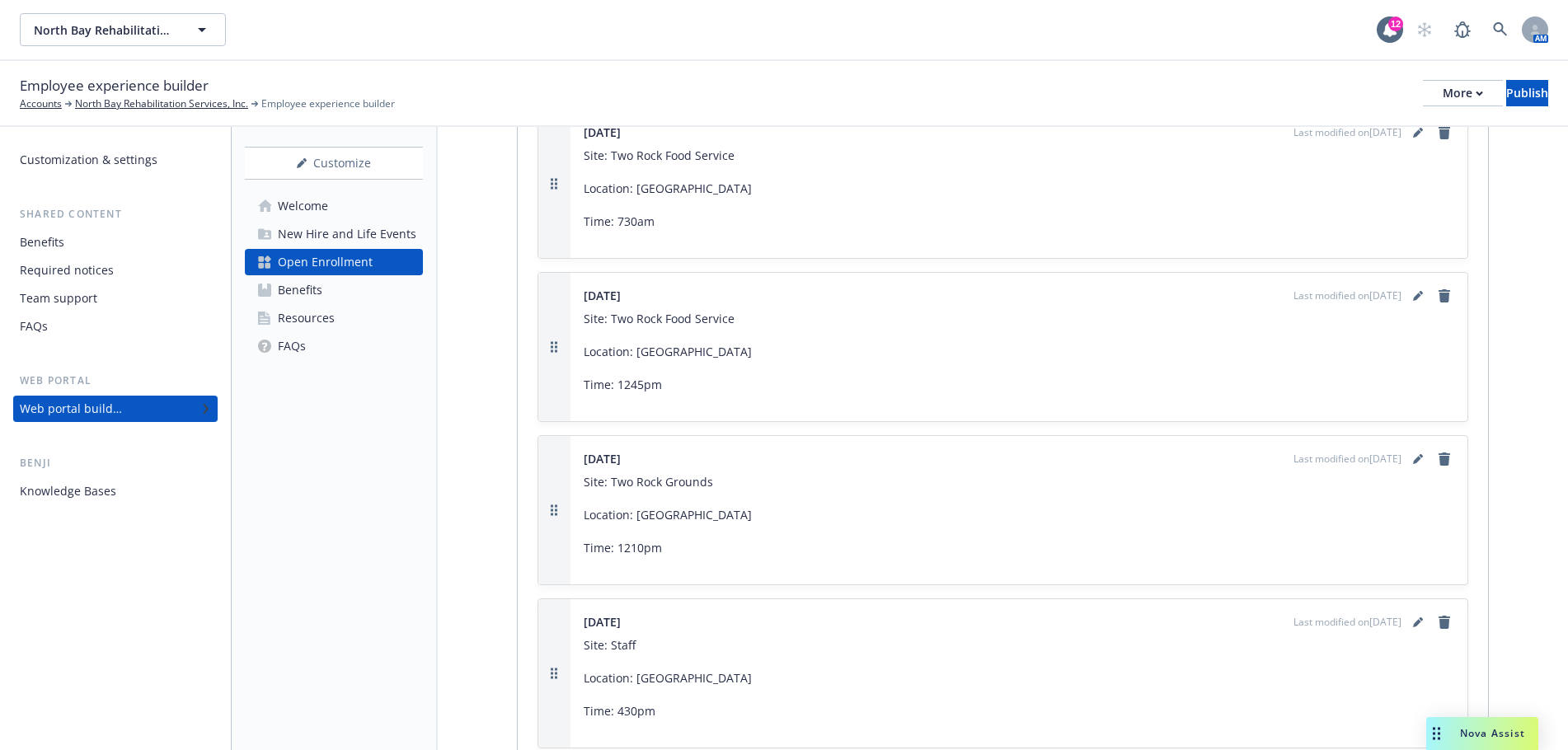
click at [1474, 733] on span "Nova Assist" at bounding box center [1493, 733] width 65 height 14
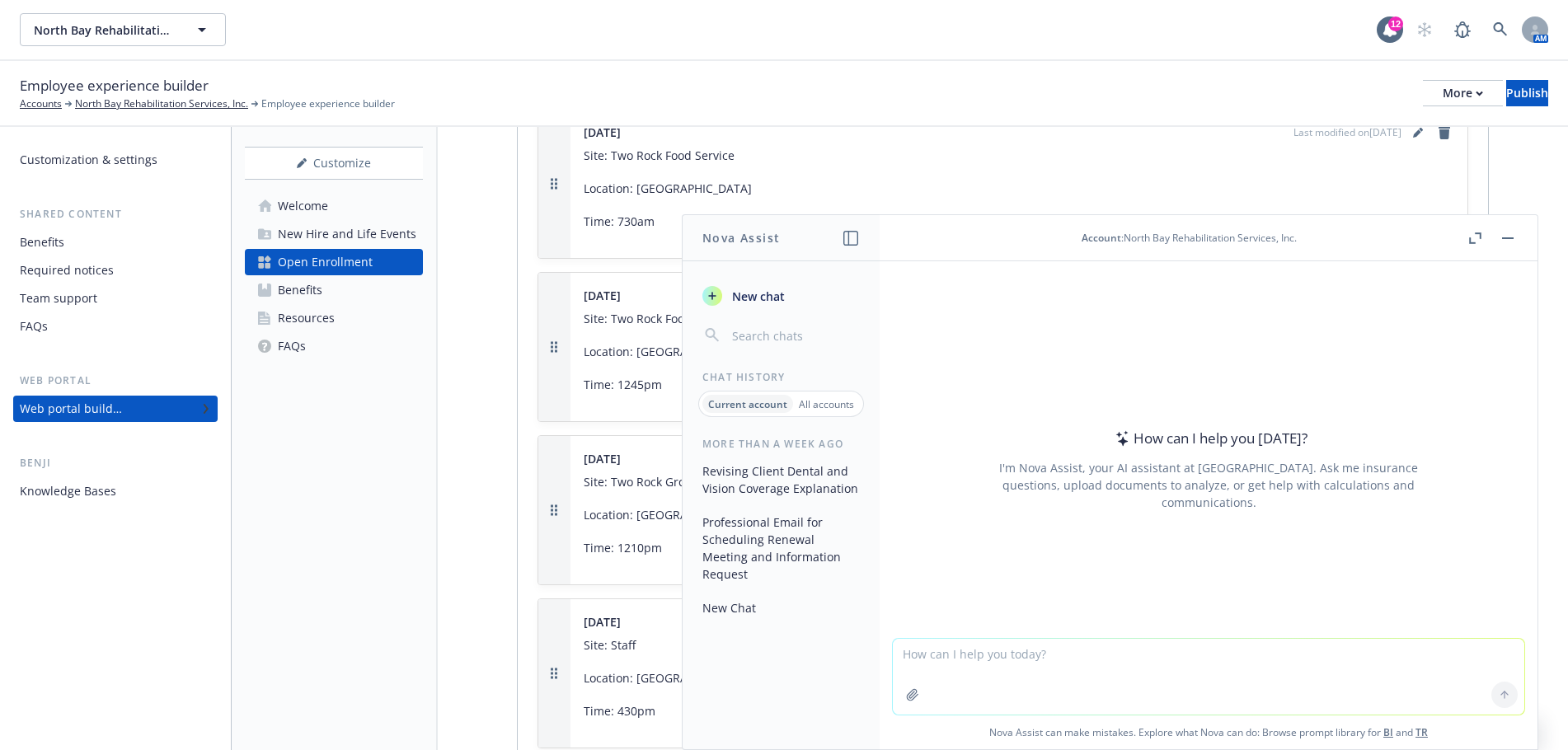
click at [915, 661] on textarea at bounding box center [1208, 676] width 632 height 76
click at [902, 649] on textarea at bounding box center [1208, 676] width 632 height 76
click at [987, 673] on textarea "Please create a flyer announcing that Open Enrollment is around the corner. The…" at bounding box center [1208, 675] width 632 height 77
click at [1015, 673] on textarea "Please create a flyer announcing that Open Enrollment is around the corner. The…" at bounding box center [1208, 675] width 632 height 77
click at [1002, 669] on textarea "Please create a flyer announcing that Open Enrollment is around the corner. The…" at bounding box center [1208, 675] width 632 height 77
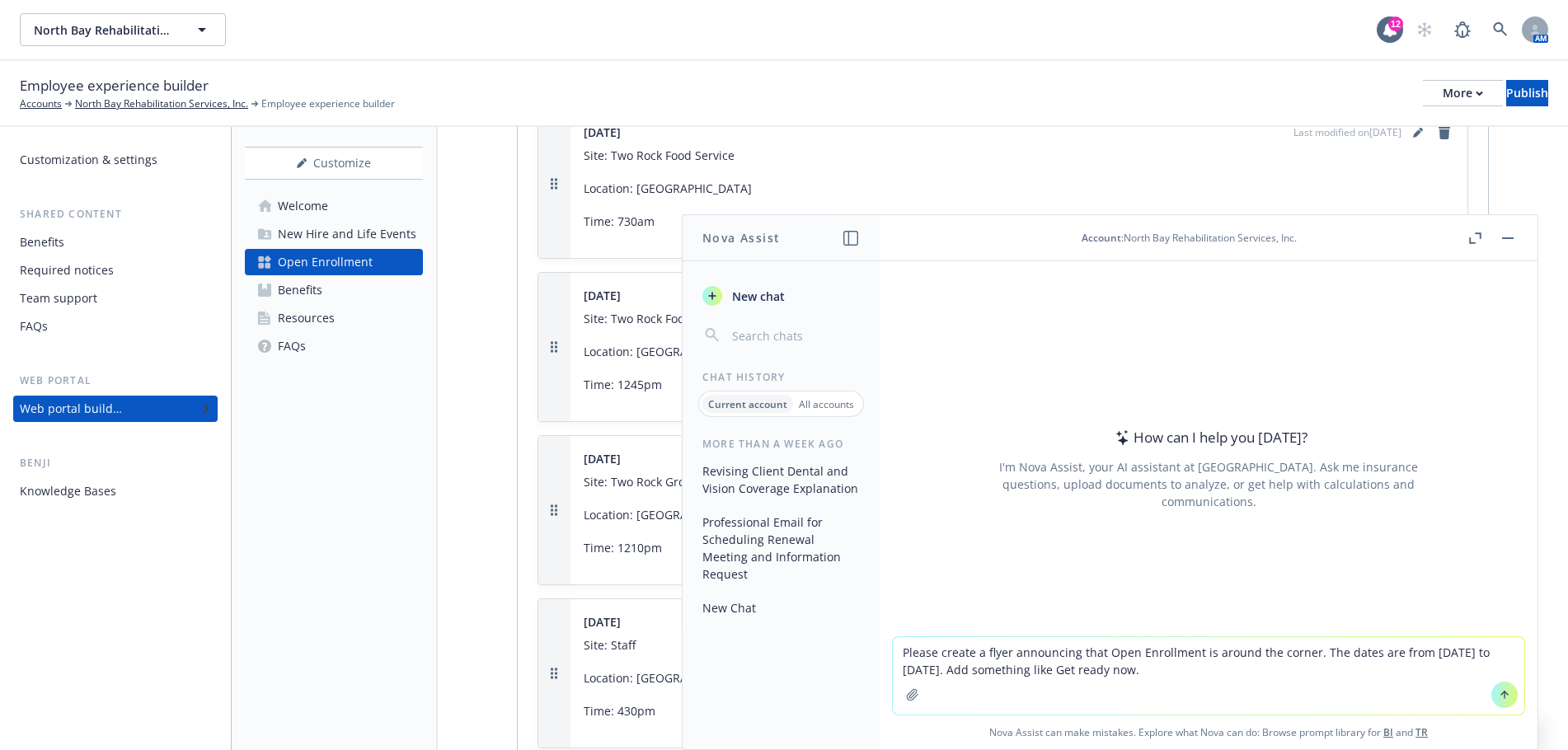
type textarea "Please create a flyer announcing that Open Enrollment is around the corner. The…"
click at [1492, 696] on button at bounding box center [1504, 695] width 26 height 26
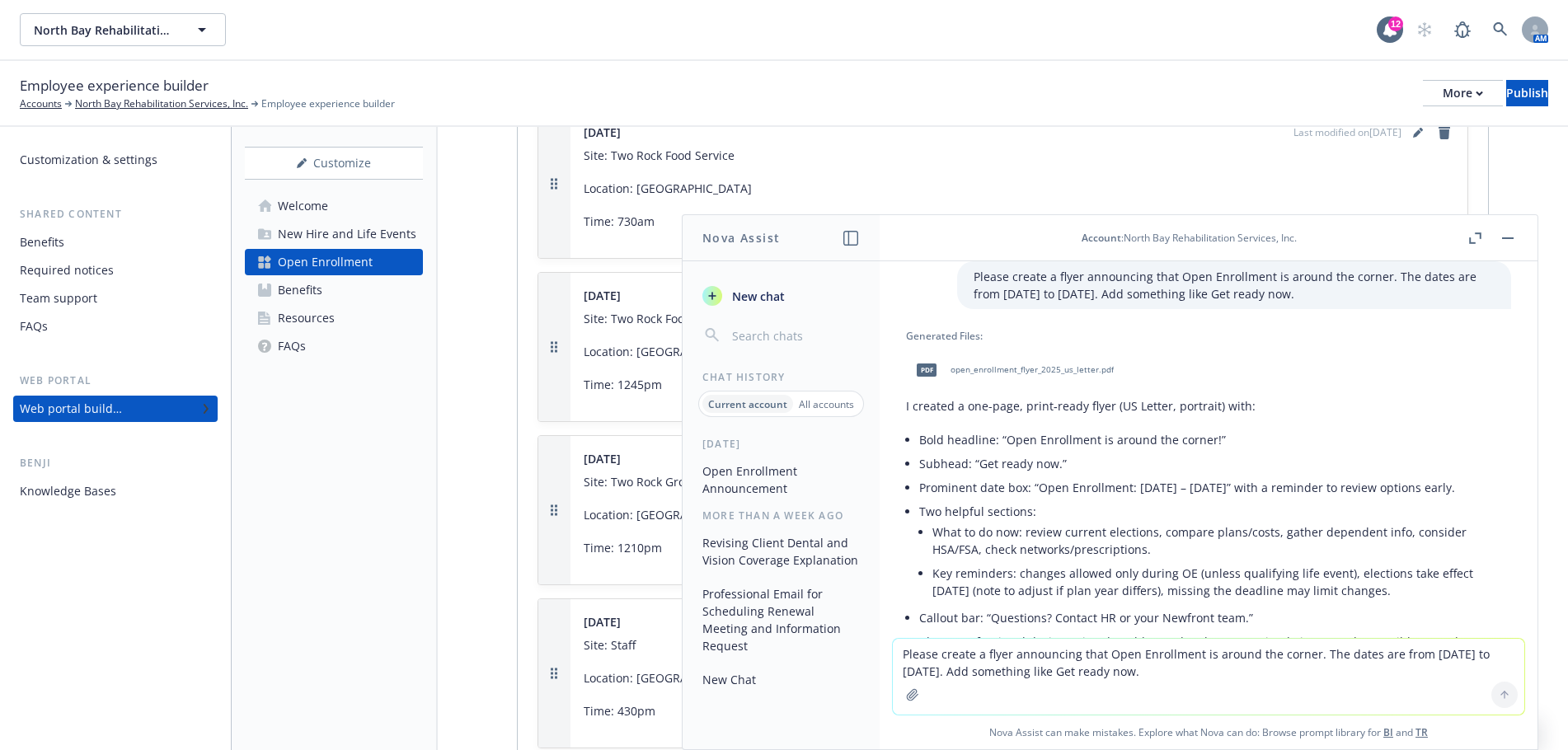
scroll to position [0, 0]
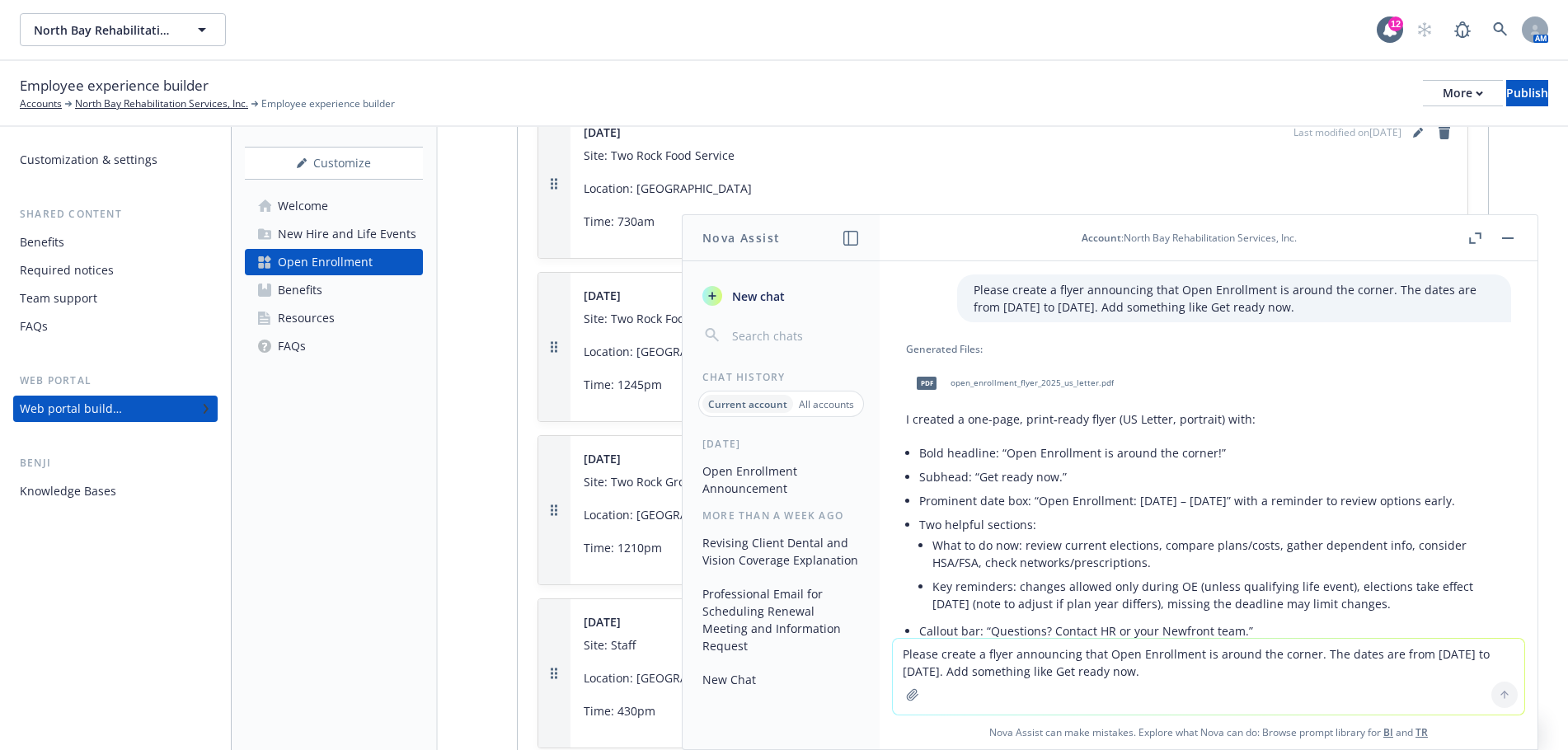
click at [1032, 380] on span "open_enrollment_flyer_2025_us_letter.pdf" at bounding box center [1032, 383] width 163 height 11
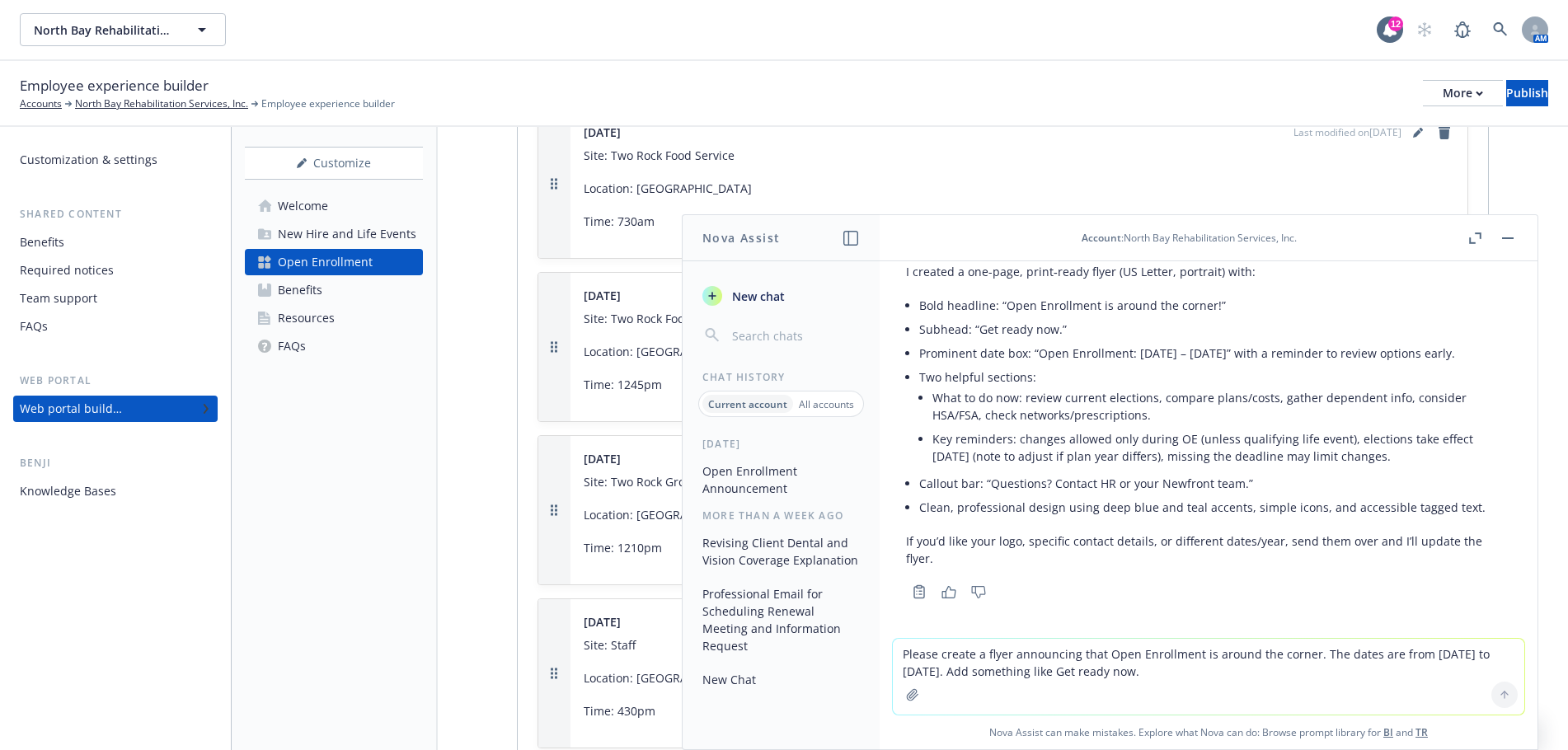
scroll to position [165, 0]
click at [908, 651] on textarea "Please create a flyer announcing that Open Enrollment is around the corner. The…" at bounding box center [1208, 676] width 632 height 76
click at [898, 657] on textarea "Please create a flyer announcing that Open Enrollment is around the corner. The…" at bounding box center [1208, 676] width 632 height 76
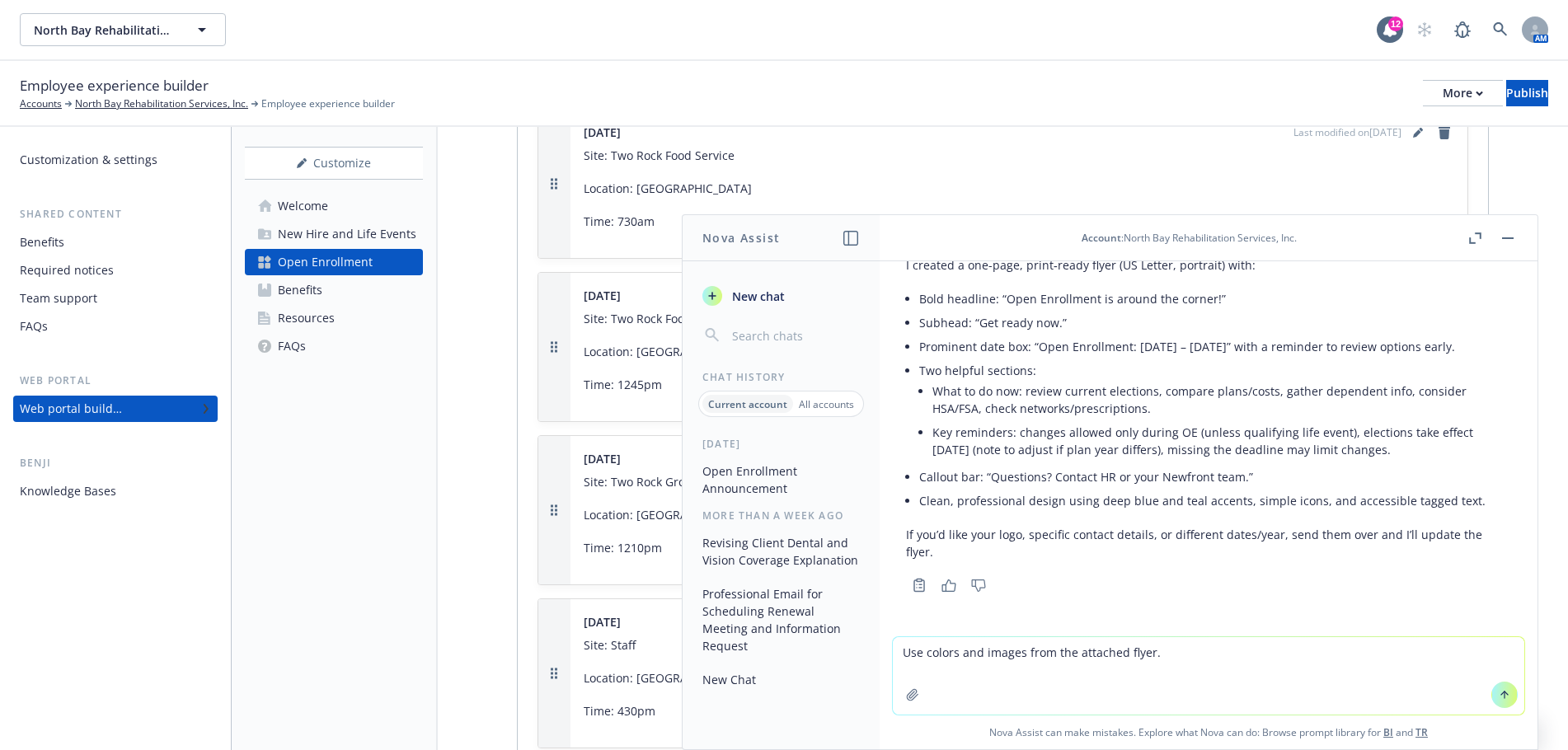
click at [907, 698] on icon "button" at bounding box center [913, 695] width 13 height 13
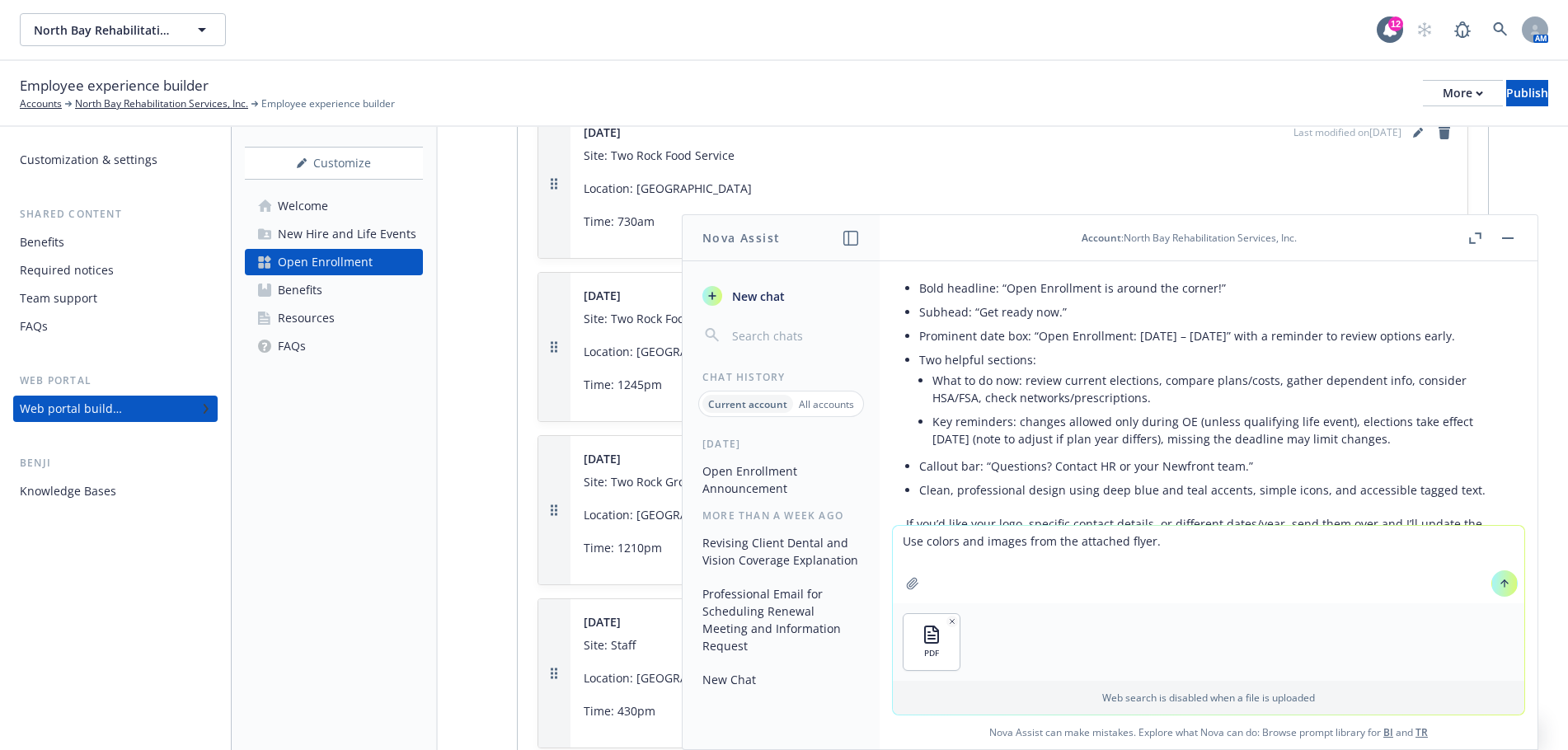
click at [1161, 547] on textarea "Use colors and images from the attached flyer." at bounding box center [1208, 565] width 632 height 77
type textarea "Use colors and images from the attached flyer and overview."
click at [912, 589] on icon "button" at bounding box center [913, 584] width 13 height 13
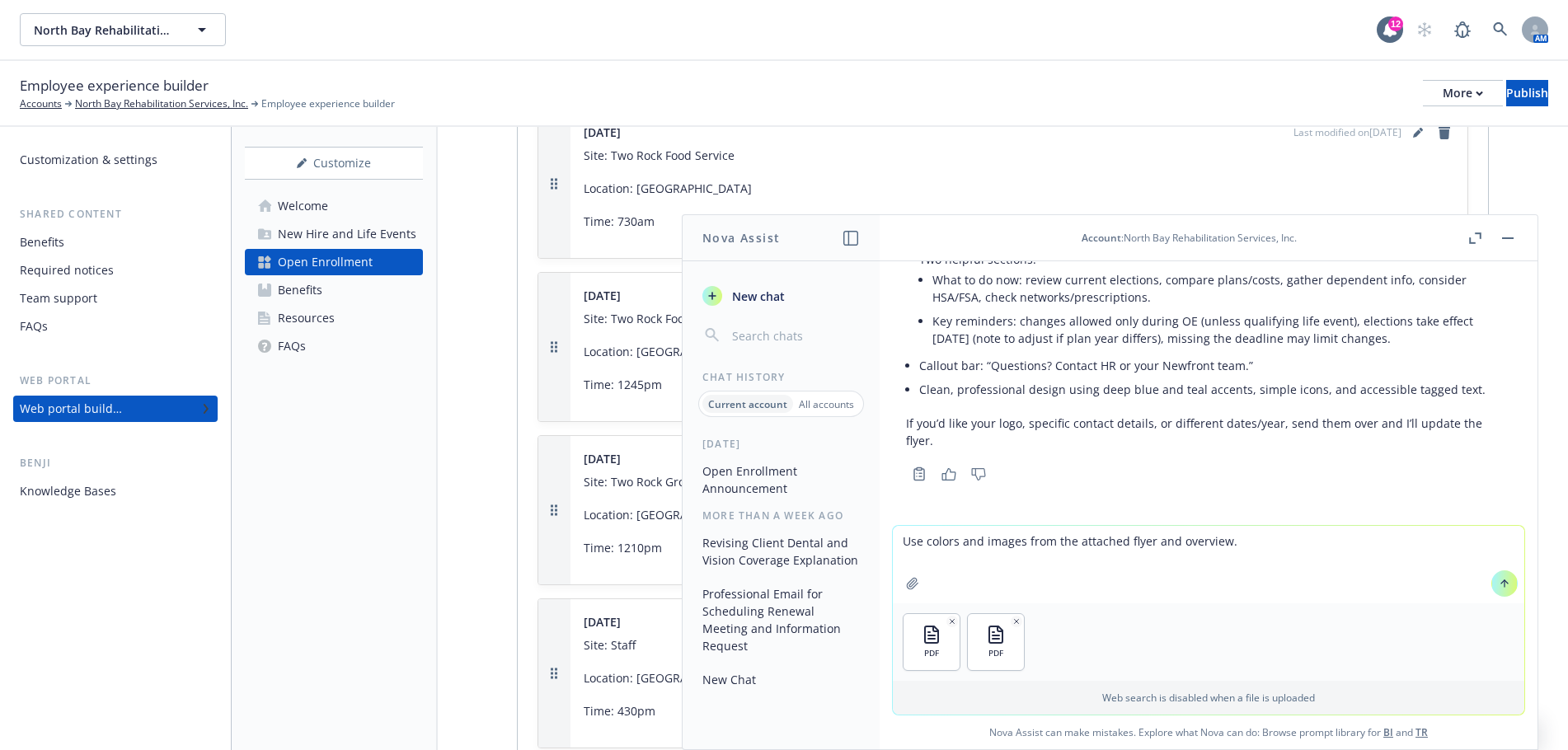
scroll to position [282, 0]
click at [1500, 584] on icon at bounding box center [1505, 584] width 12 height 12
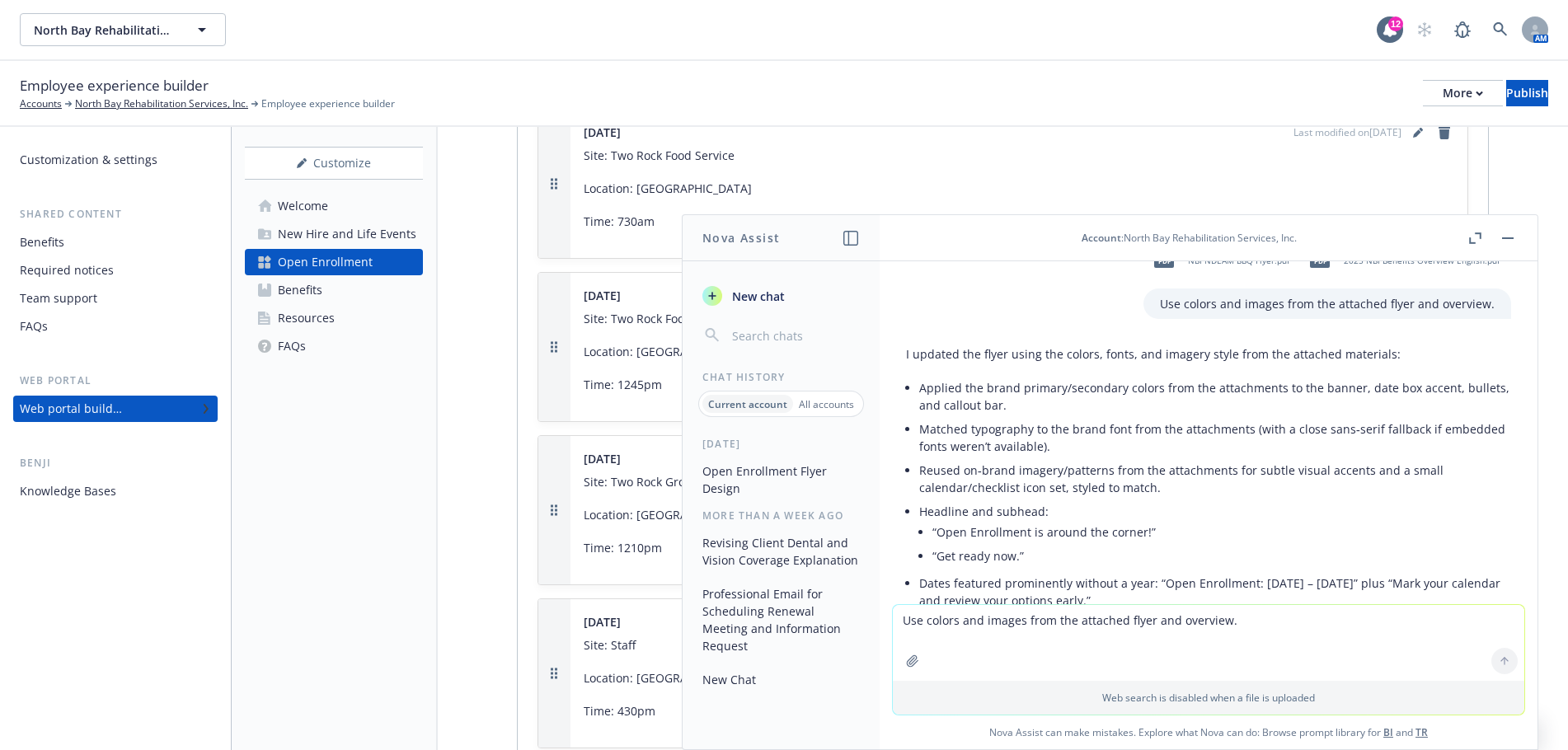
scroll to position [504, 0]
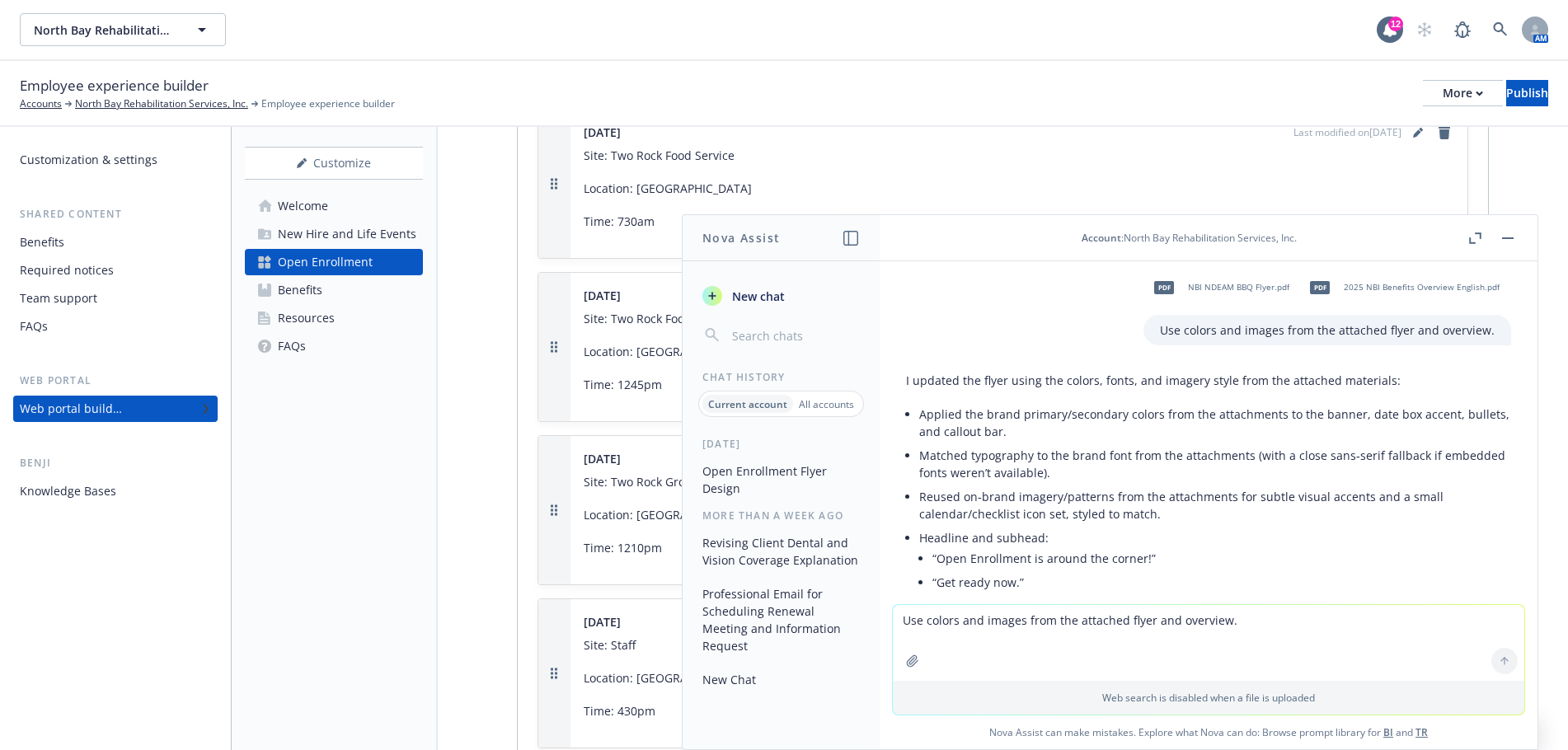
click at [1221, 292] on span "NBI NDEAM BBQ Flyer.pdf" at bounding box center [1239, 287] width 101 height 11
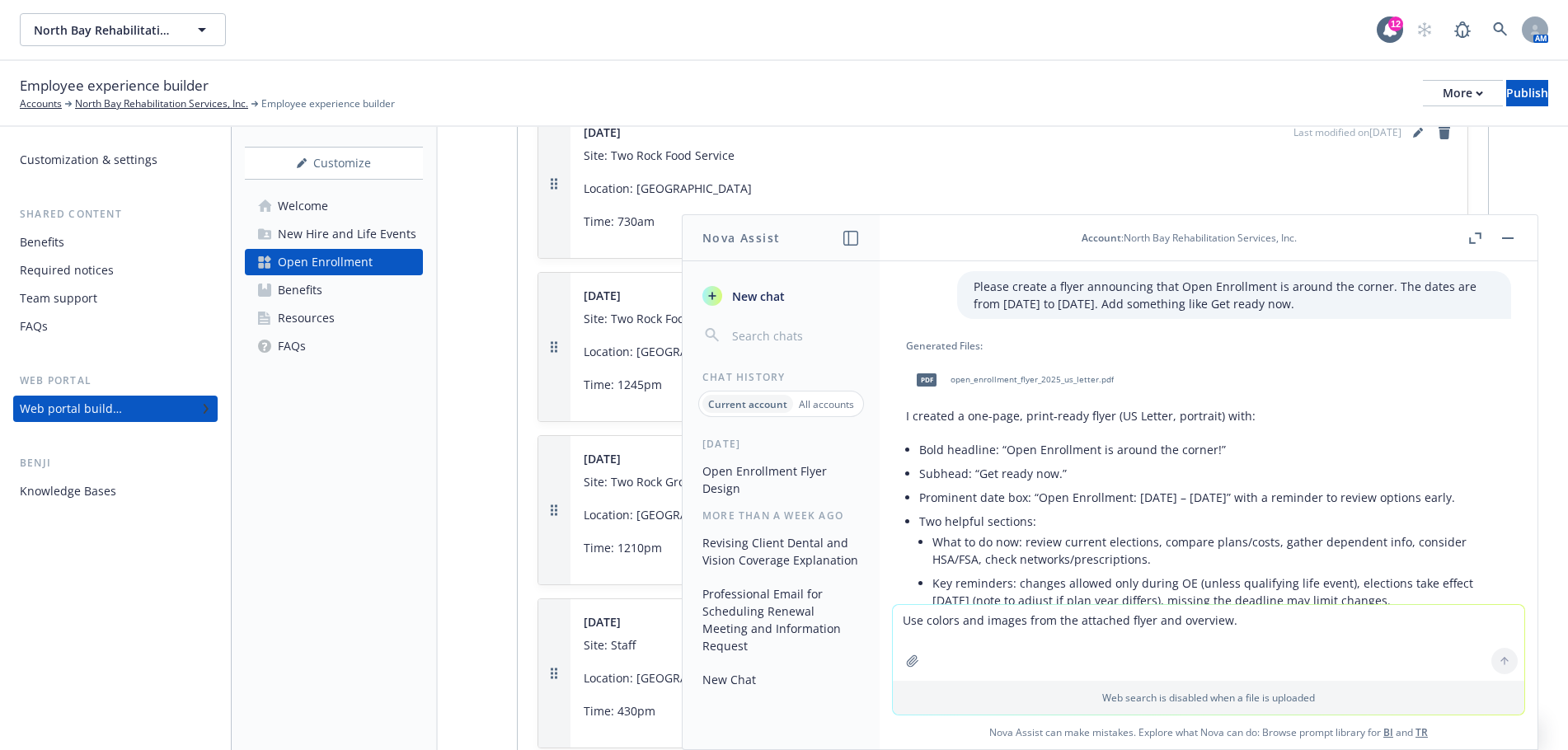
scroll to position [0, 0]
click at [997, 379] on span "open_enrollment_flyer_2025_us_letter.pdf" at bounding box center [1032, 383] width 163 height 11
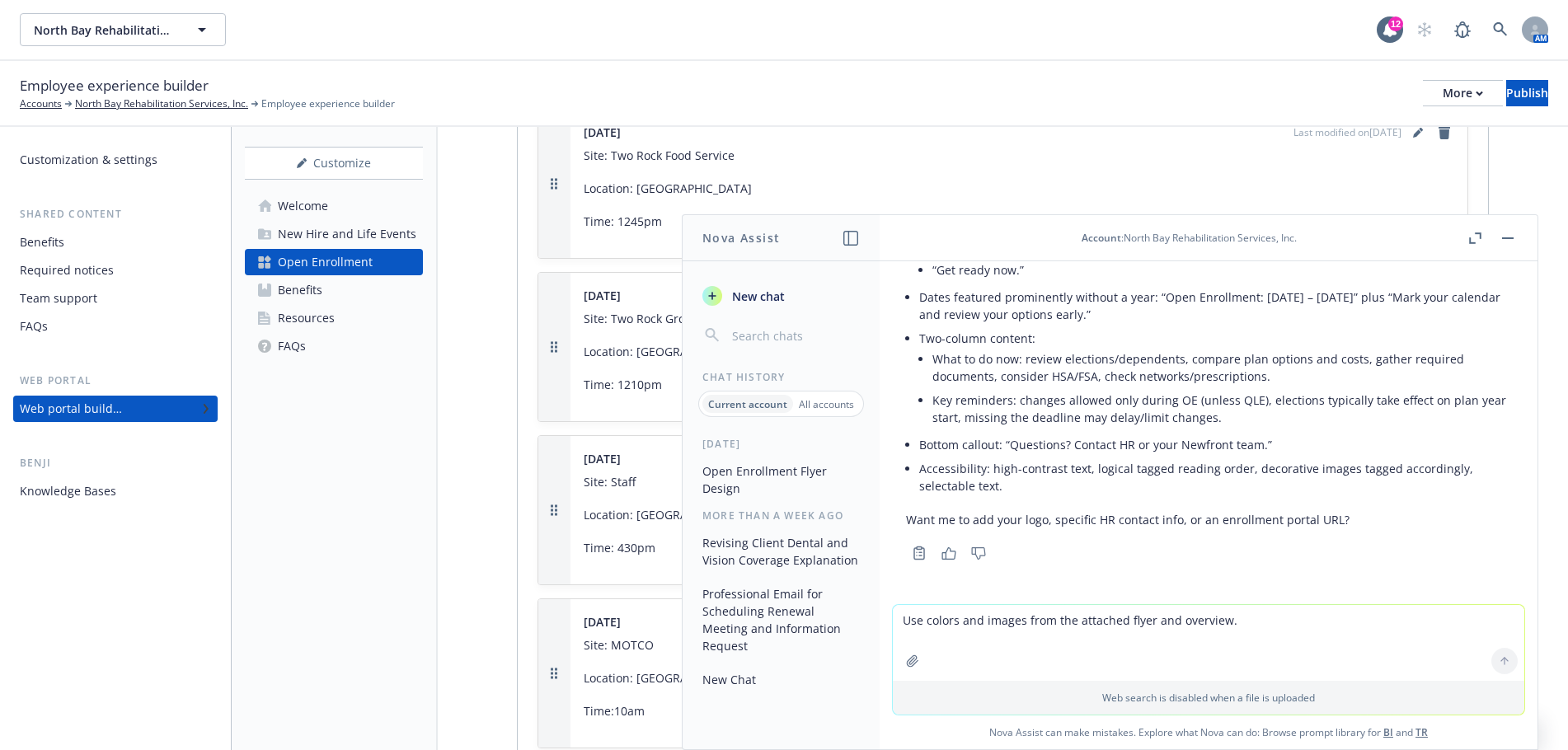
scroll to position [2721, 0]
click at [897, 622] on textarea "Use colors and images from the attached flyer and overview." at bounding box center [1208, 643] width 632 height 76
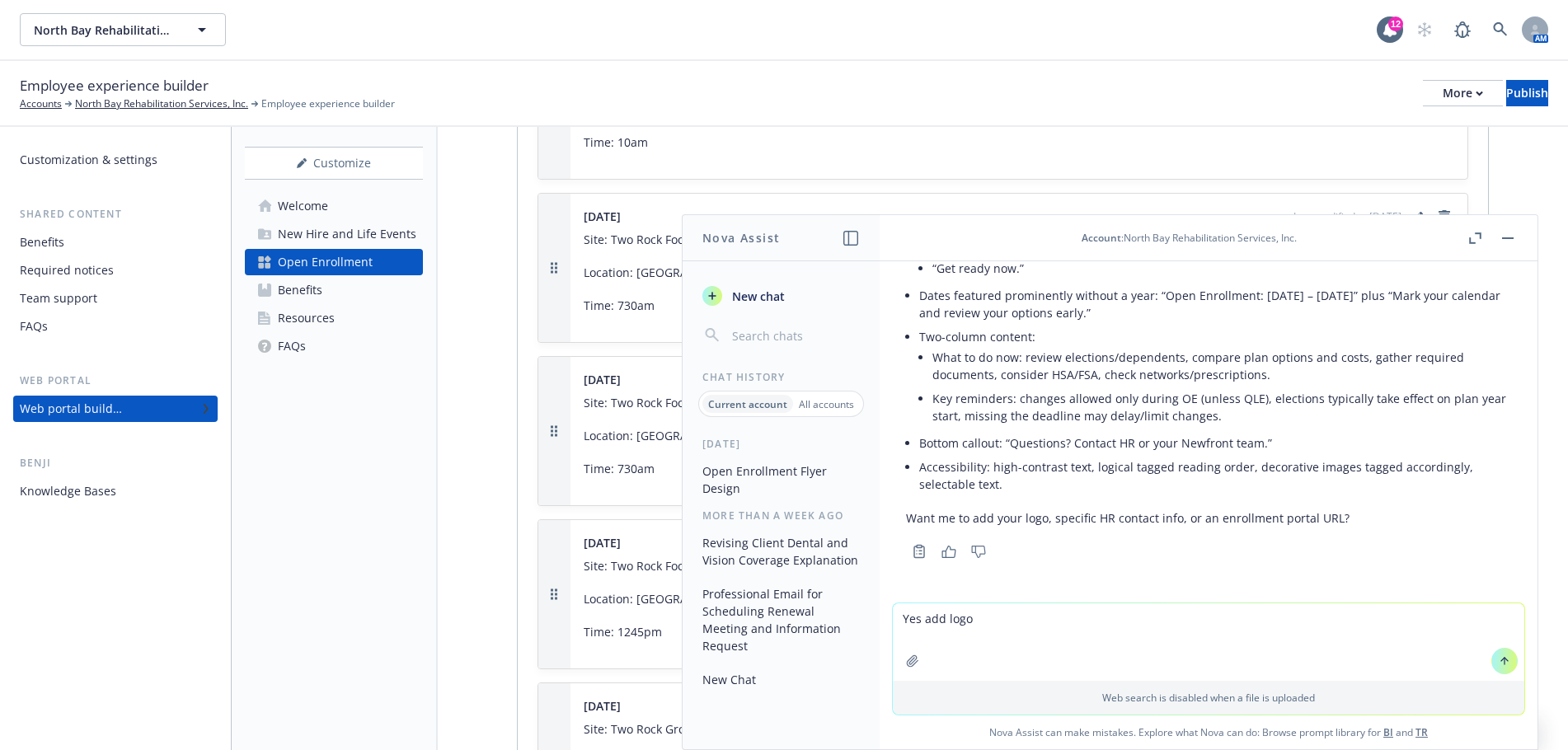
scroll to position [835, 0]
drag, startPoint x: 987, startPoint y: 625, endPoint x: 832, endPoint y: 622, distance: 155.0
click at [879, 620] on div "Nova Assist New chat Chat History Current account All accounts [DATE] Open Enro…" at bounding box center [1208, 482] width 660 height 535
type textarea "I don't see the updated flyer."
click at [1499, 664] on icon at bounding box center [1505, 661] width 12 height 12
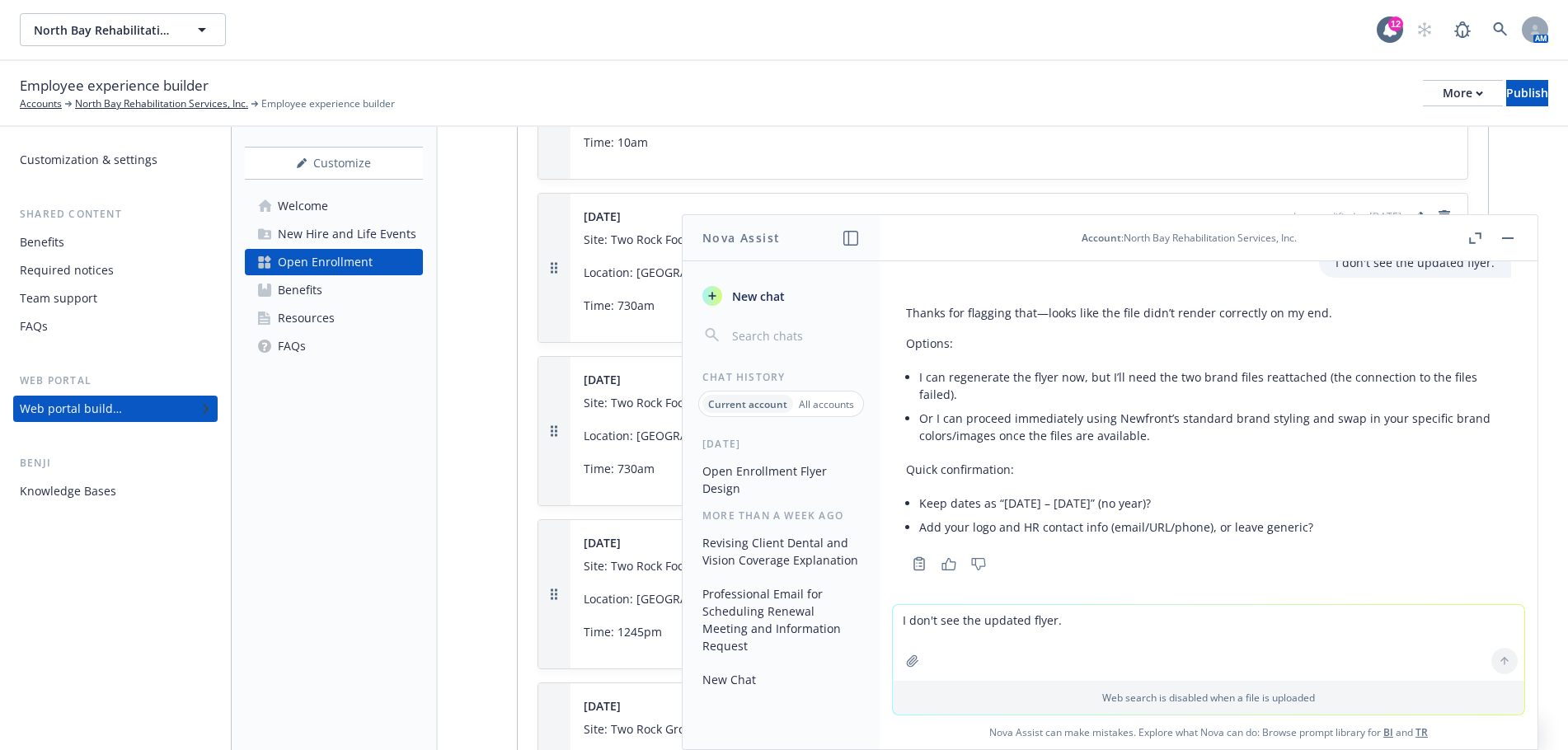
scroll to position [1182, 0]
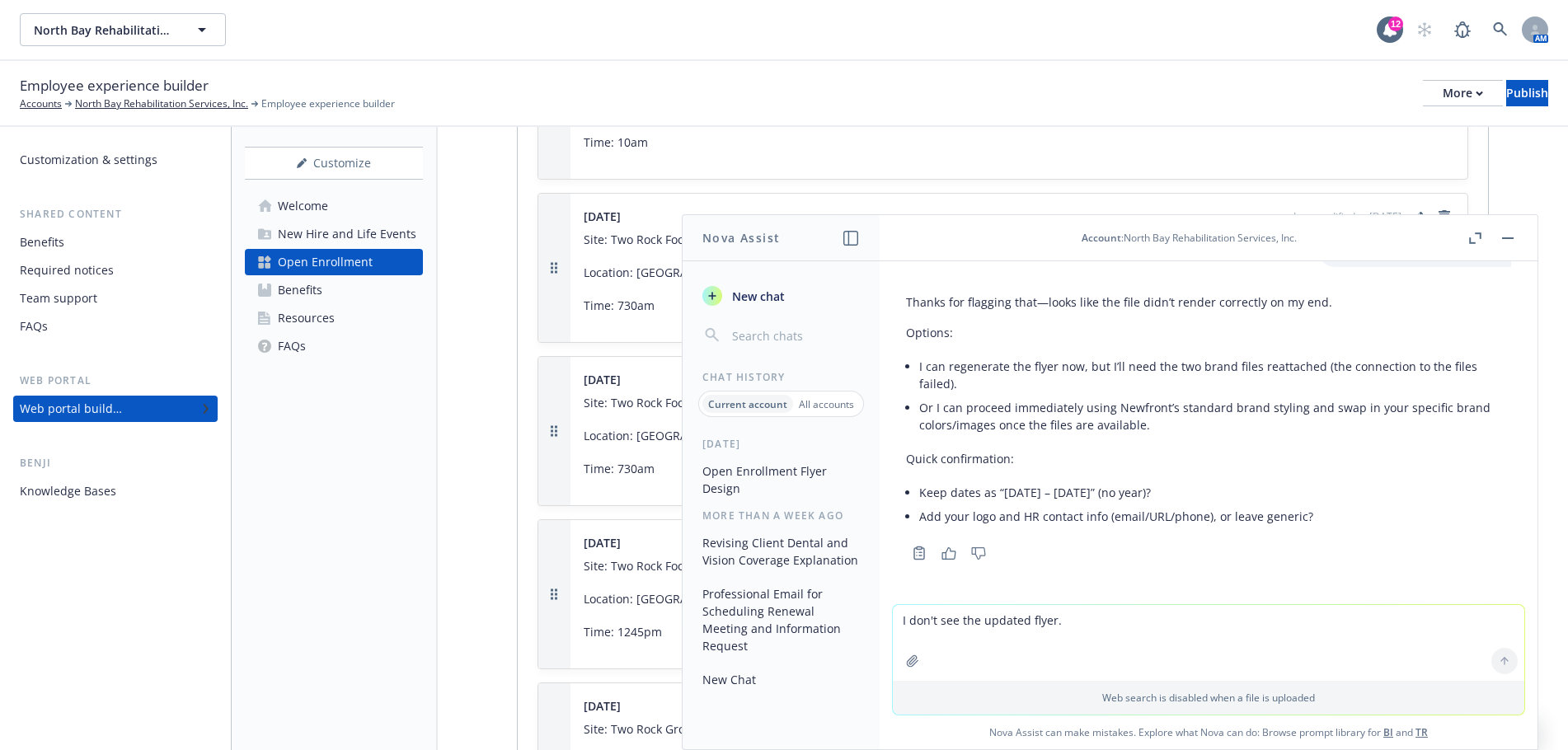
click at [902, 619] on textarea "I don't see the updated flyer." at bounding box center [1208, 643] width 632 height 76
click at [898, 627] on textarea "I don't see the updated flyer." at bounding box center [1208, 643] width 632 height 76
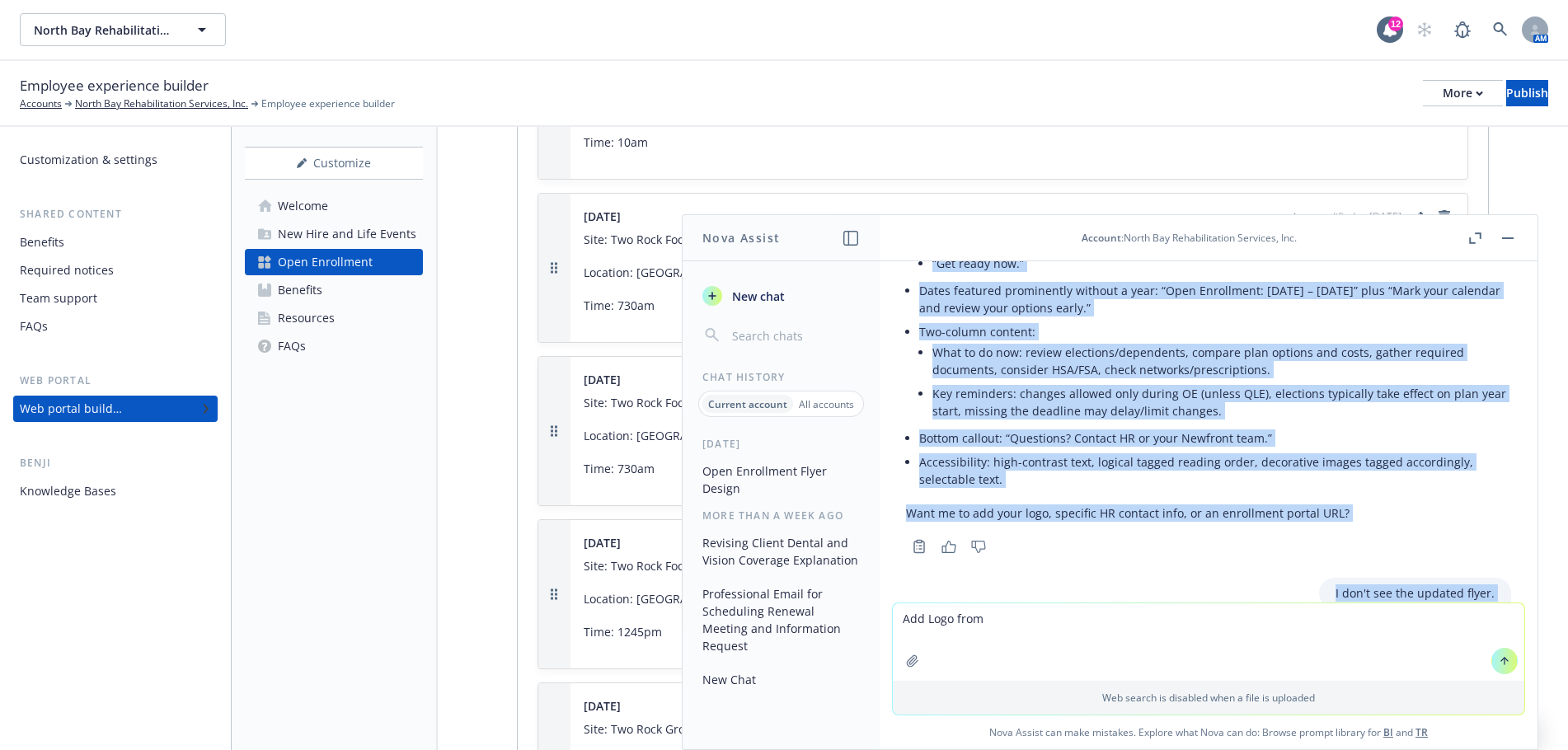
scroll to position [1183, 0]
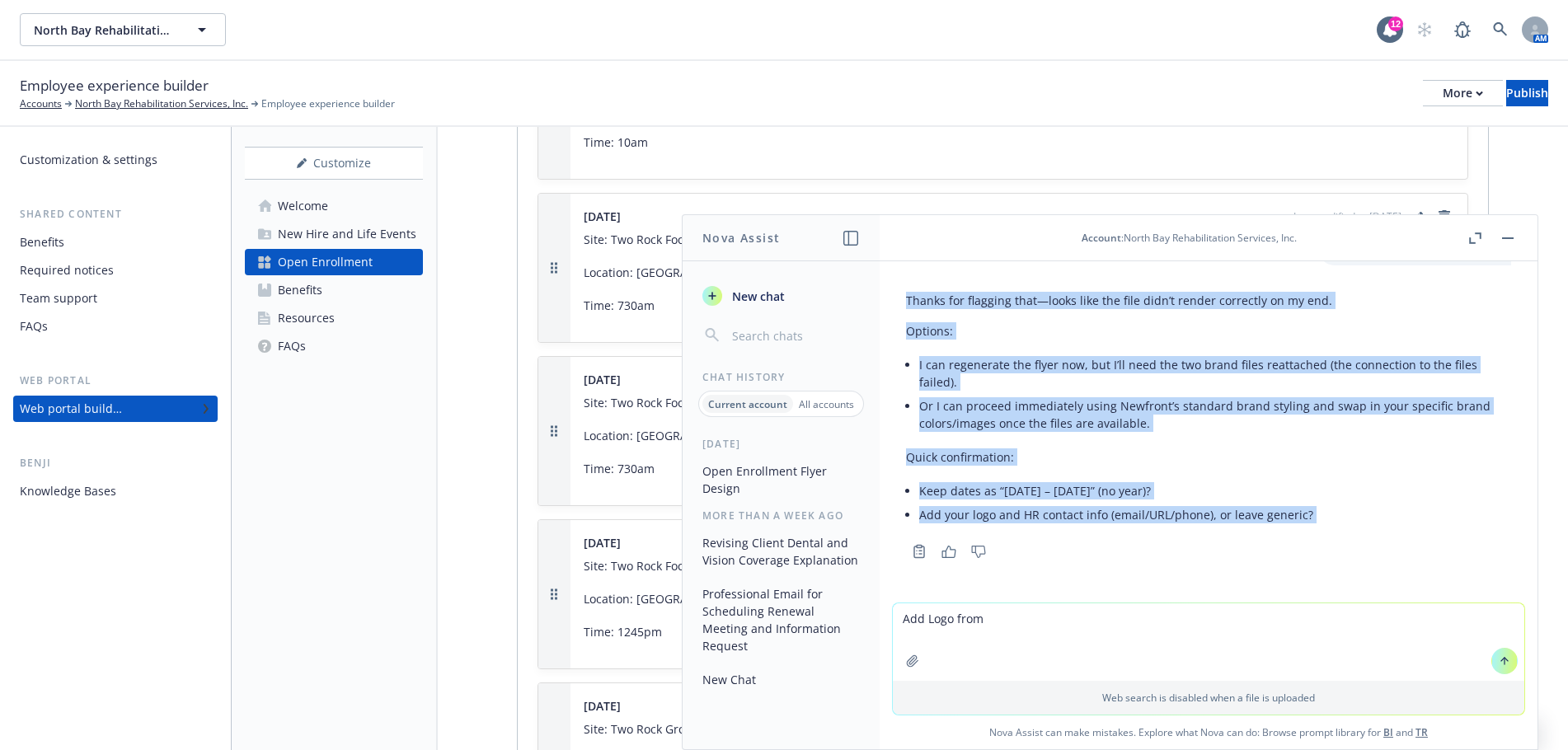
drag, startPoint x: 1368, startPoint y: 448, endPoint x: 1141, endPoint y: 599, distance: 272.6
click at [1141, 599] on div "Please create a flyer announcing that Open Enrollment is around the corner. The…" at bounding box center [1208, 432] width 658 height 341
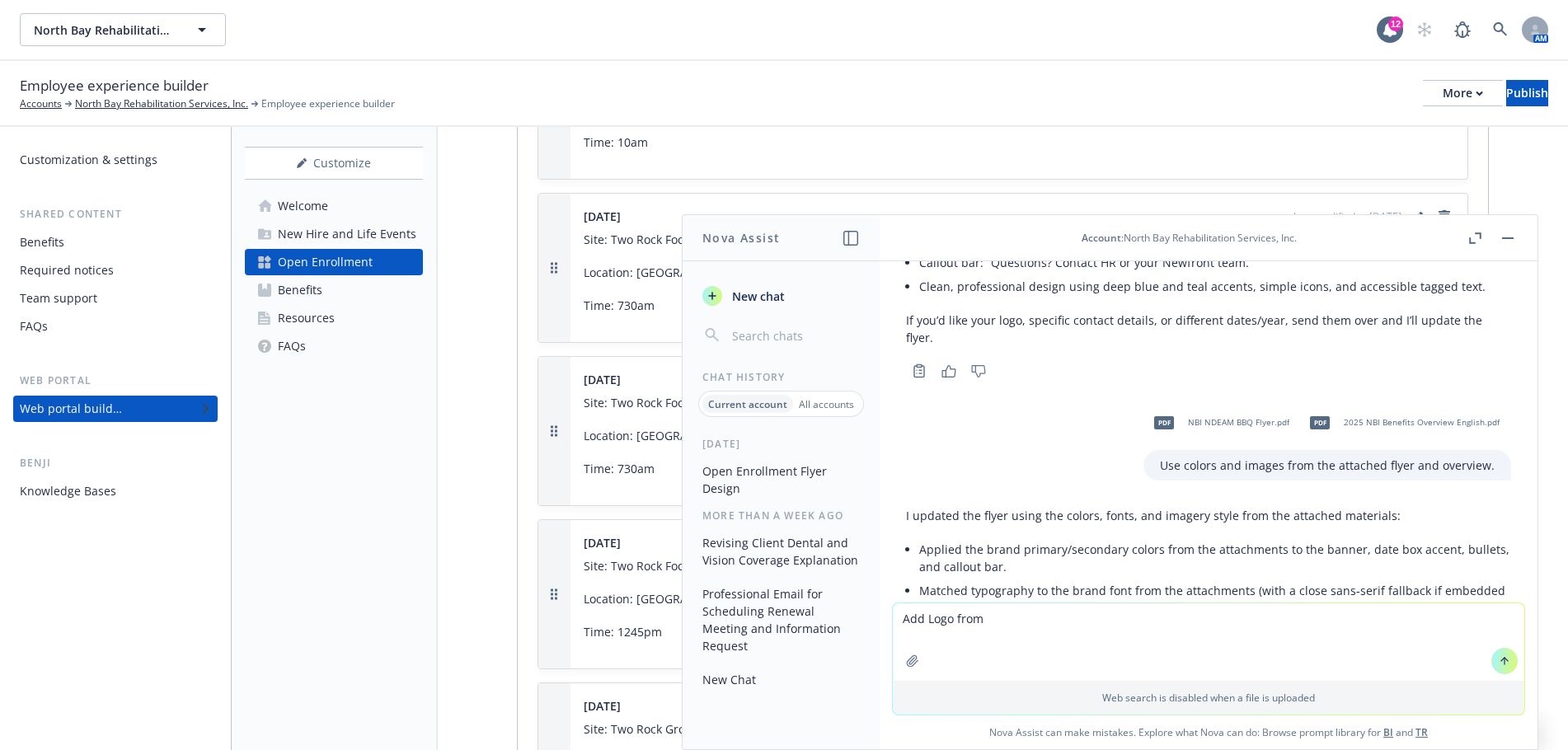
scroll to position [346, 0]
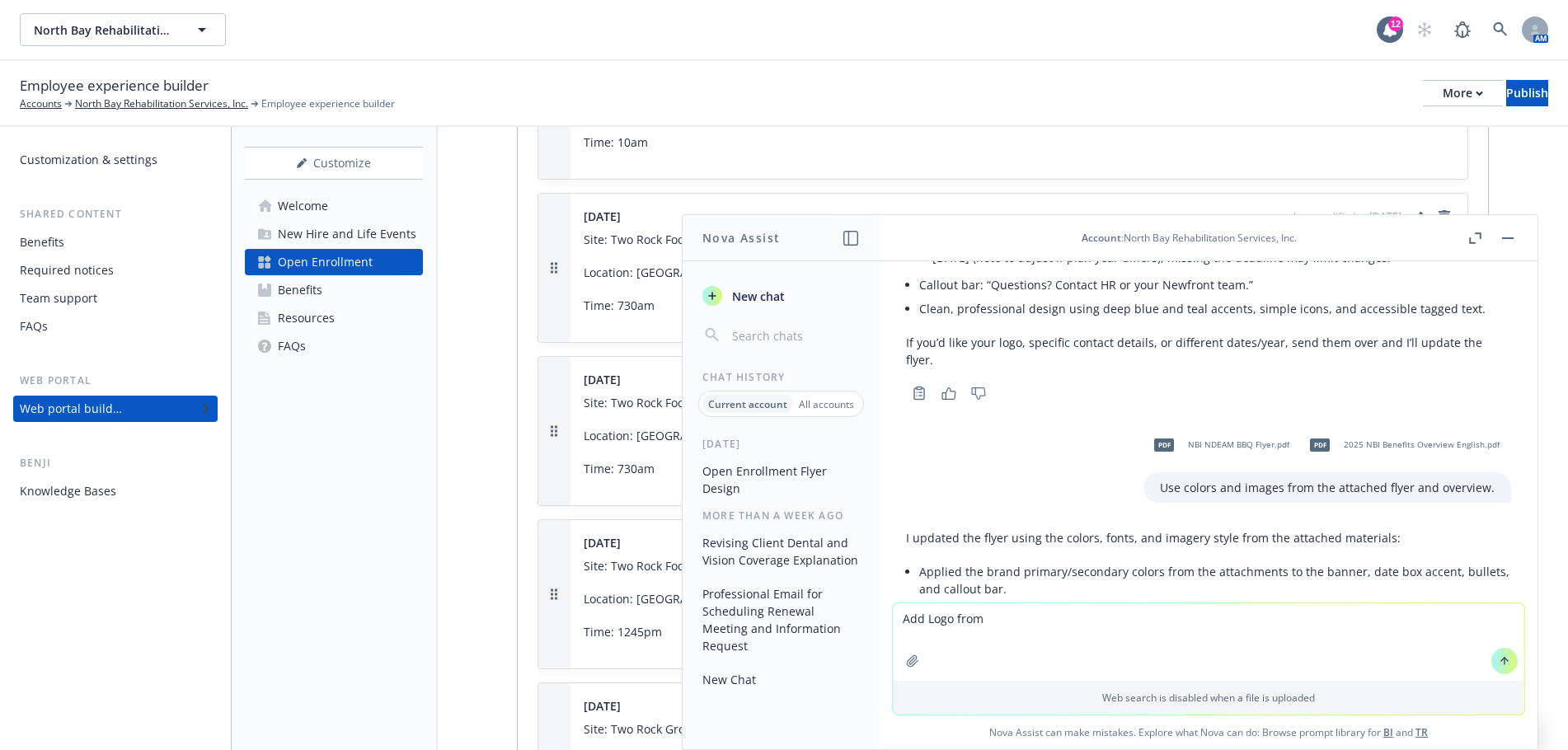
click at [1000, 620] on textarea "Add Logo from" at bounding box center [1208, 642] width 632 height 77
drag, startPoint x: 1395, startPoint y: 463, endPoint x: 1442, endPoint y: 292, distance: 177.3
click at [1442, 292] on li "Callout bar: “Questions? Contact HR or your Newfront team.”" at bounding box center [1215, 285] width 592 height 24
click at [907, 663] on icon "button" at bounding box center [912, 660] width 11 height 11
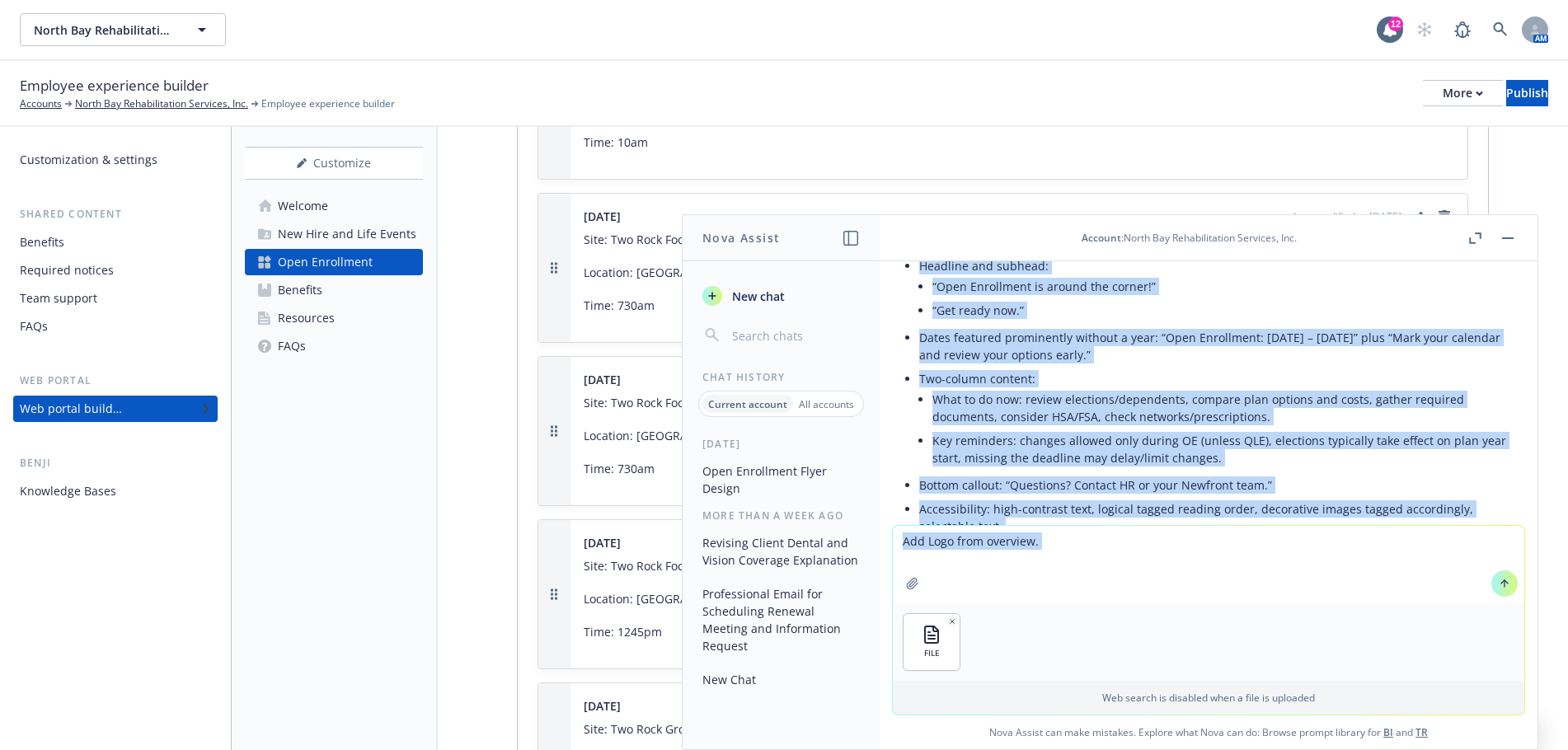
scroll to position [1260, 0]
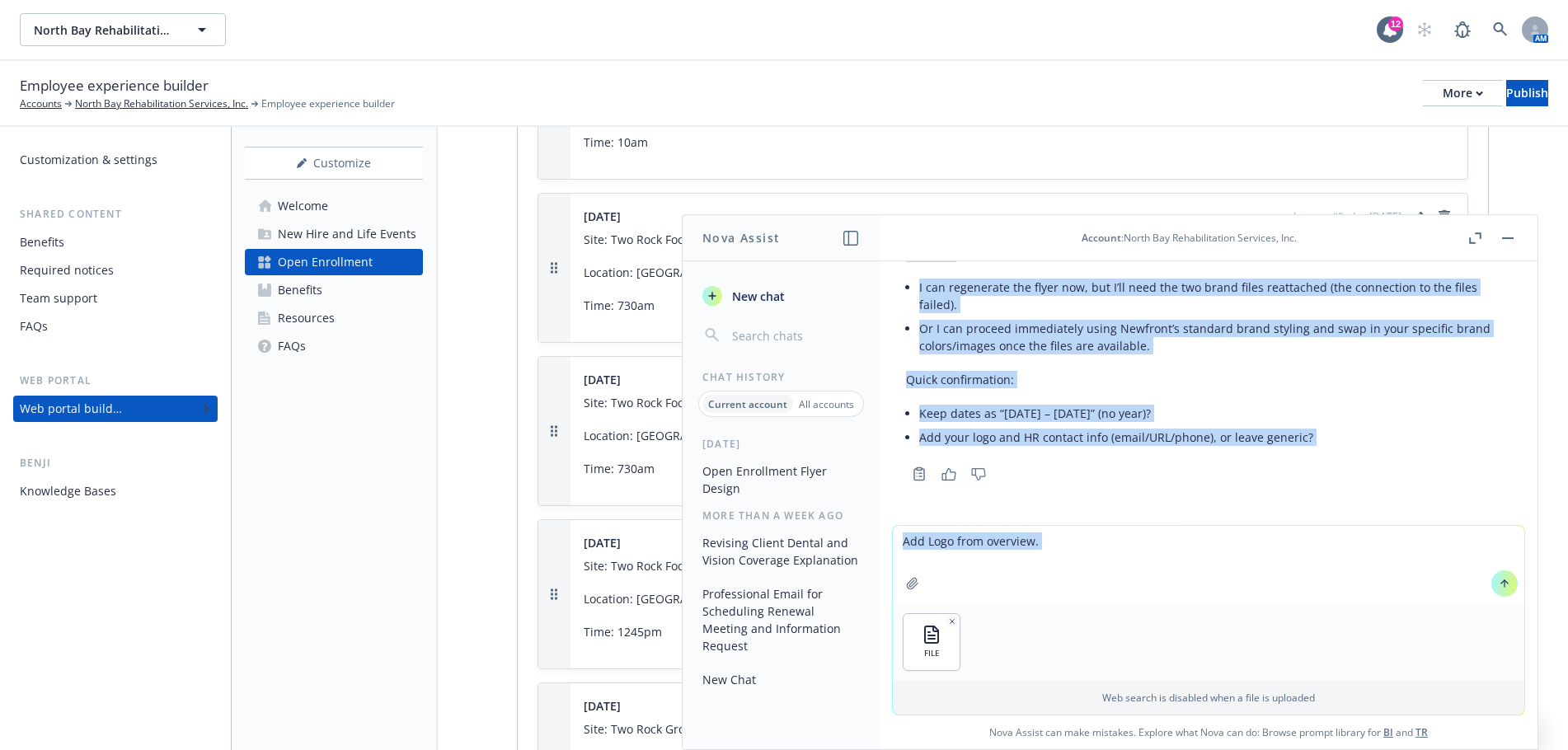
drag, startPoint x: 1200, startPoint y: 459, endPoint x: 1124, endPoint y: 530, distance: 104.0
click at [1090, 644] on div "Please create a flyer announcing that Open Enrollment is around the corner. The…" at bounding box center [1208, 505] width 658 height 488
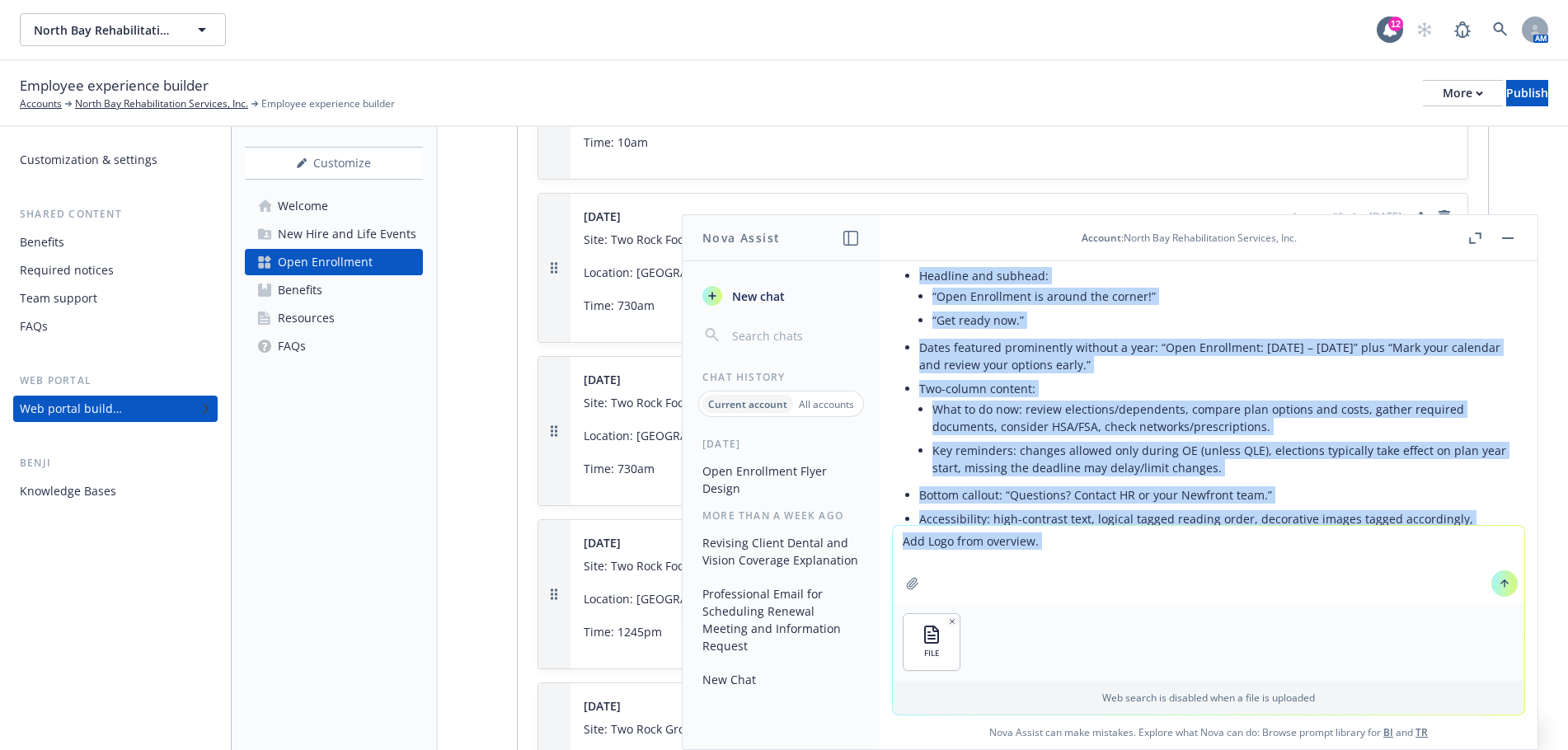
scroll to position [436, 0]
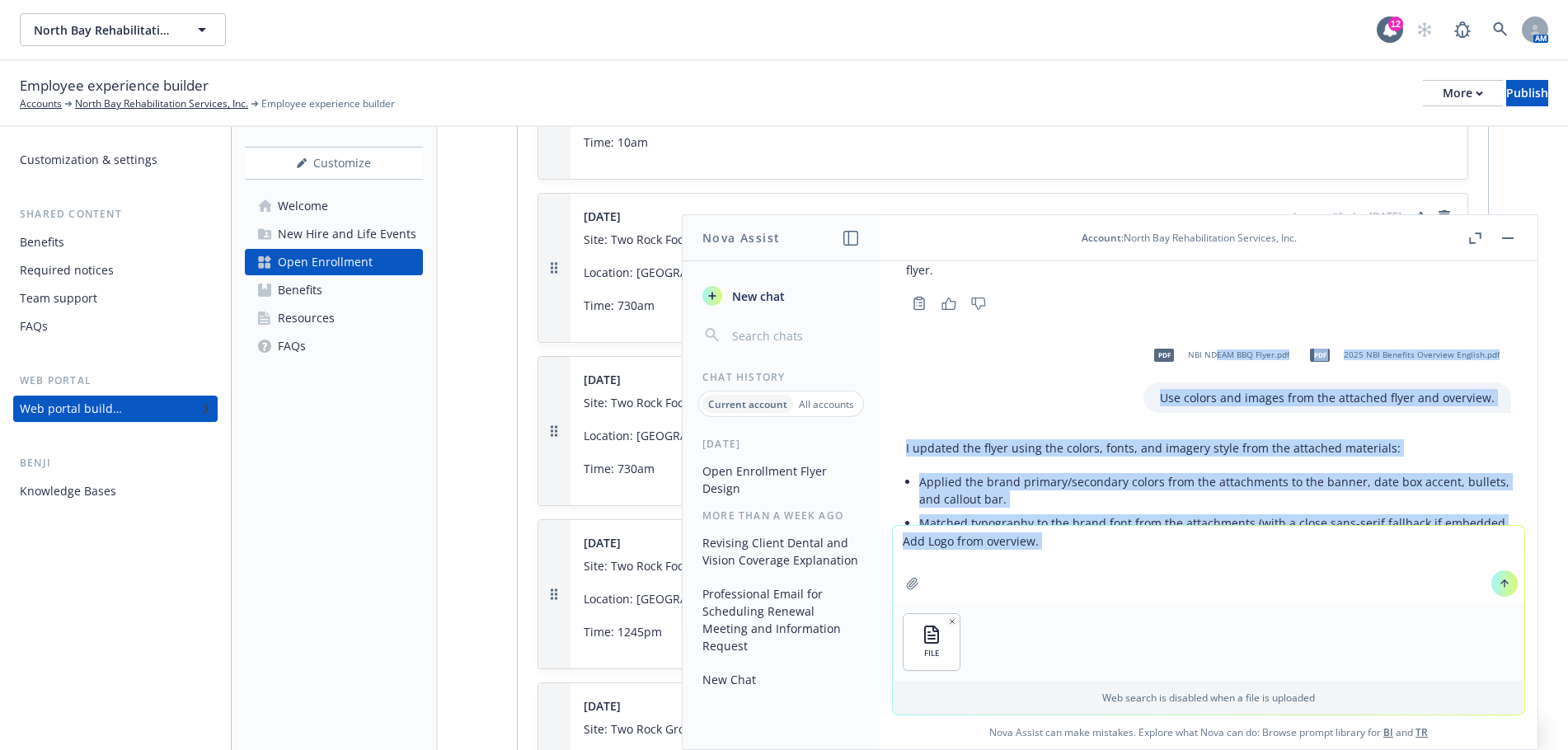
click at [1097, 457] on p "I updated the flyer using the colors, fonts, and imagery style from the attache…" at bounding box center [1208, 447] width 605 height 18
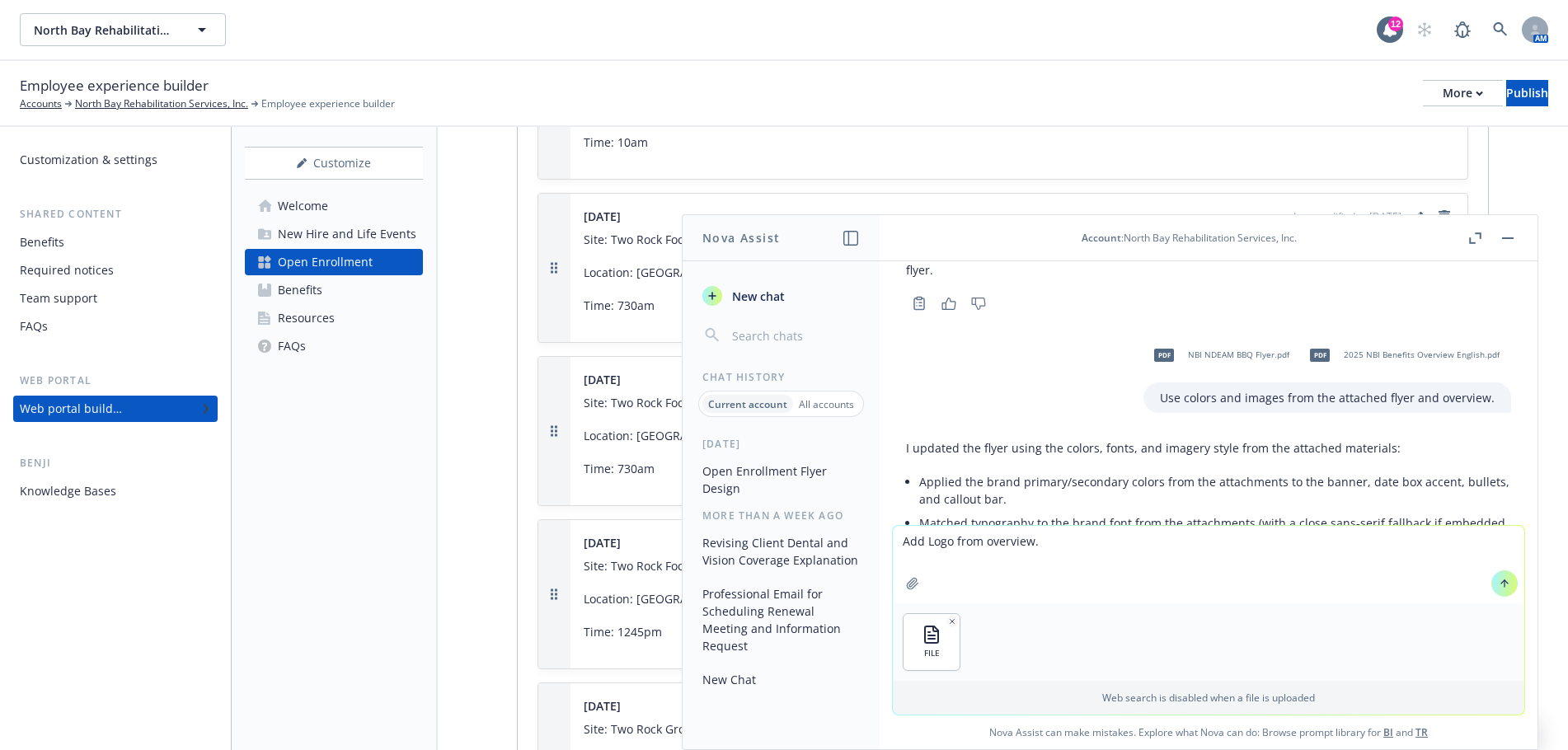
click at [906, 585] on icon "button" at bounding box center [913, 584] width 13 height 13
click at [1065, 535] on textarea "Add Logo from overview." at bounding box center [1208, 565] width 632 height 77
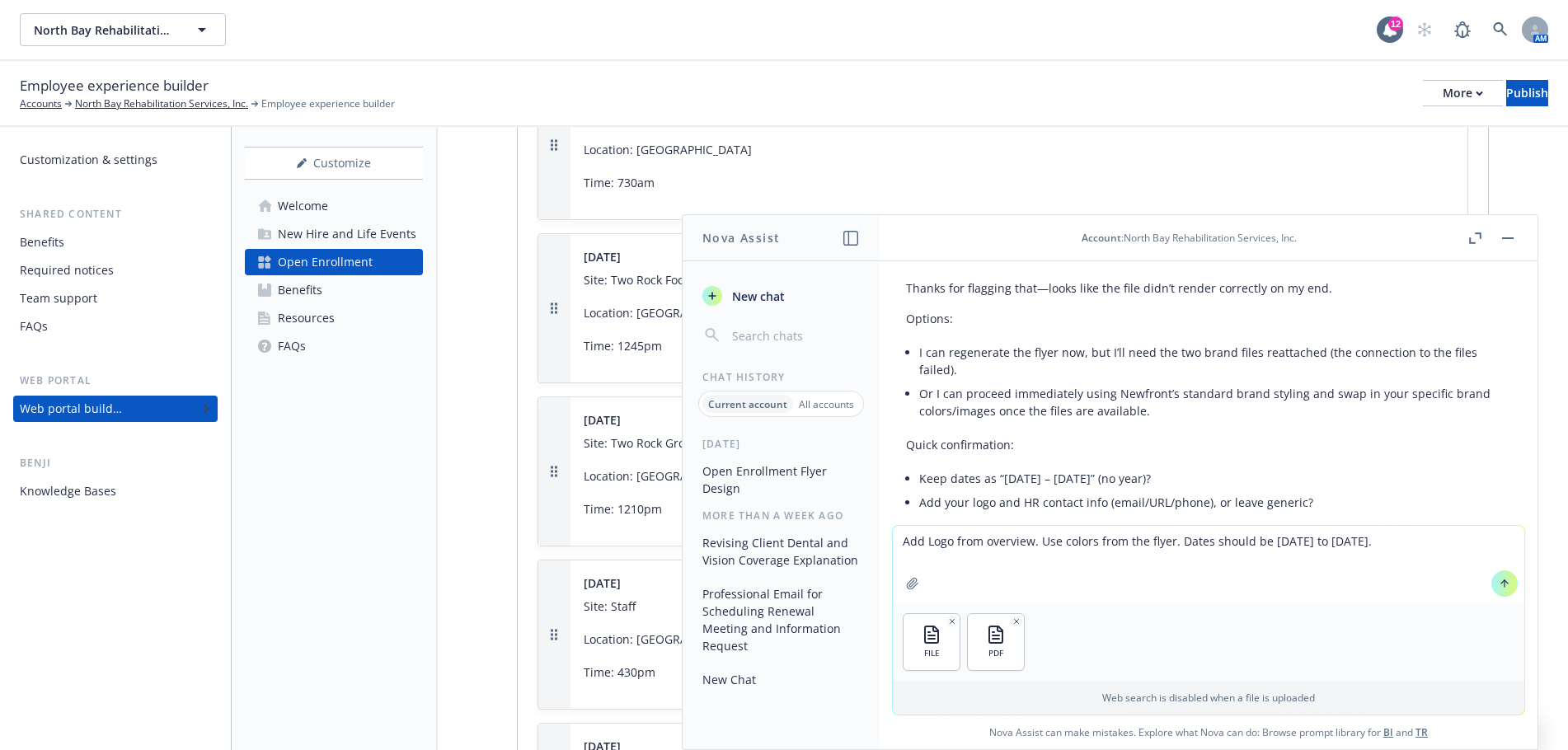
scroll to position [2638, 0]
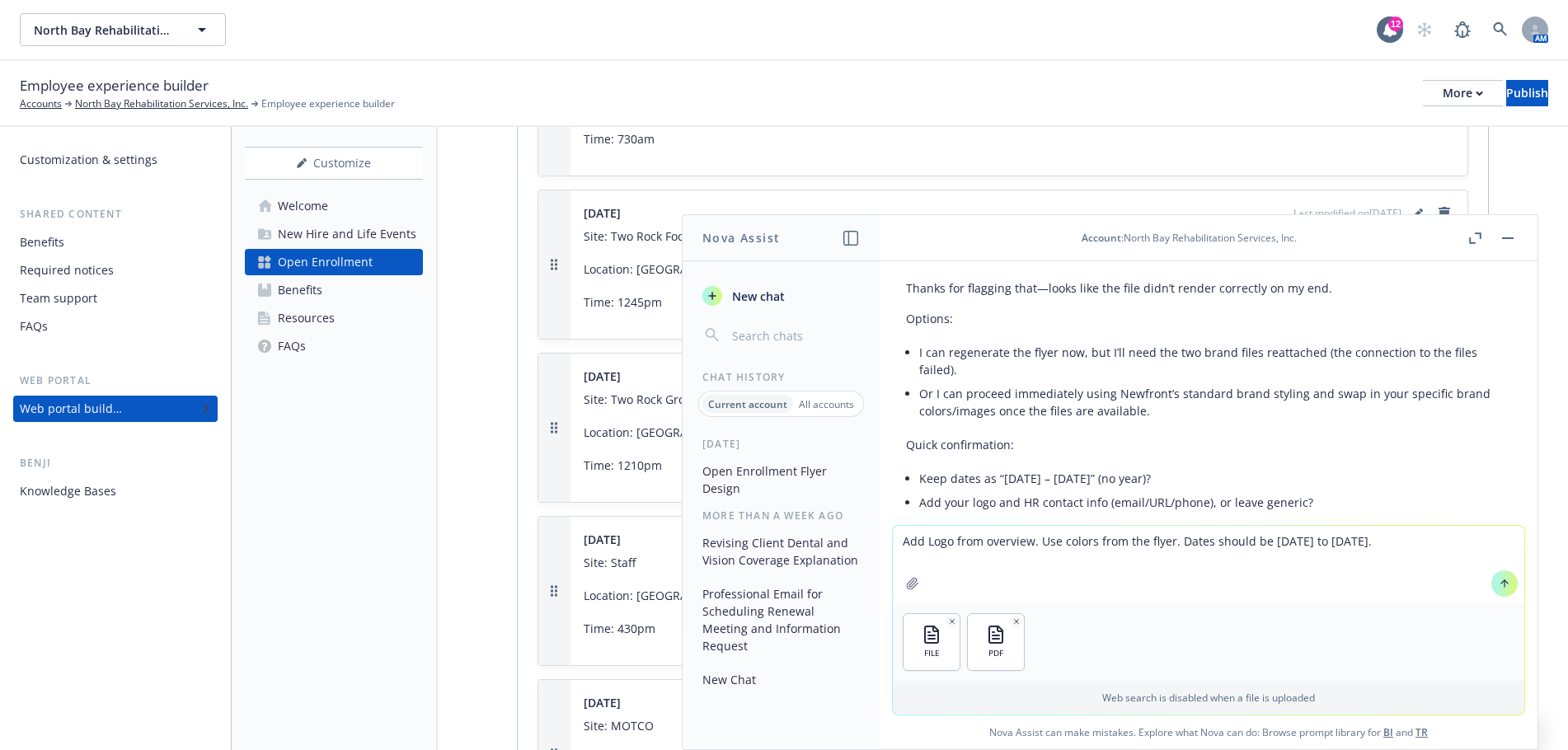
click at [1497, 545] on textarea "Add Logo from overview. Use colors from the flyer. Dates should be [DATE] to [D…" at bounding box center [1208, 565] width 632 height 77
type textarea "Add Logo from overview. Use colors from the flyer. Dates should be [DATE] to [D…"
click at [1492, 584] on button at bounding box center [1504, 583] width 26 height 26
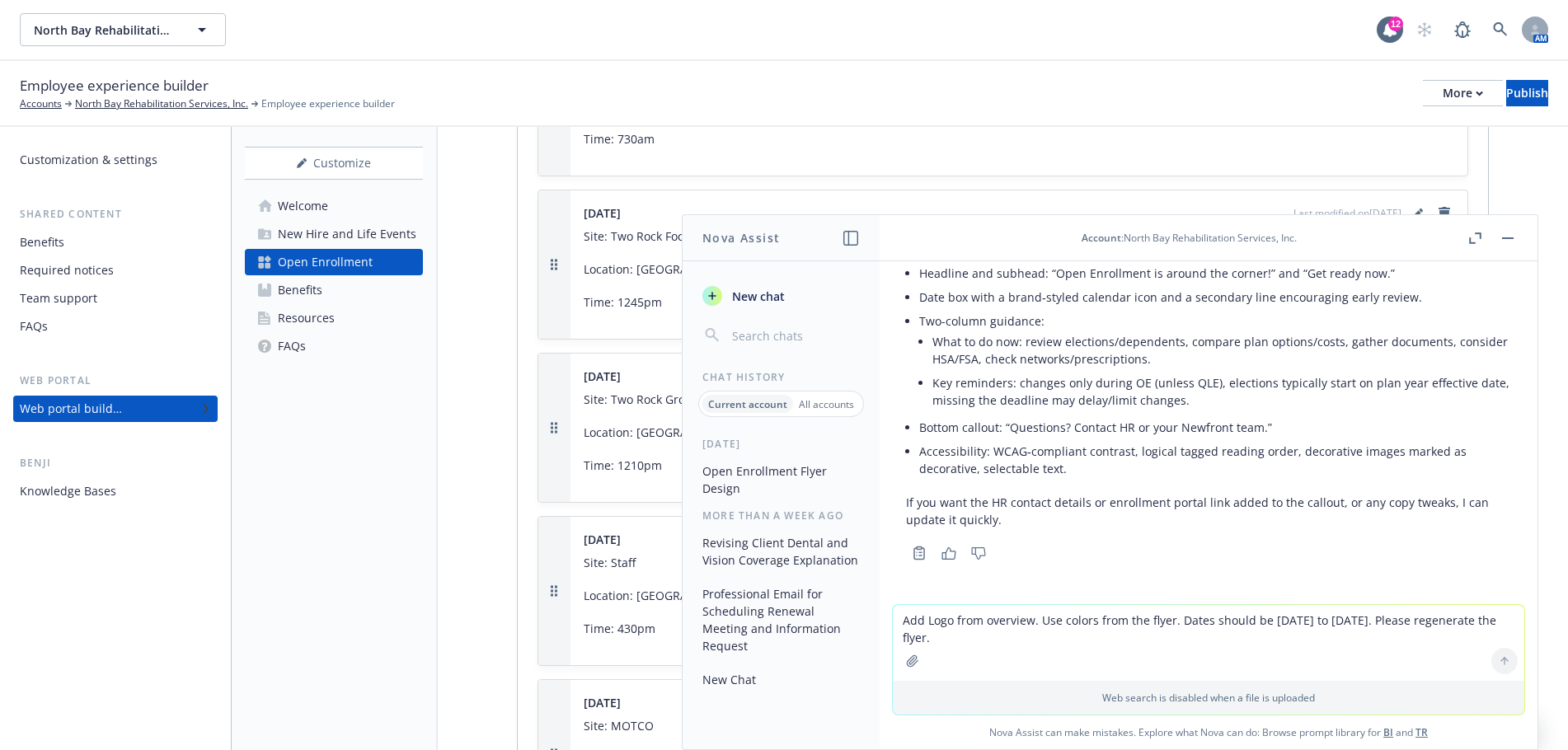
scroll to position [1378, 0]
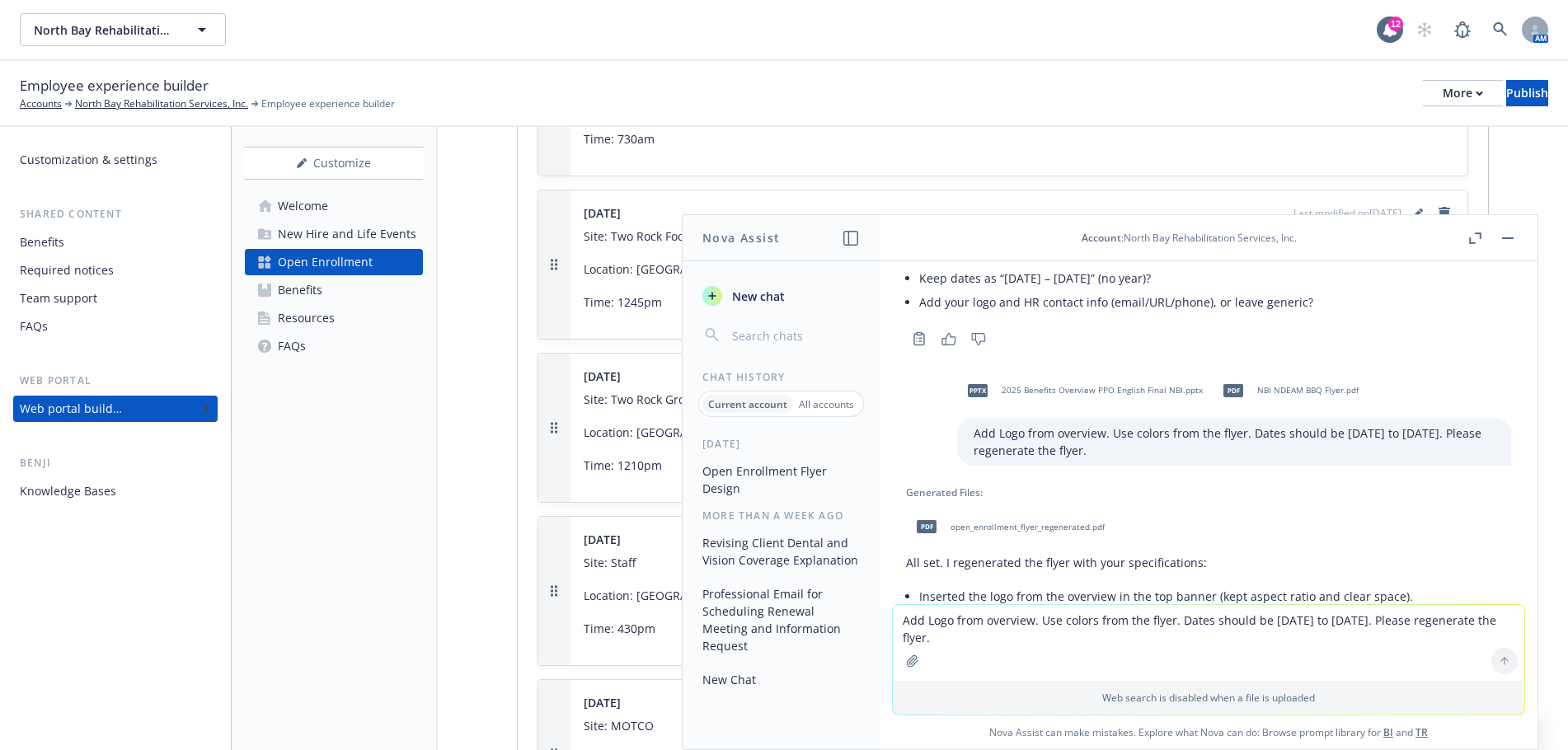
click at [1007, 533] on span "open_enrollment_flyer_regenerated.pdf" at bounding box center [1027, 527] width 154 height 11
